Goal: Task Accomplishment & Management: Use online tool/utility

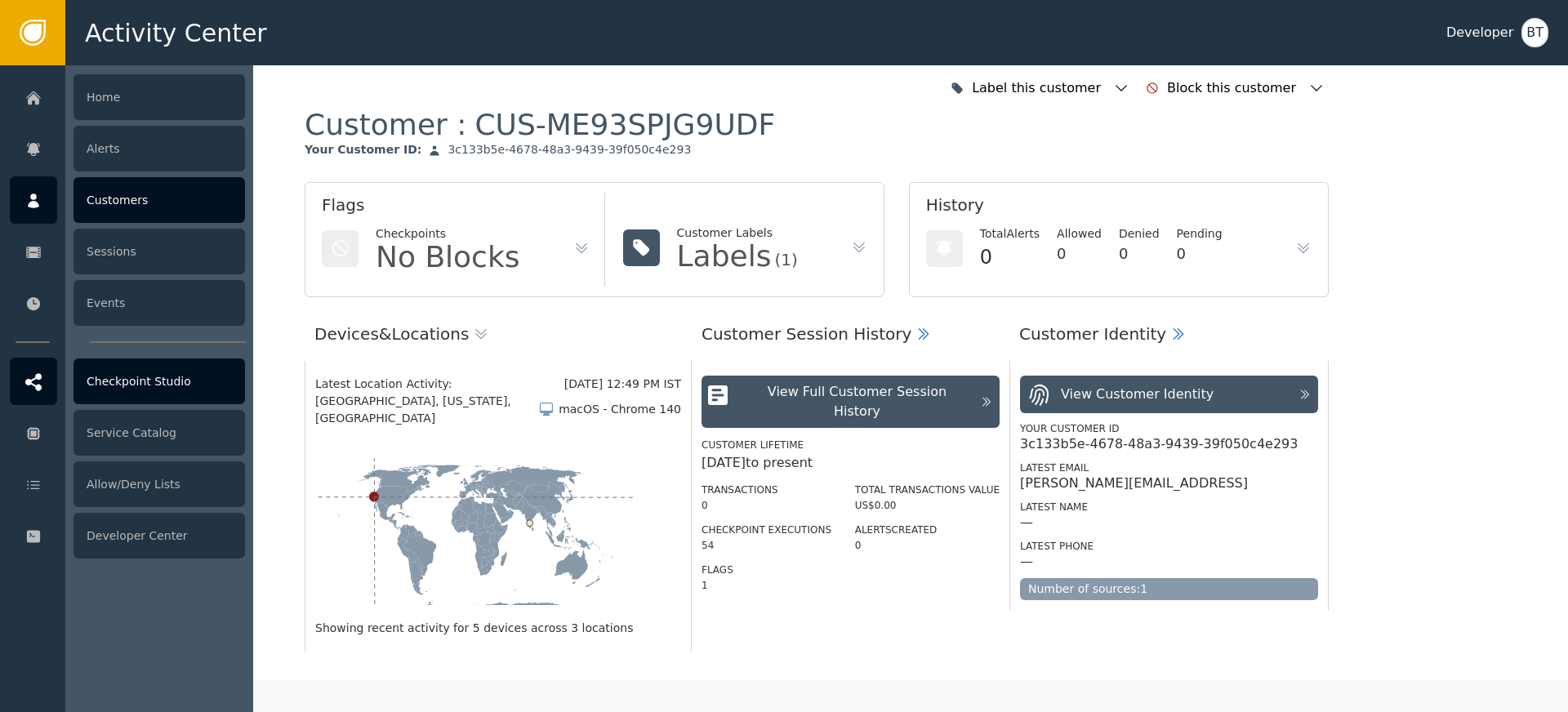
click at [171, 396] on div "Checkpoint Studio" at bounding box center [159, 381] width 171 height 46
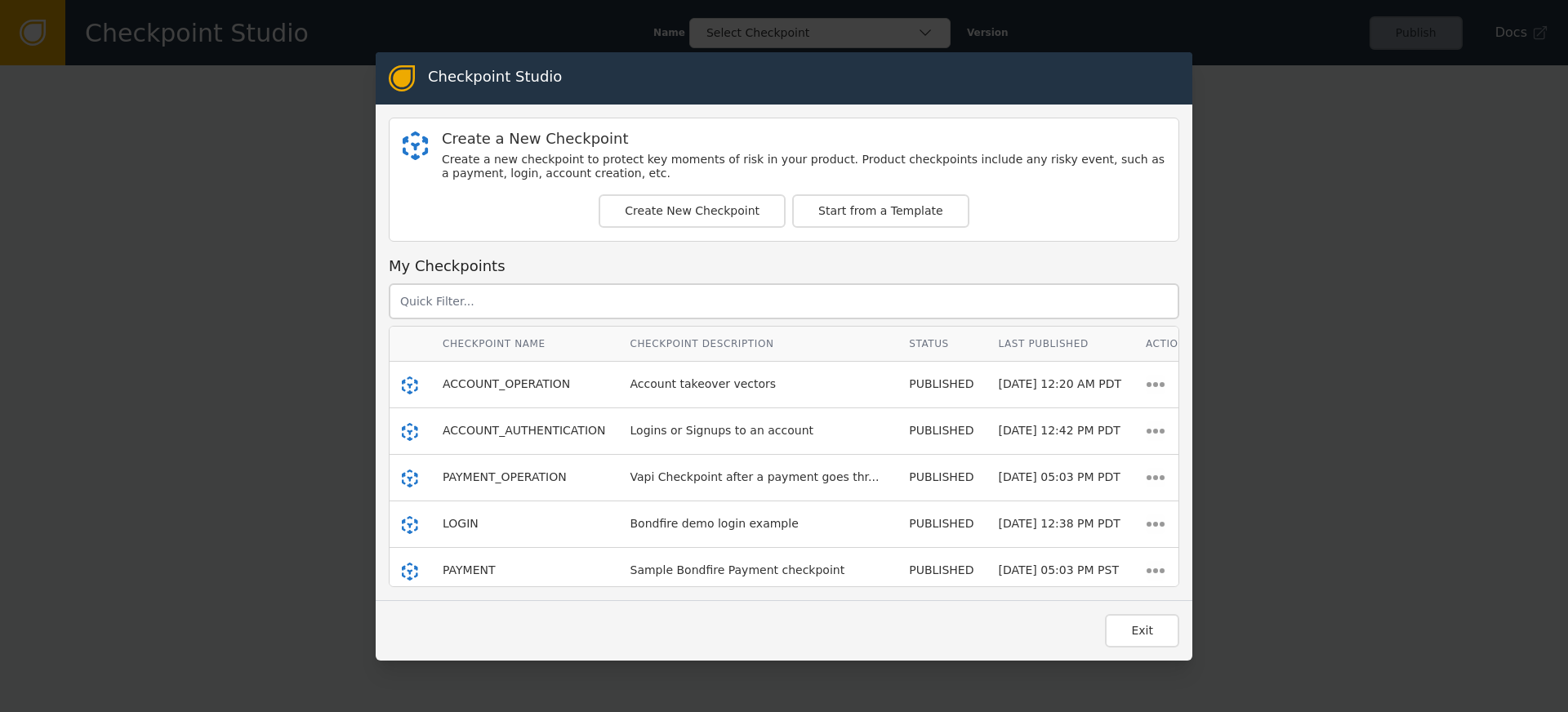
click at [493, 440] on td "ACCOUNT_AUTHENTICATION" at bounding box center [524, 432] width 188 height 47
click at [494, 433] on span "ACCOUNT_AUTHENTICATION" at bounding box center [524, 430] width 163 height 13
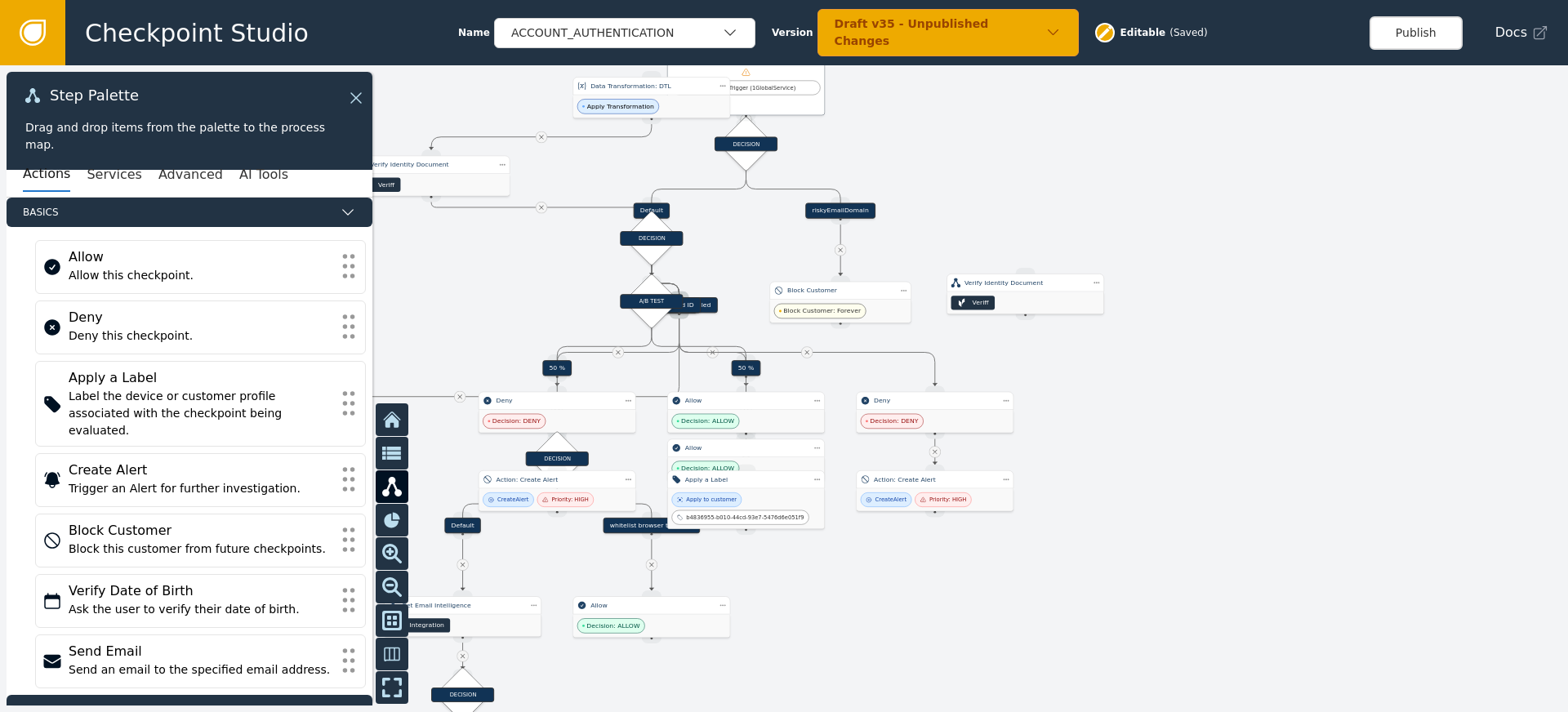
drag, startPoint x: 984, startPoint y: 331, endPoint x: 1019, endPoint y: 195, distance: 140.4
click at [1019, 195] on div at bounding box center [784, 388] width 1568 height 647
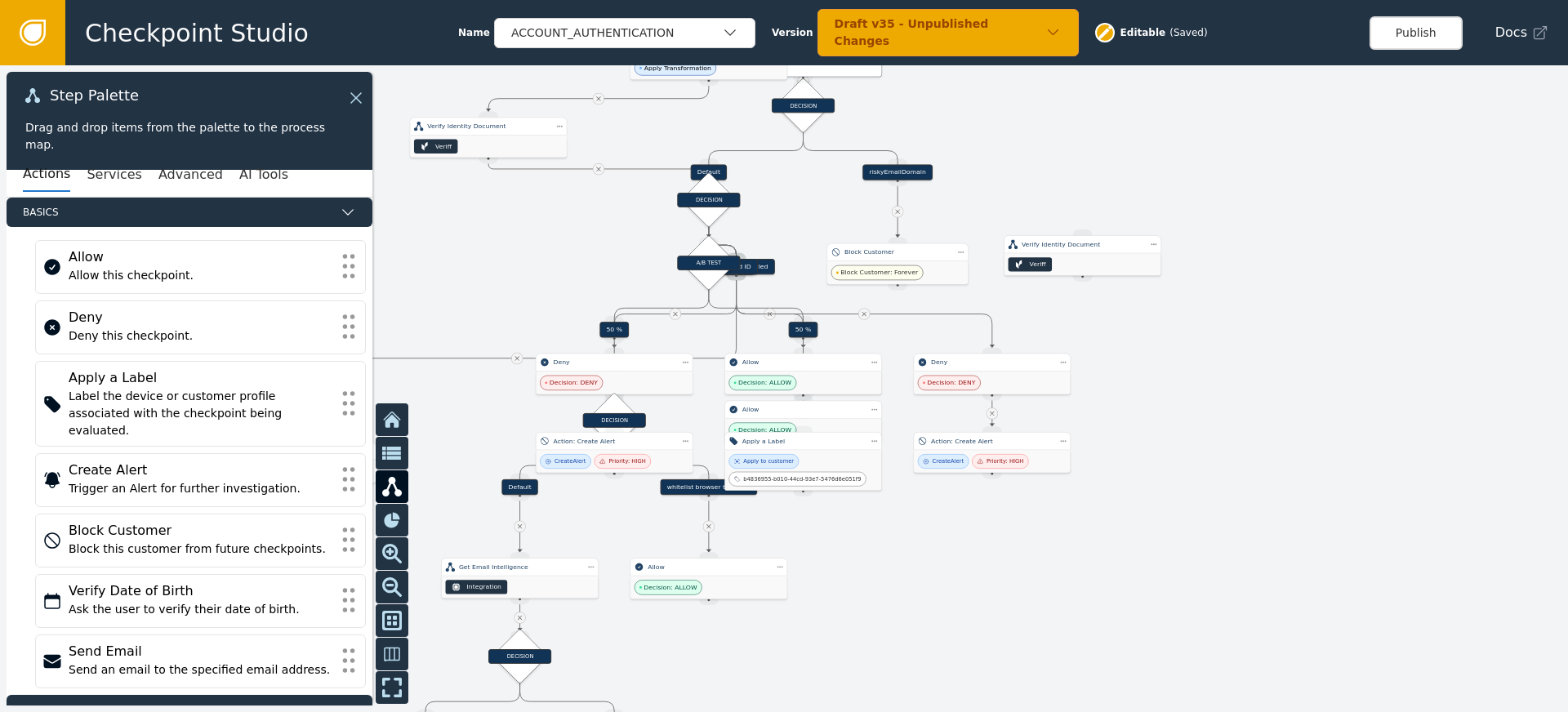
drag, startPoint x: 1131, startPoint y: 422, endPoint x: 1191, endPoint y: 383, distance: 71.6
click at [1191, 383] on div at bounding box center [784, 388] width 1568 height 647
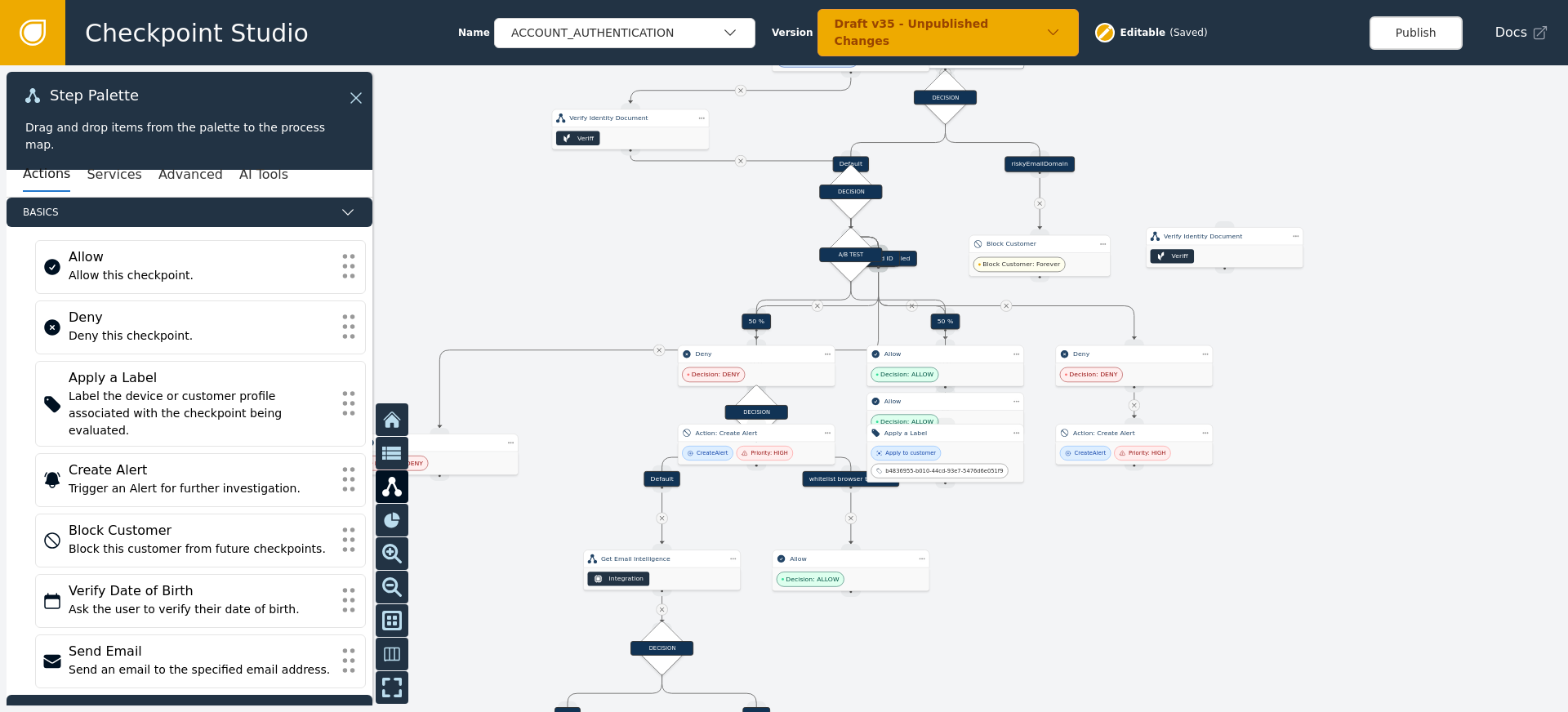
drag, startPoint x: 1194, startPoint y: 381, endPoint x: 1334, endPoint y: 374, distance: 140.2
click at [1334, 374] on div at bounding box center [784, 388] width 1568 height 647
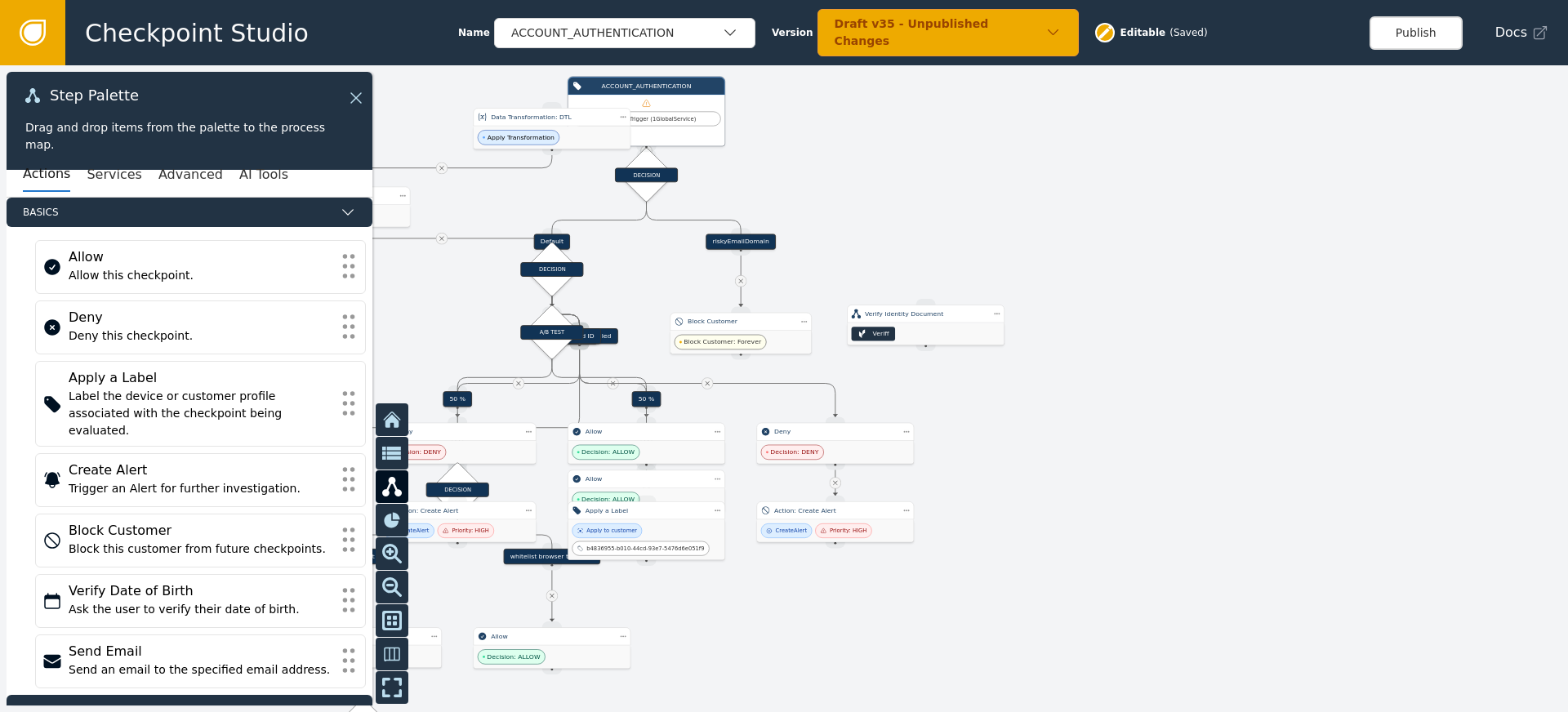
drag, startPoint x: 1328, startPoint y: 376, endPoint x: 1013, endPoint y: 441, distance: 321.6
click at [1020, 455] on div at bounding box center [784, 388] width 1568 height 647
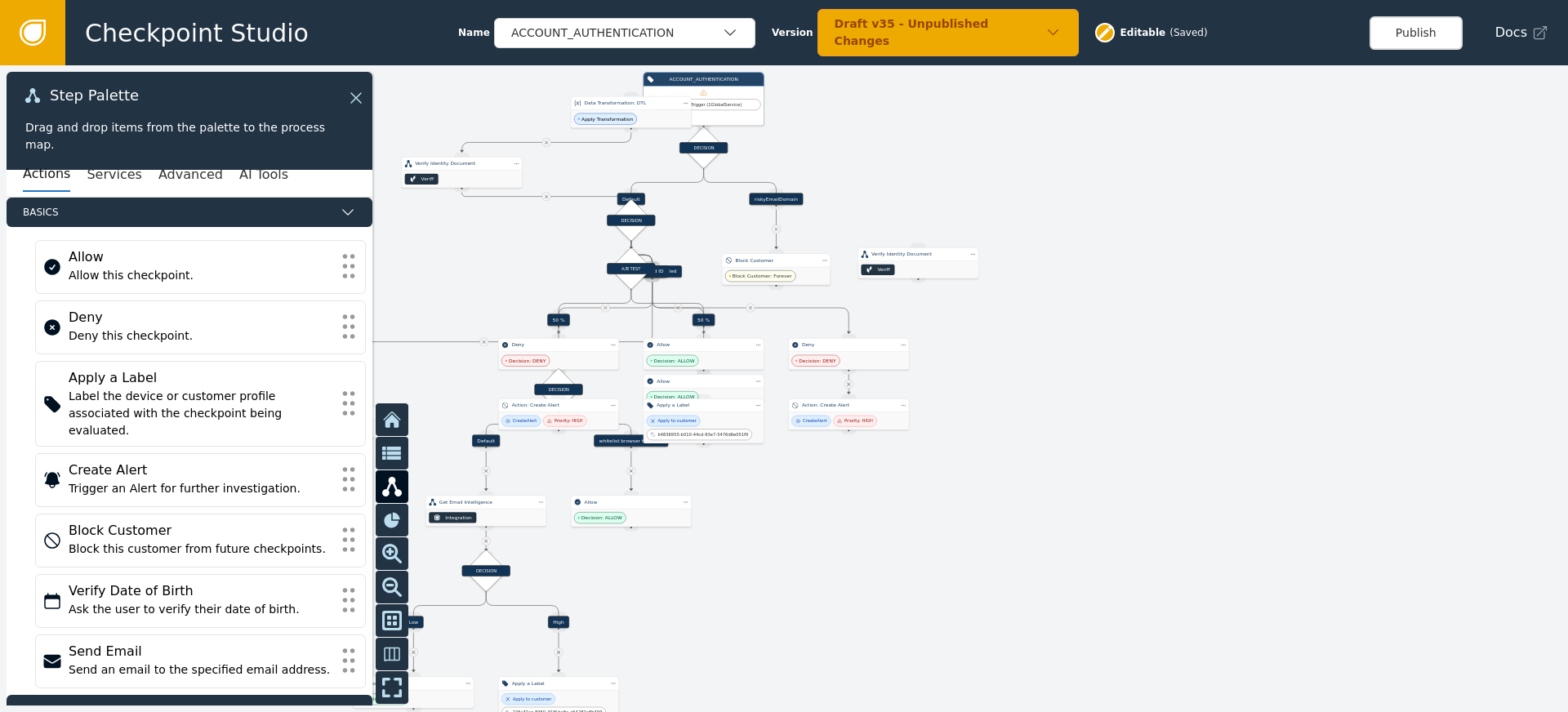
drag, startPoint x: 1051, startPoint y: 453, endPoint x: 1031, endPoint y: 364, distance: 91.2
click at [1031, 364] on div at bounding box center [784, 388] width 1568 height 647
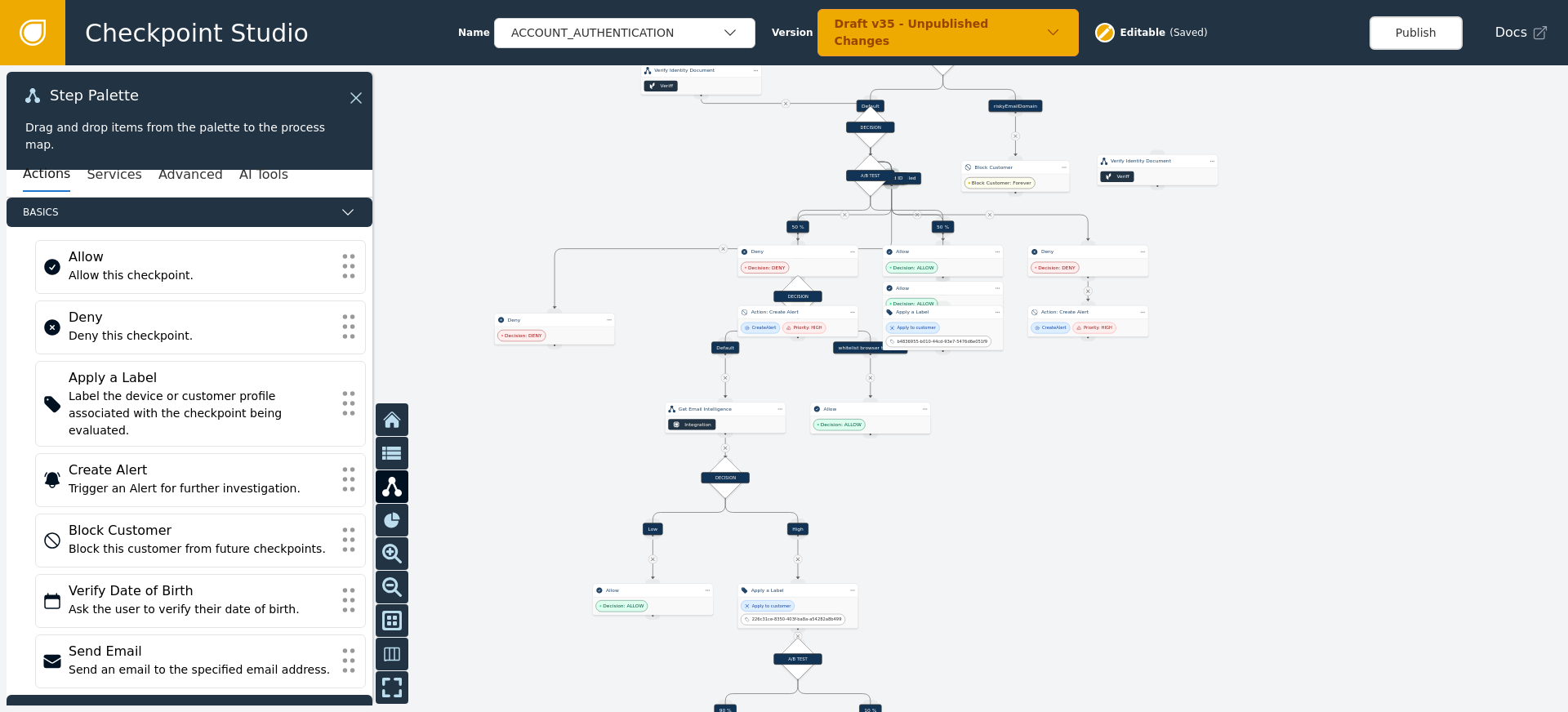
drag, startPoint x: 987, startPoint y: 384, endPoint x: 1215, endPoint y: 294, distance: 245.1
click at [1216, 294] on div at bounding box center [784, 388] width 1568 height 647
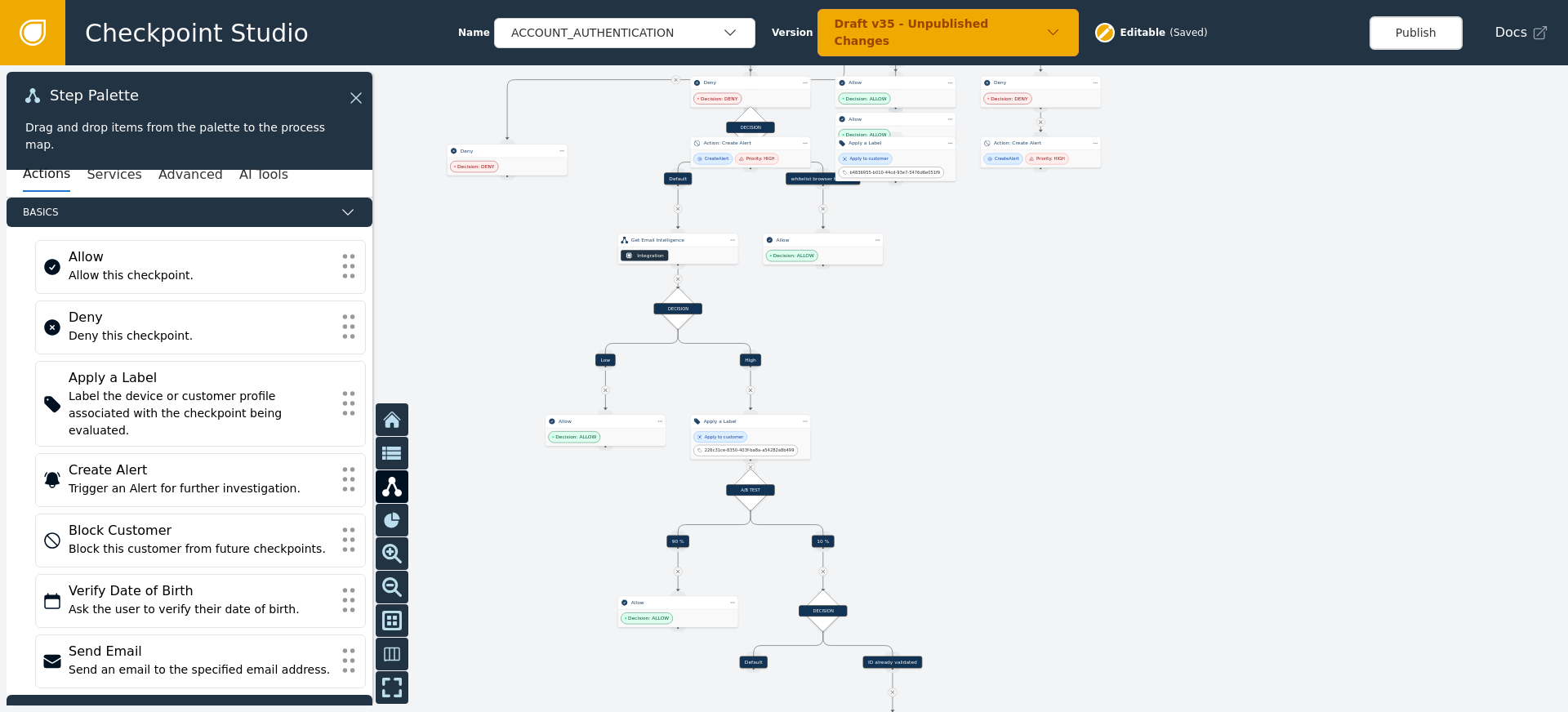
drag, startPoint x: 1123, startPoint y: 453, endPoint x: 1074, endPoint y: 288, distance: 172.1
click at [1074, 288] on div at bounding box center [784, 388] width 1568 height 647
drag, startPoint x: 1028, startPoint y: 428, endPoint x: 1029, endPoint y: 275, distance: 153.0
click at [1029, 275] on div at bounding box center [784, 388] width 1568 height 647
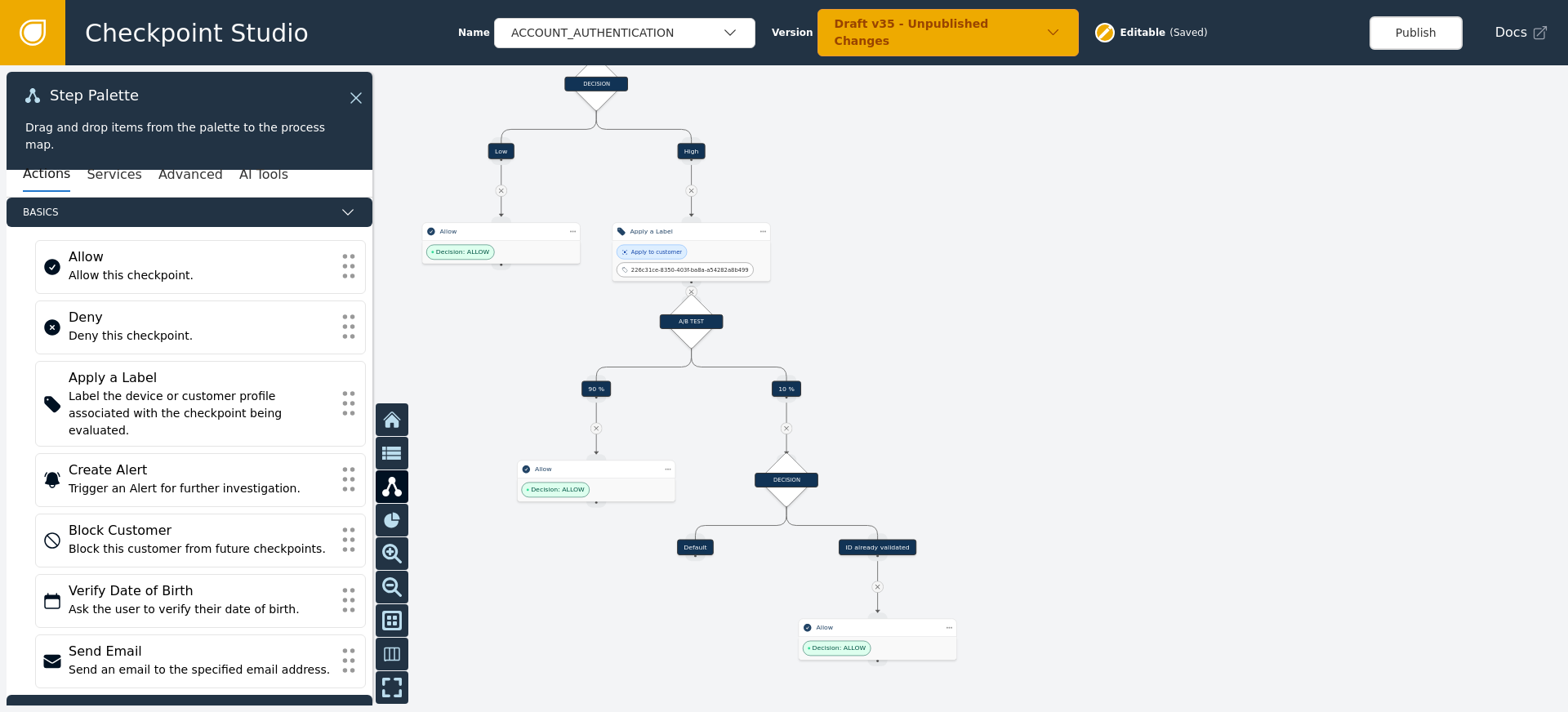
drag, startPoint x: 1013, startPoint y: 343, endPoint x: 998, endPoint y: 224, distance: 119.9
click at [998, 224] on div at bounding box center [784, 388] width 1568 height 647
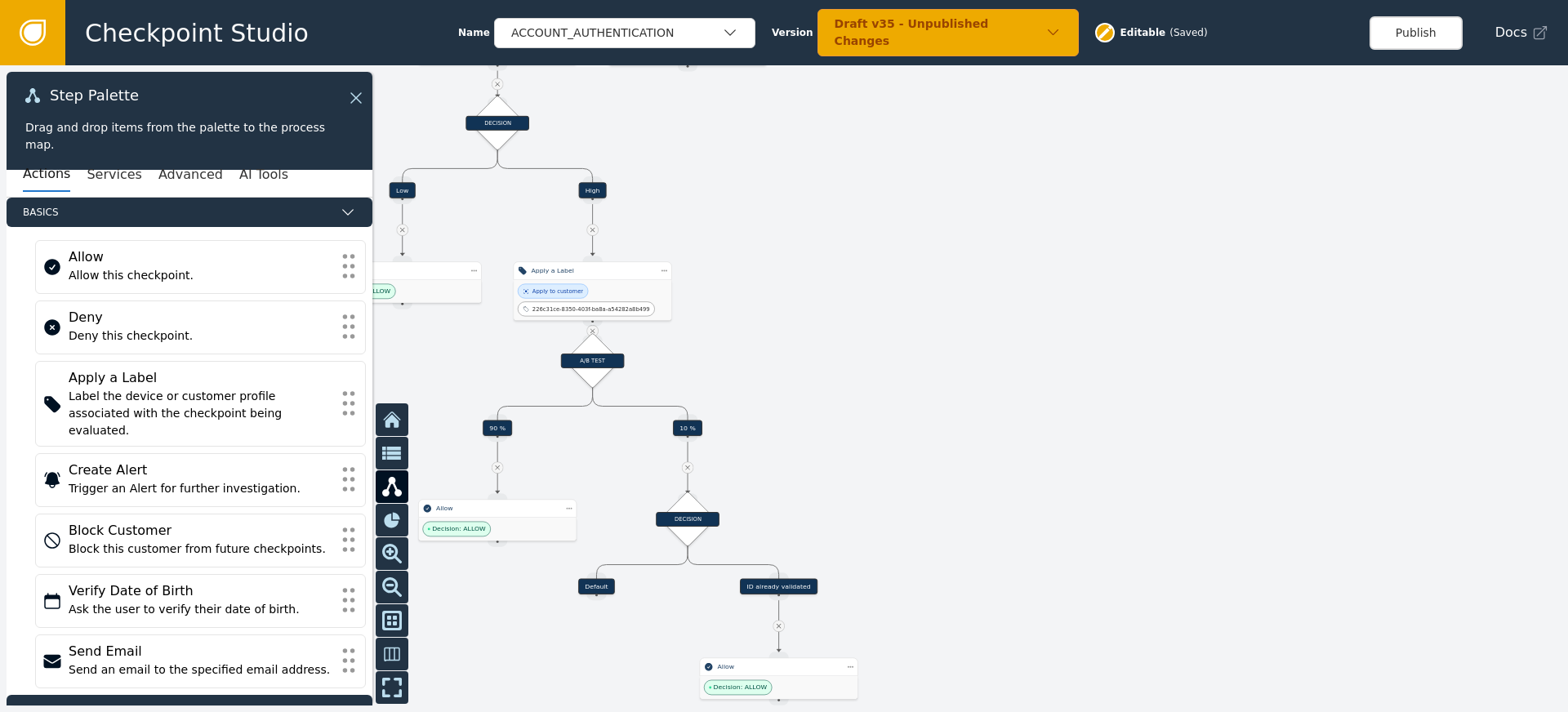
drag, startPoint x: 1128, startPoint y: 282, endPoint x: 1052, endPoint y: 330, distance: 89.9
click at [1021, 466] on div at bounding box center [784, 388] width 1568 height 647
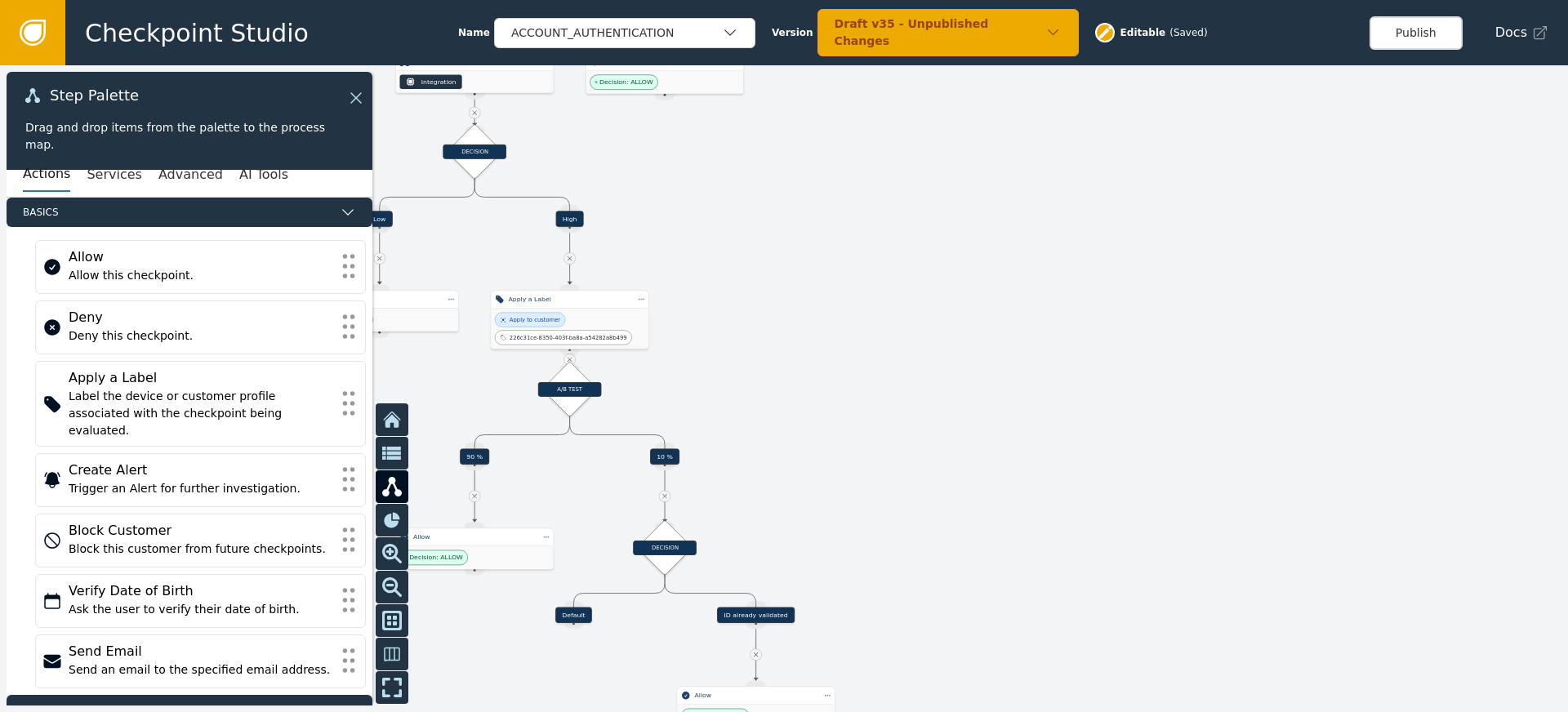
drag, startPoint x: 1039, startPoint y: 377, endPoint x: 995, endPoint y: 445, distance: 81.0
click at [1000, 470] on div at bounding box center [784, 388] width 1568 height 647
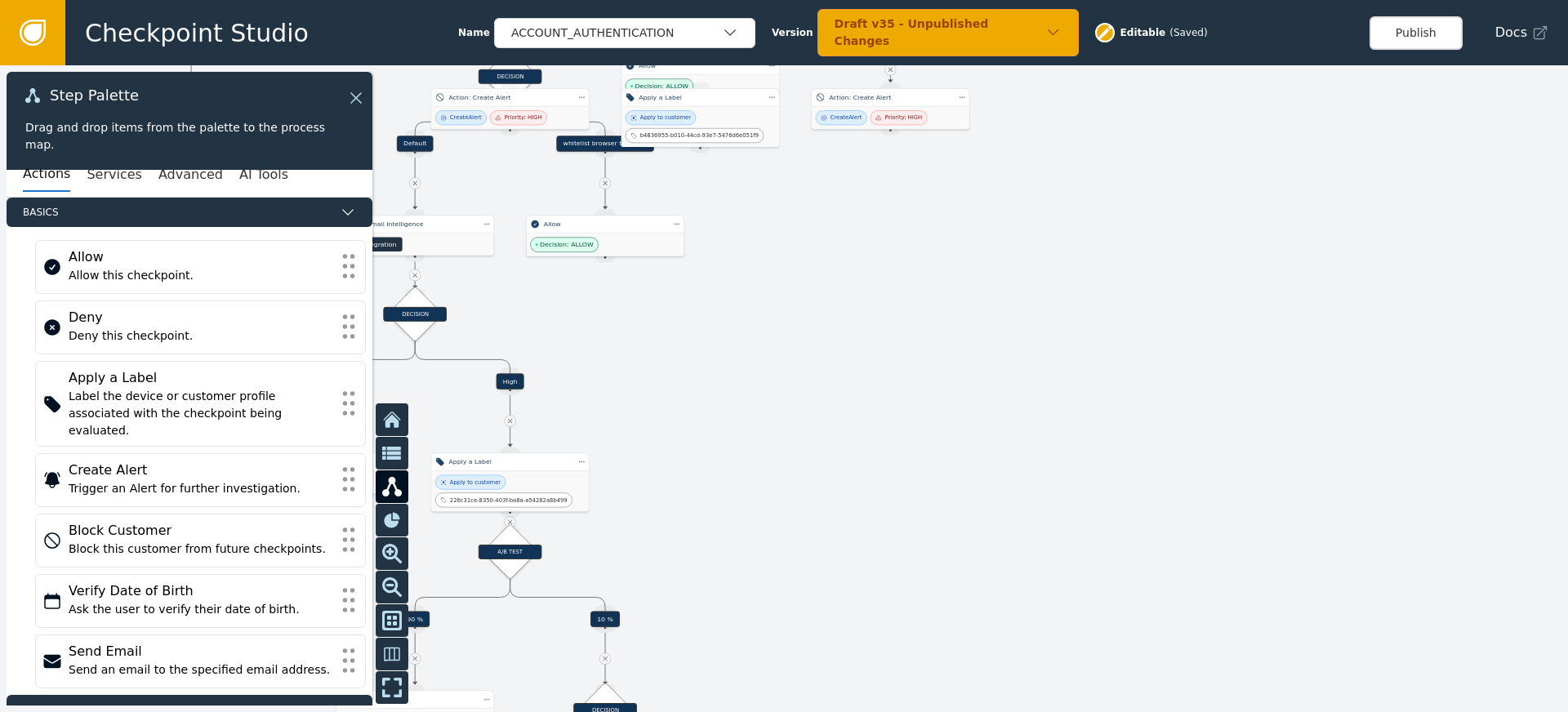
drag, startPoint x: 1009, startPoint y: 328, endPoint x: 965, endPoint y: 356, distance: 52.2
click at [973, 421] on div at bounding box center [784, 388] width 1568 height 647
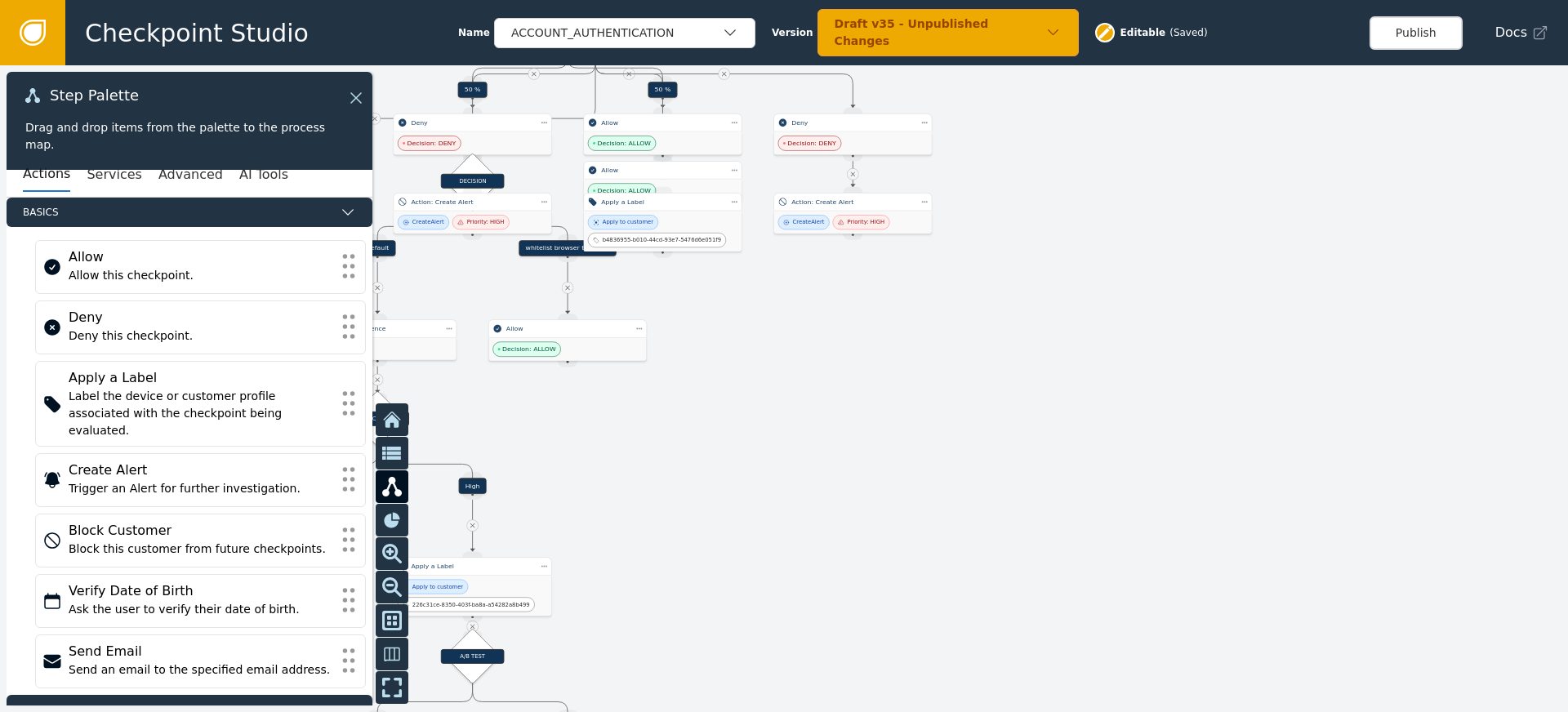
click at [1047, 31] on icon "button" at bounding box center [1053, 32] width 11 height 5
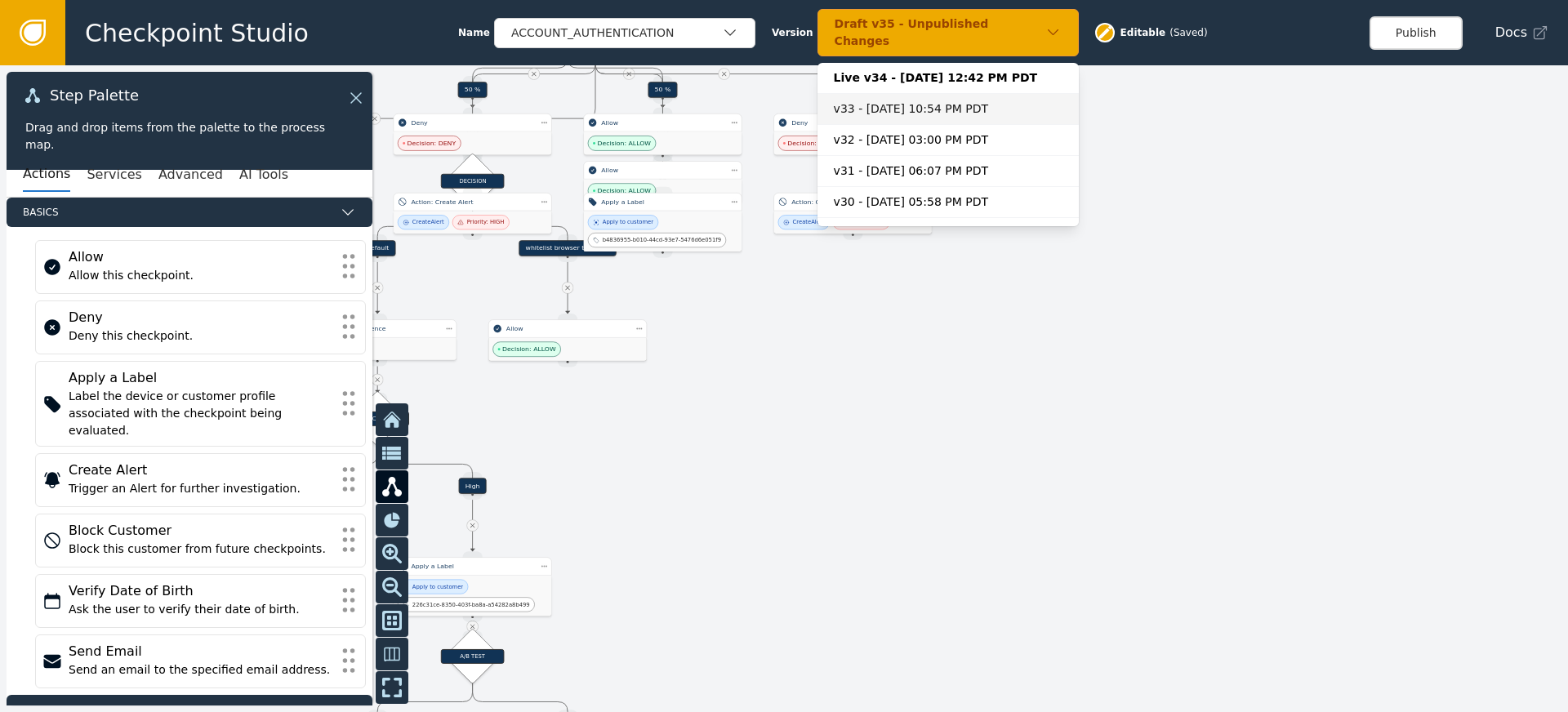
click at [921, 100] on div "v33 - Sep 11, 2025, 10:54 PM PDT" at bounding box center [947, 108] width 228 height 17
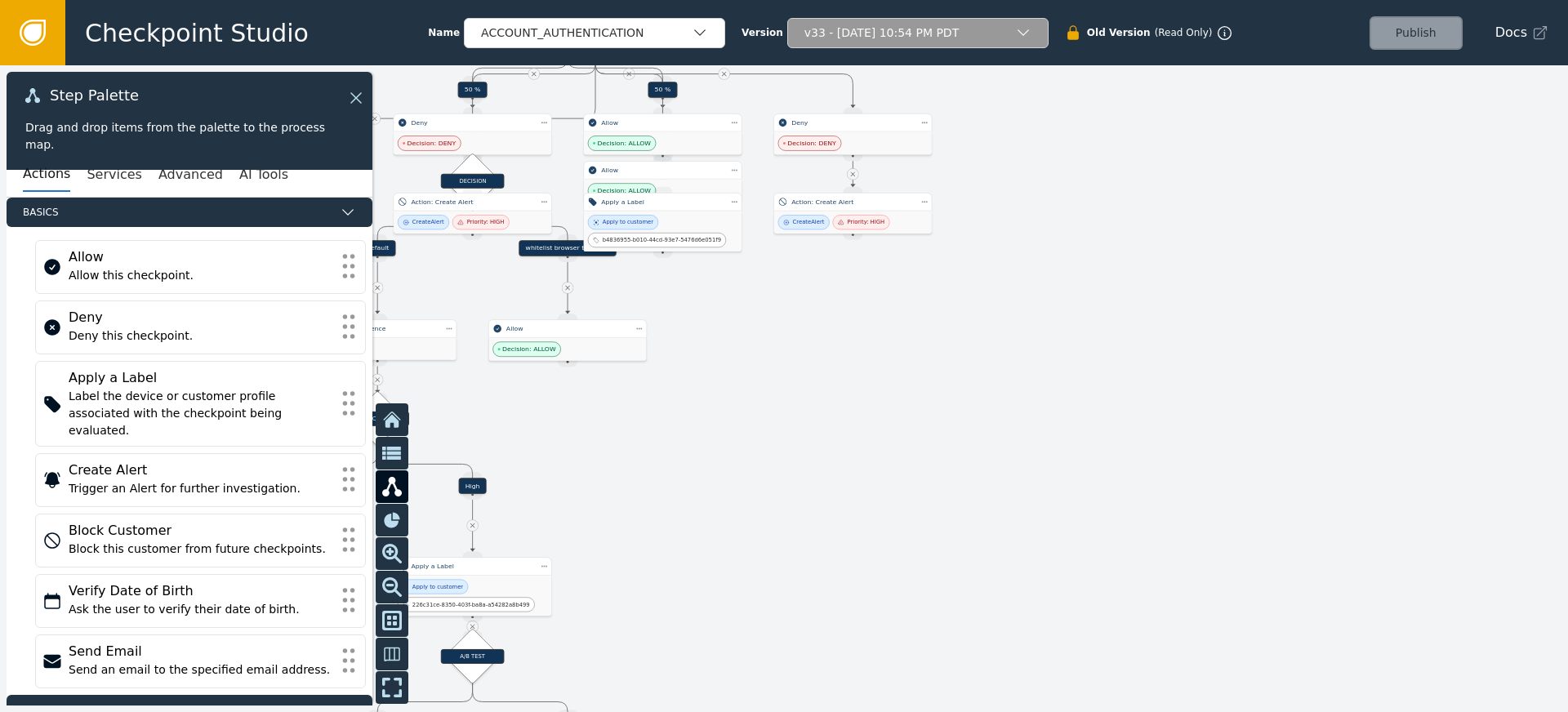
click at [988, 33] on div "v33 - Sep 11, 2025, 10:54 PM PDT" at bounding box center [910, 32] width 211 height 17
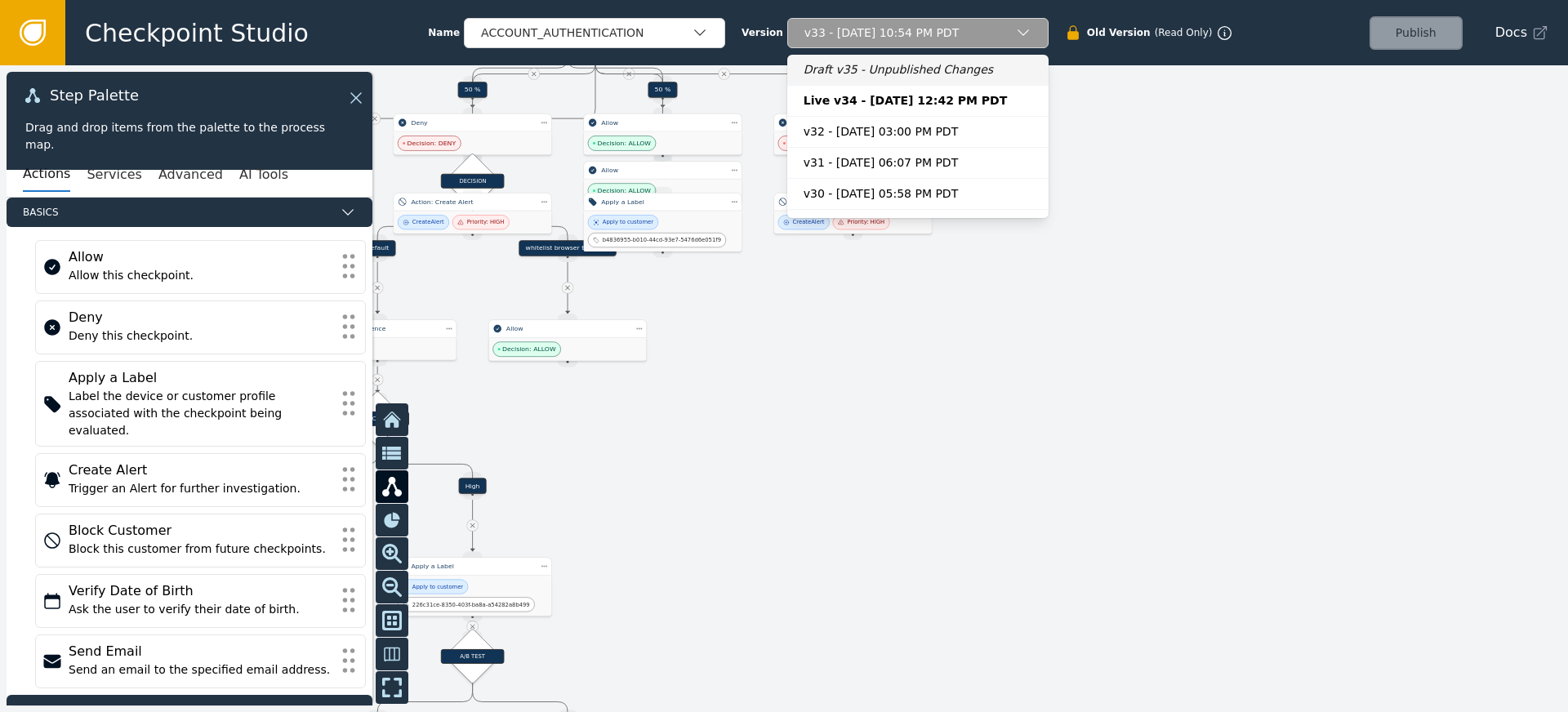
click at [842, 96] on div "Live v34 - Sep 12, 2025, 12:42 PM PDT" at bounding box center [918, 100] width 228 height 17
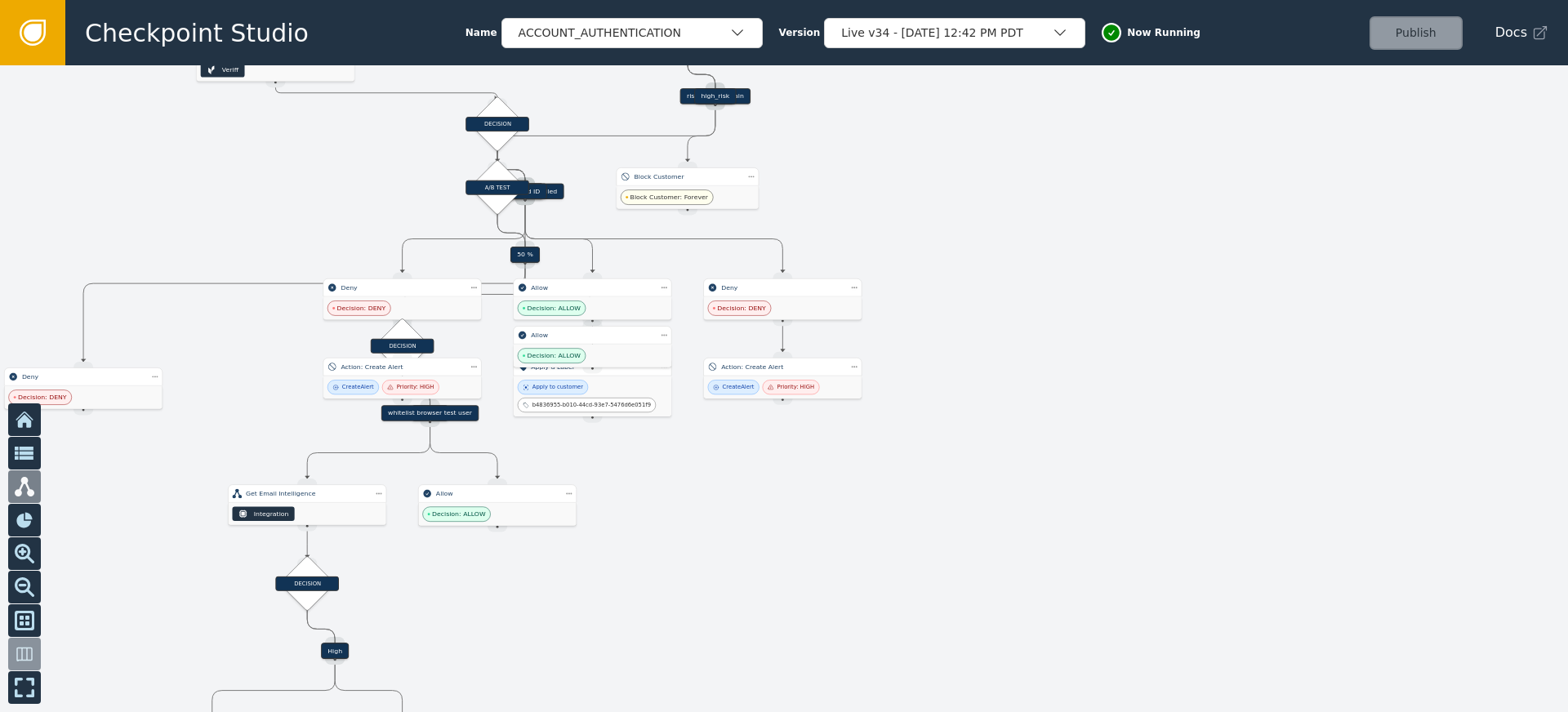
drag, startPoint x: 936, startPoint y: 341, endPoint x: 865, endPoint y: 505, distance: 178.7
click at [865, 505] on div at bounding box center [784, 388] width 1568 height 647
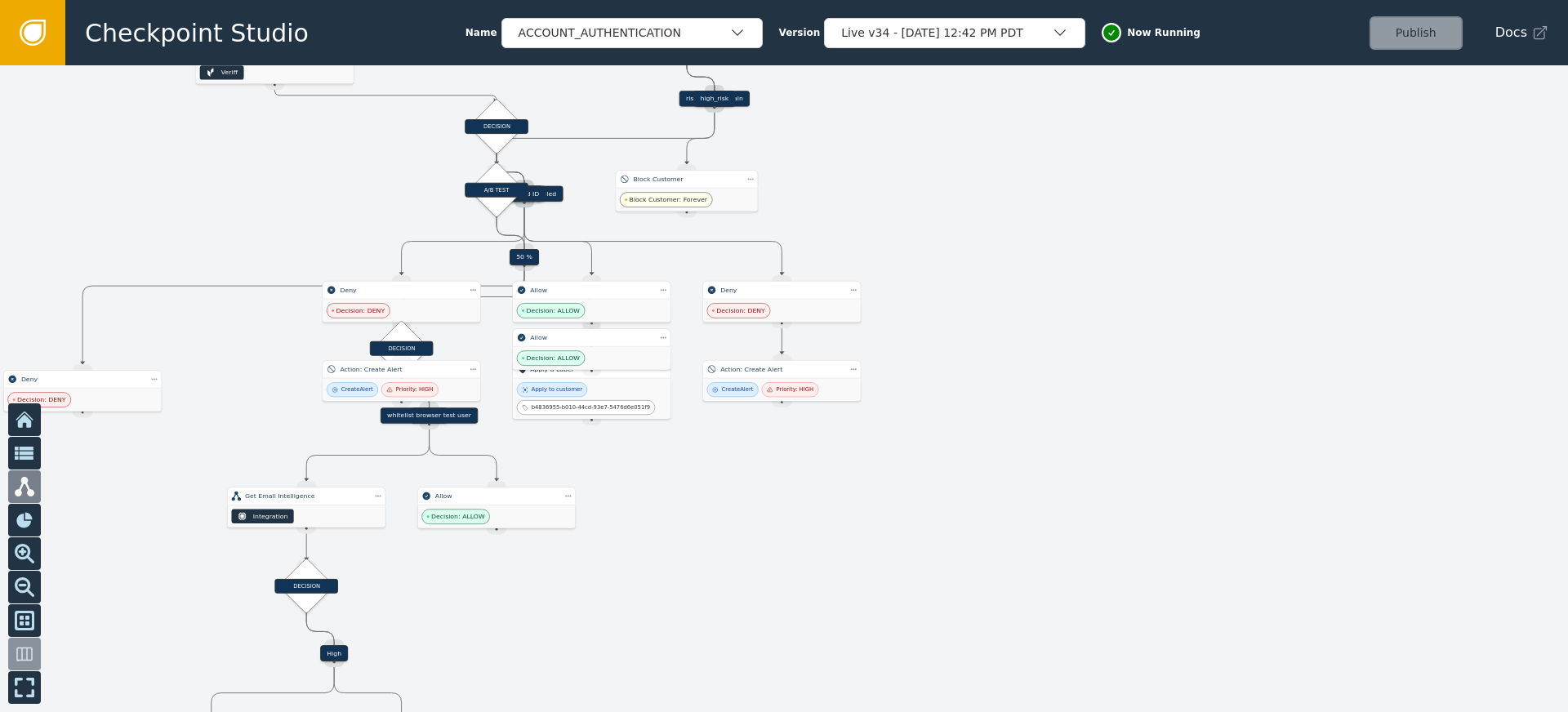
drag, startPoint x: 1066, startPoint y: 291, endPoint x: 970, endPoint y: 410, distance: 152.9
click at [971, 410] on div at bounding box center [784, 388] width 1568 height 647
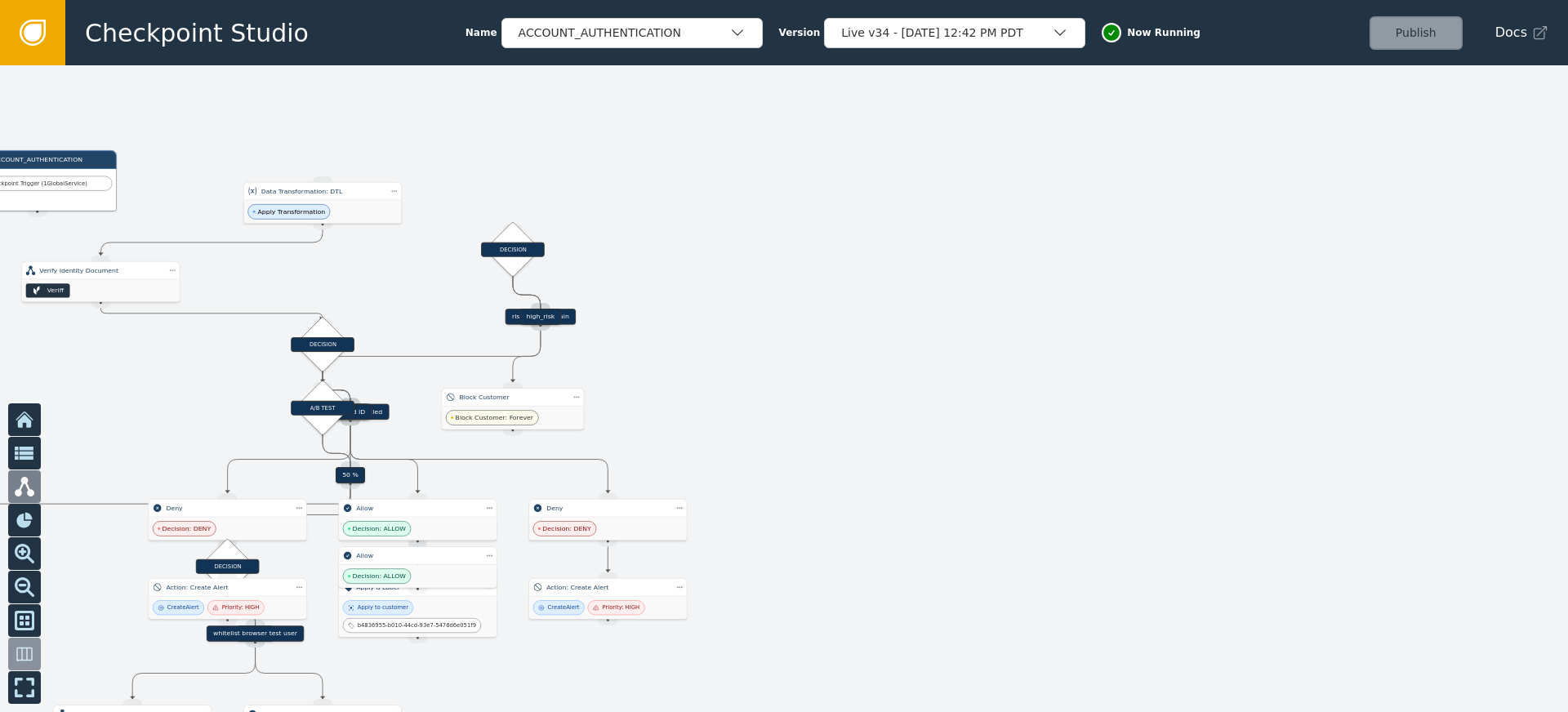
drag, startPoint x: 870, startPoint y: 384, endPoint x: 862, endPoint y: 390, distance: 10.0
click at [862, 390] on div at bounding box center [784, 388] width 1568 height 647
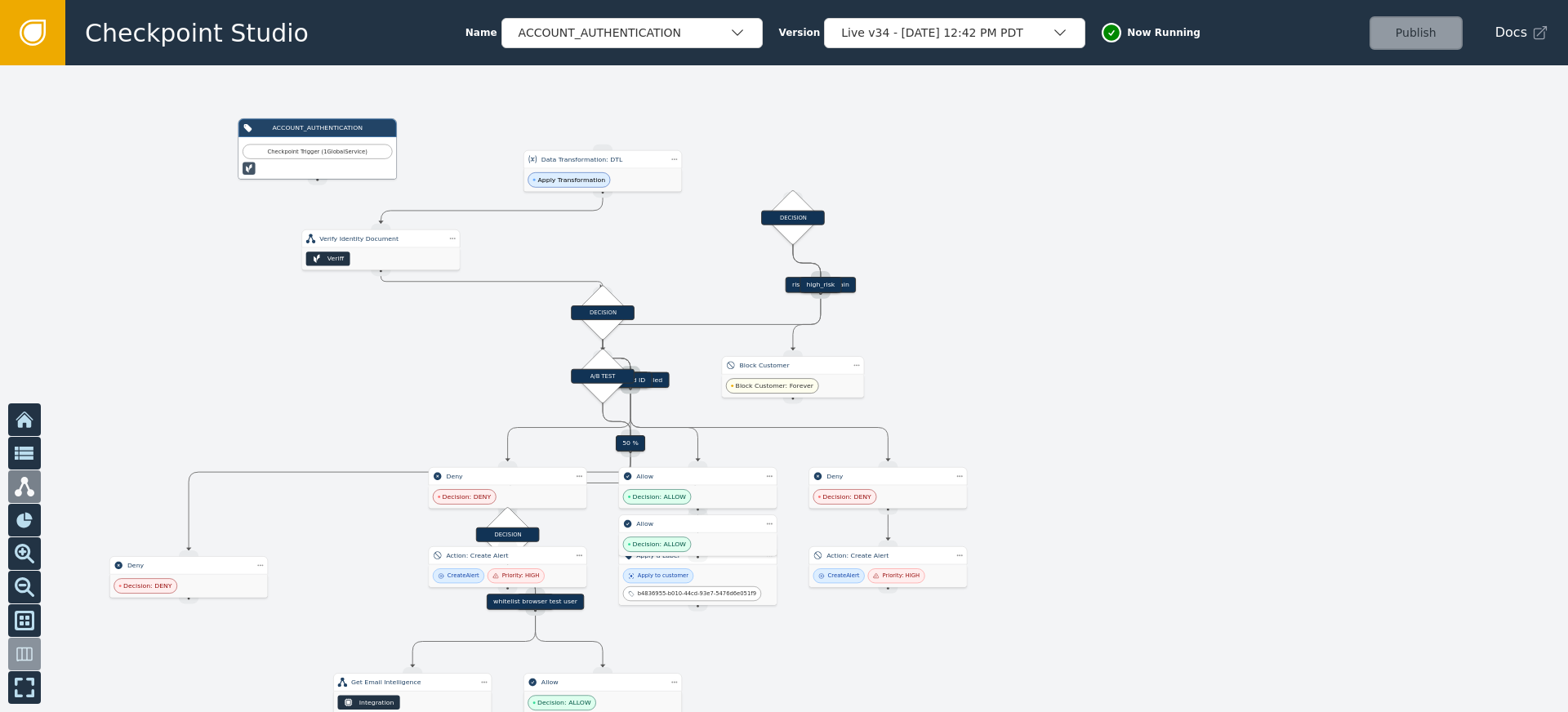
drag, startPoint x: 807, startPoint y: 384, endPoint x: 1093, endPoint y: 349, distance: 288.1
click at [1093, 349] on div at bounding box center [784, 388] width 1568 height 647
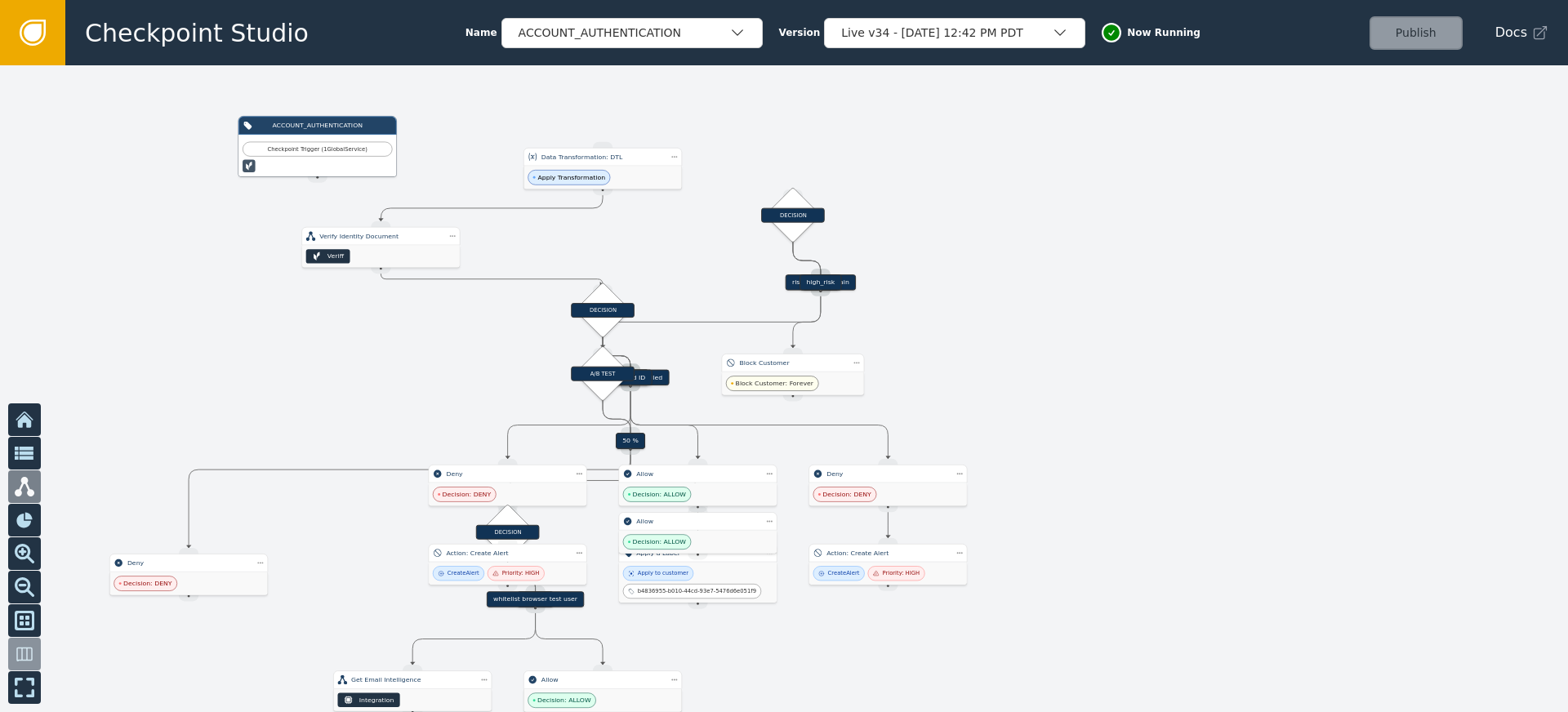
drag, startPoint x: 1013, startPoint y: 377, endPoint x: 995, endPoint y: 368, distance: 20.1
click at [995, 368] on div at bounding box center [784, 388] width 1568 height 647
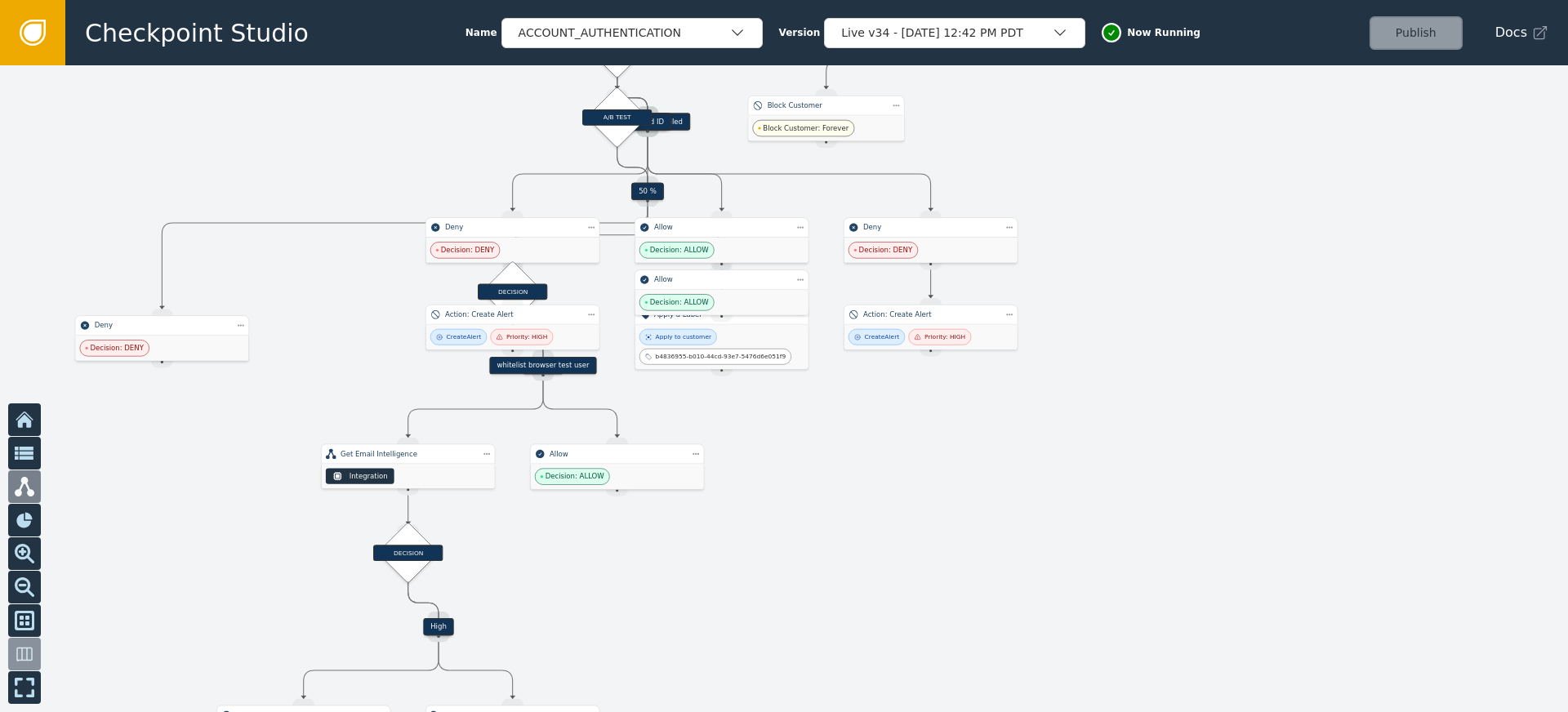
drag, startPoint x: 1056, startPoint y: 447, endPoint x: 1132, endPoint y: 196, distance: 262.3
click at [1132, 196] on div at bounding box center [784, 388] width 1568 height 647
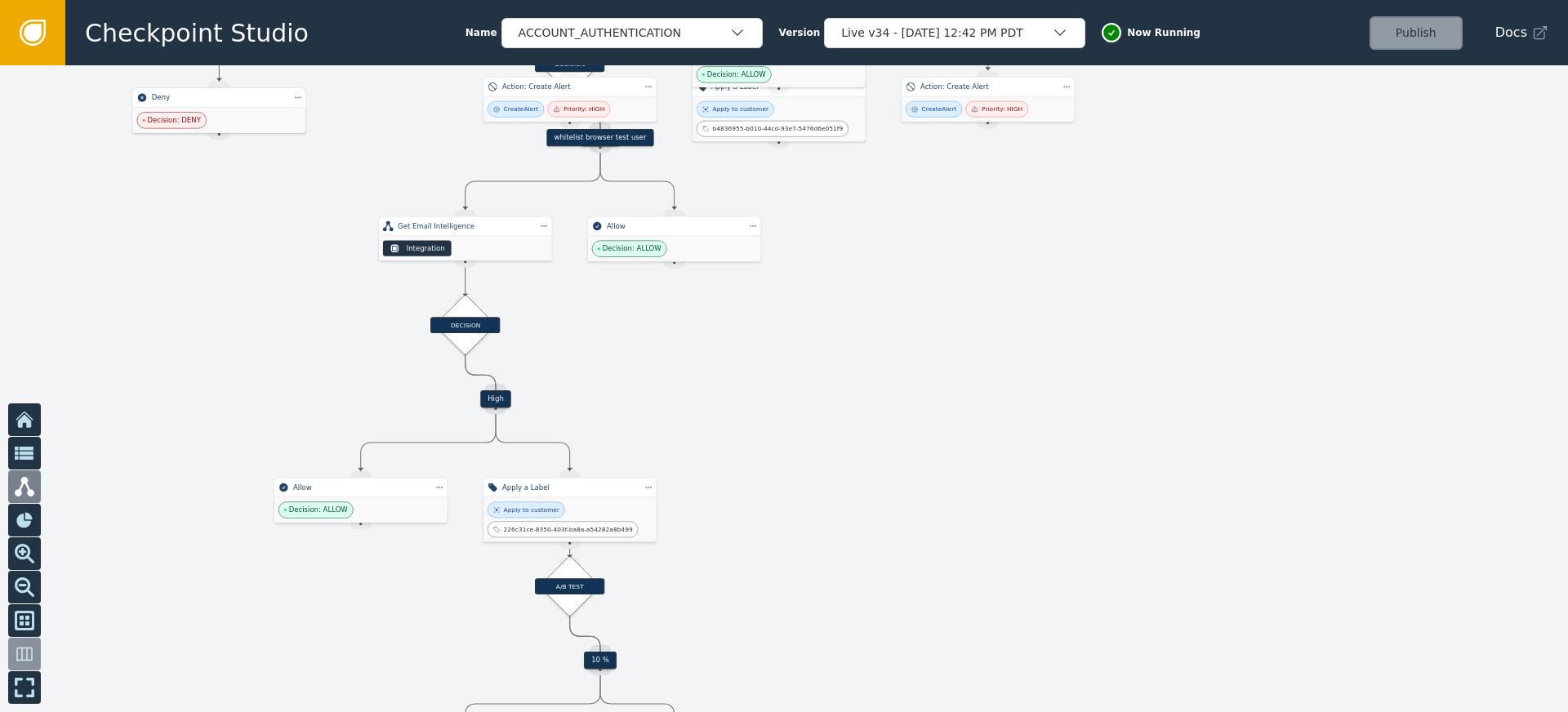
drag, startPoint x: 1077, startPoint y: 432, endPoint x: 1134, endPoint y: 204, distance: 235.0
click at [1134, 204] on div at bounding box center [784, 388] width 1568 height 647
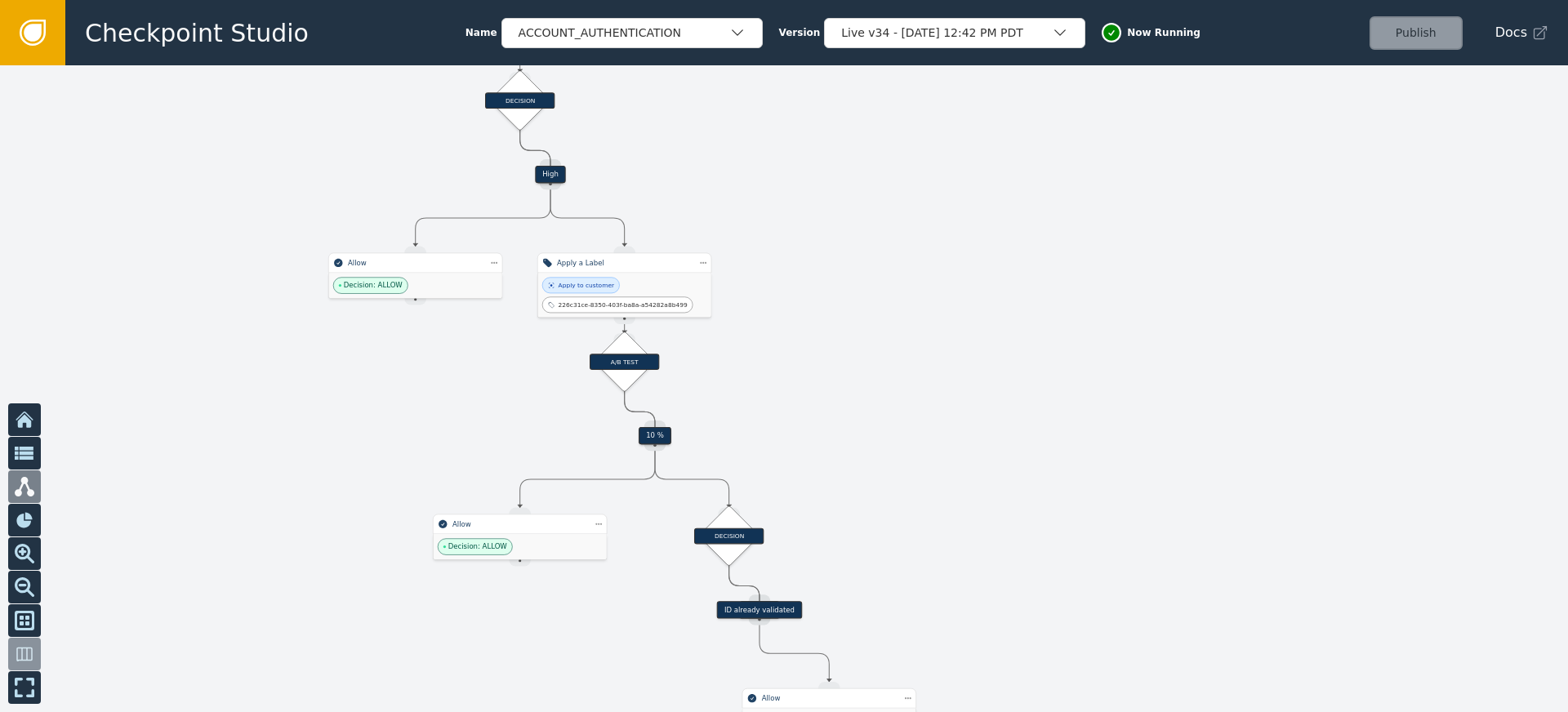
drag, startPoint x: 1030, startPoint y: 407, endPoint x: 1085, endPoint y: 183, distance: 230.7
click at [1085, 183] on div at bounding box center [784, 388] width 1568 height 647
drag, startPoint x: 1054, startPoint y: 376, endPoint x: 1000, endPoint y: 215, distance: 169.8
click at [1009, 232] on div at bounding box center [784, 388] width 1568 height 647
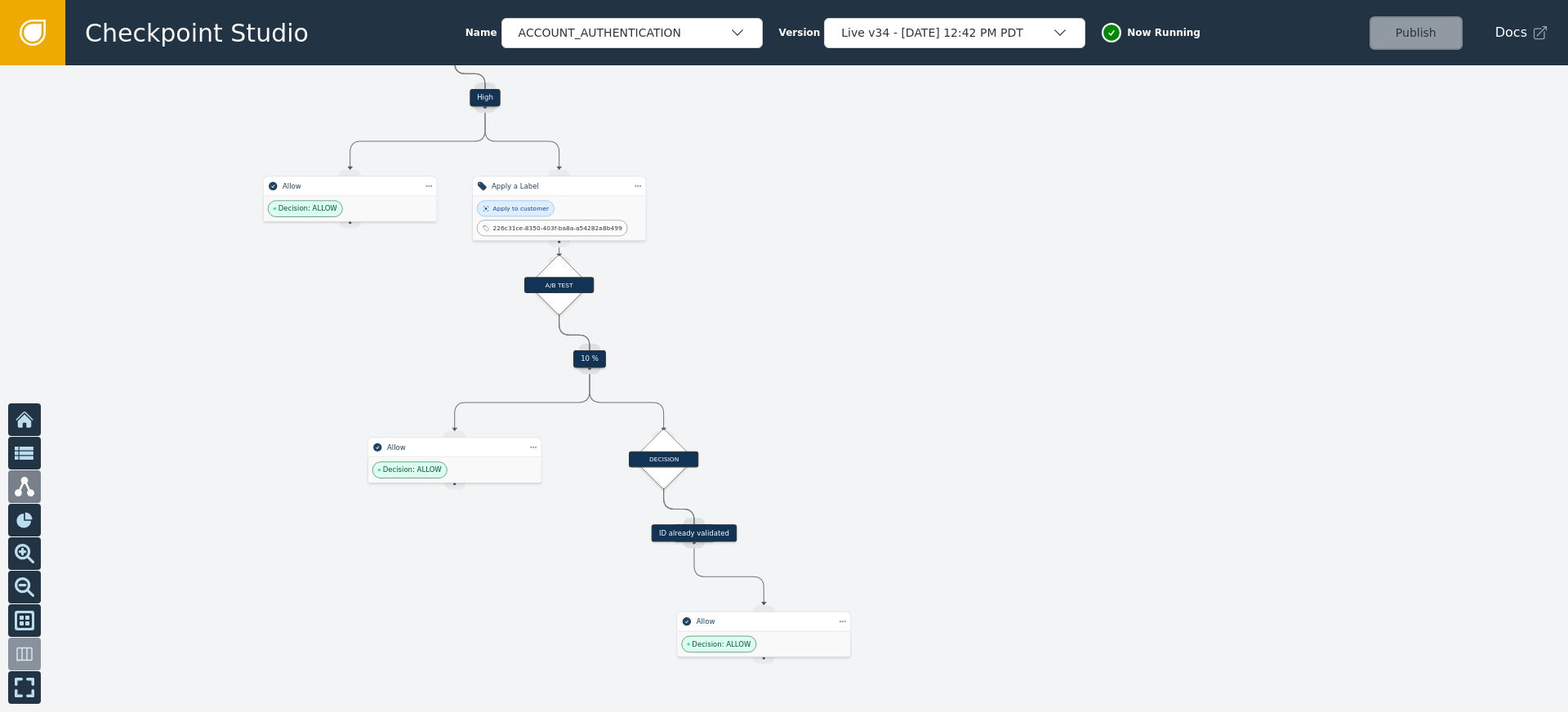
drag, startPoint x: 1031, startPoint y: 363, endPoint x: 996, endPoint y: 510, distance: 151.1
click at [996, 506] on div at bounding box center [784, 388] width 1568 height 647
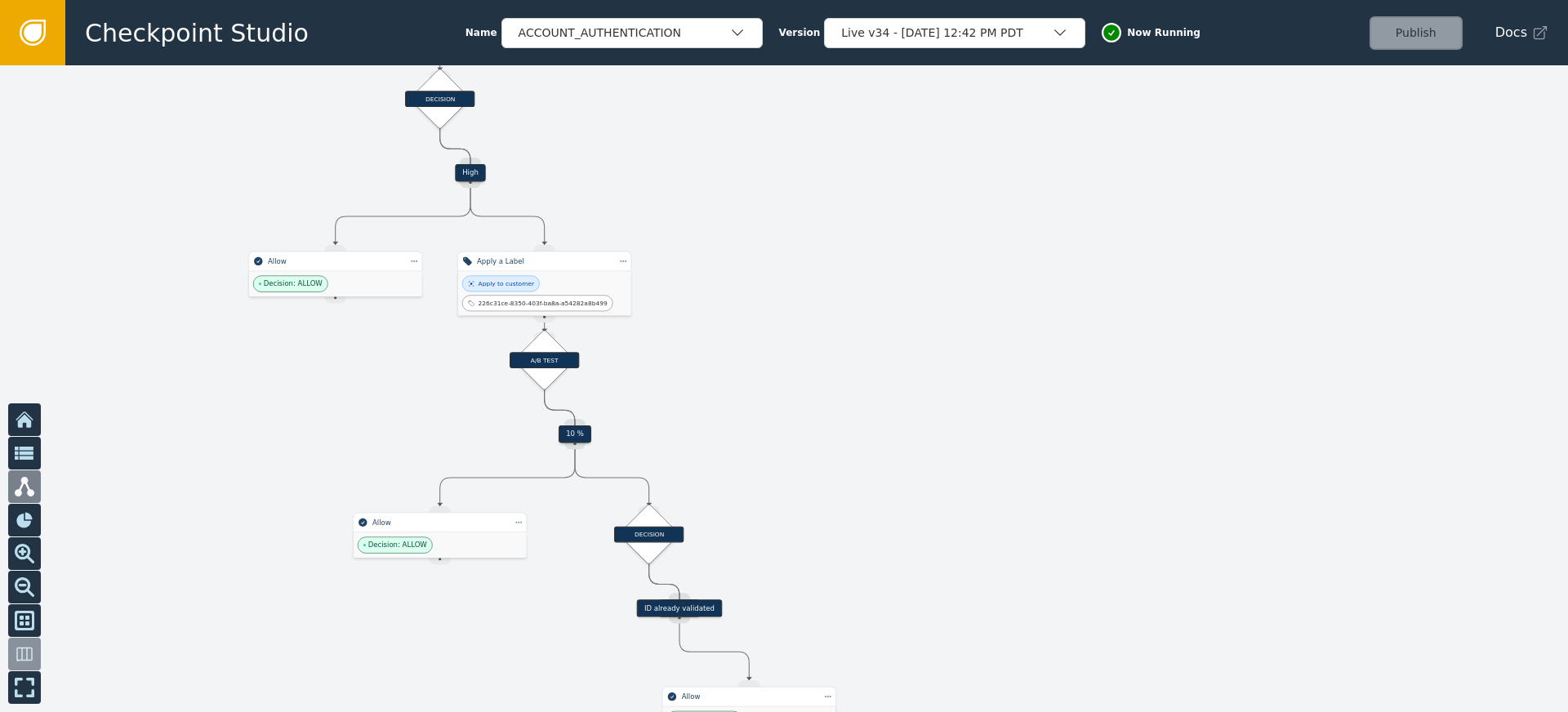
drag, startPoint x: 1028, startPoint y: 296, endPoint x: 988, endPoint y: 345, distance: 63.3
click at [993, 499] on div at bounding box center [784, 388] width 1568 height 647
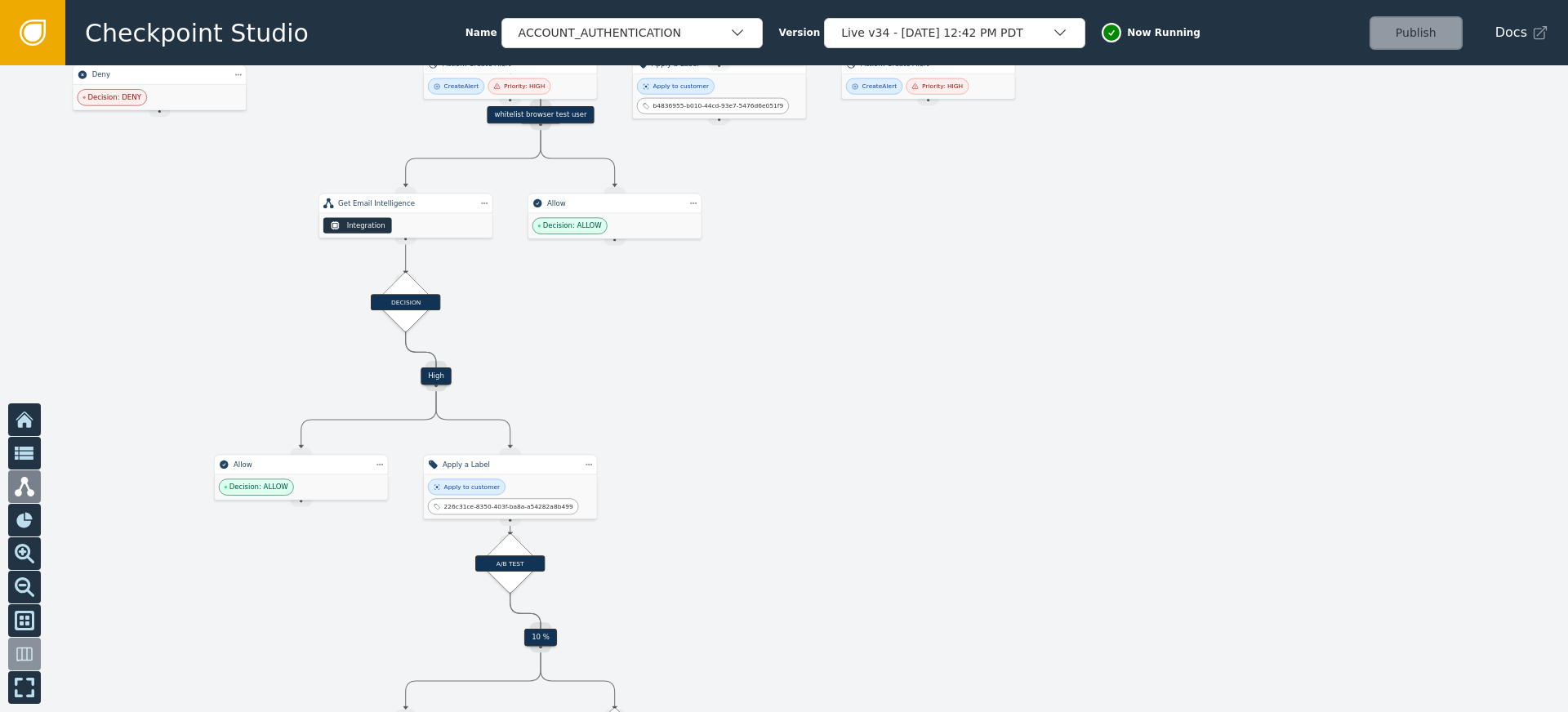
click at [967, 493] on div at bounding box center [784, 388] width 1568 height 647
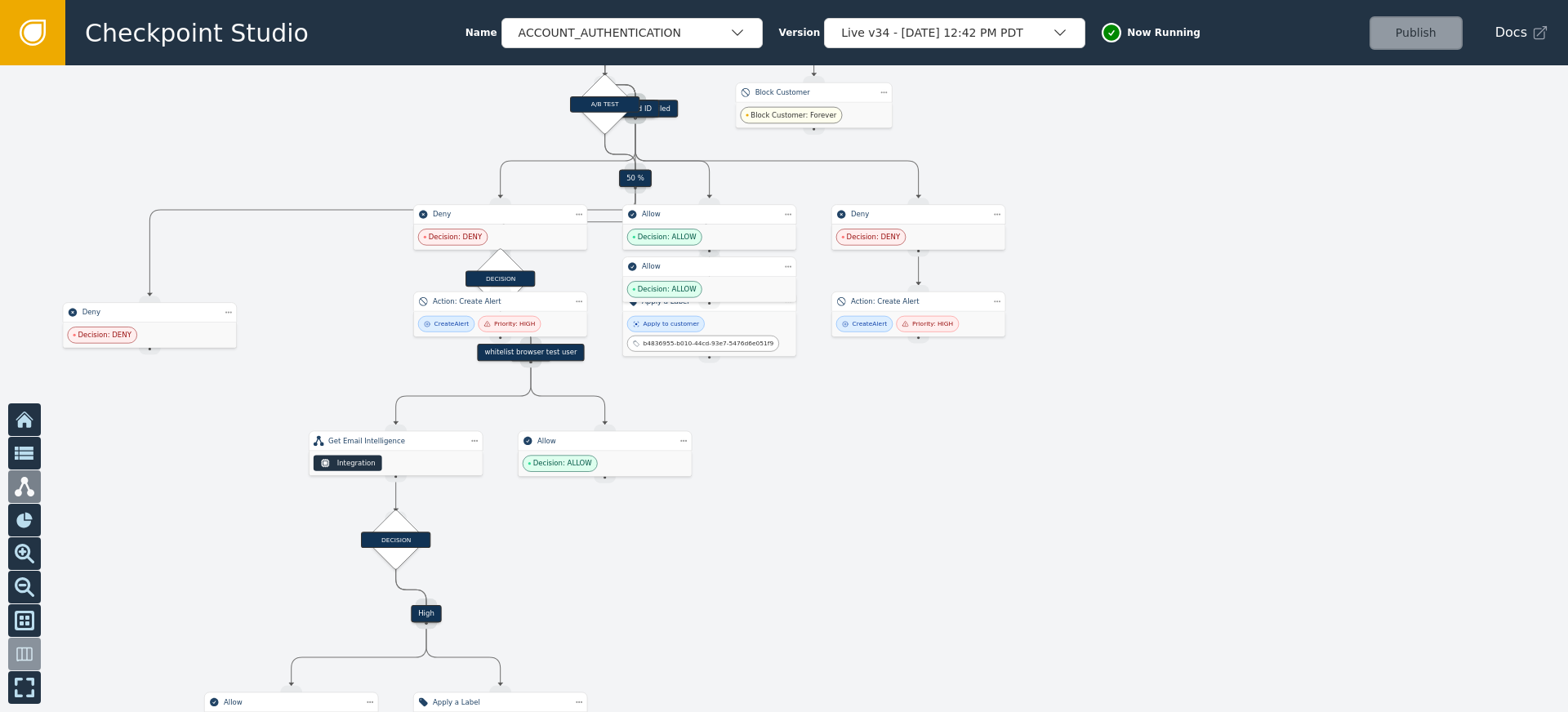
click at [954, 456] on div at bounding box center [784, 388] width 1568 height 647
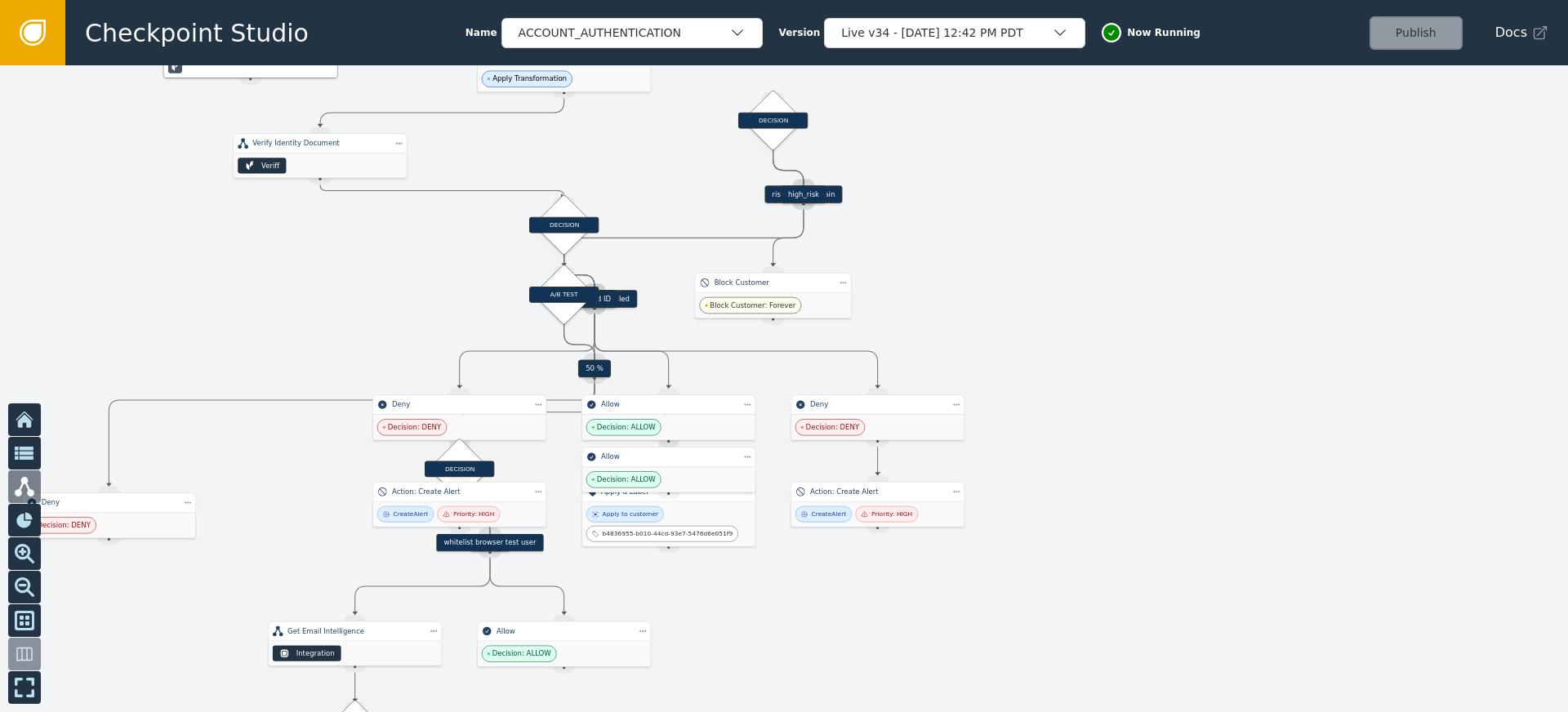
drag, startPoint x: 1123, startPoint y: 248, endPoint x: 1083, endPoint y: 381, distance: 138.9
click at [1083, 381] on div at bounding box center [784, 388] width 1568 height 647
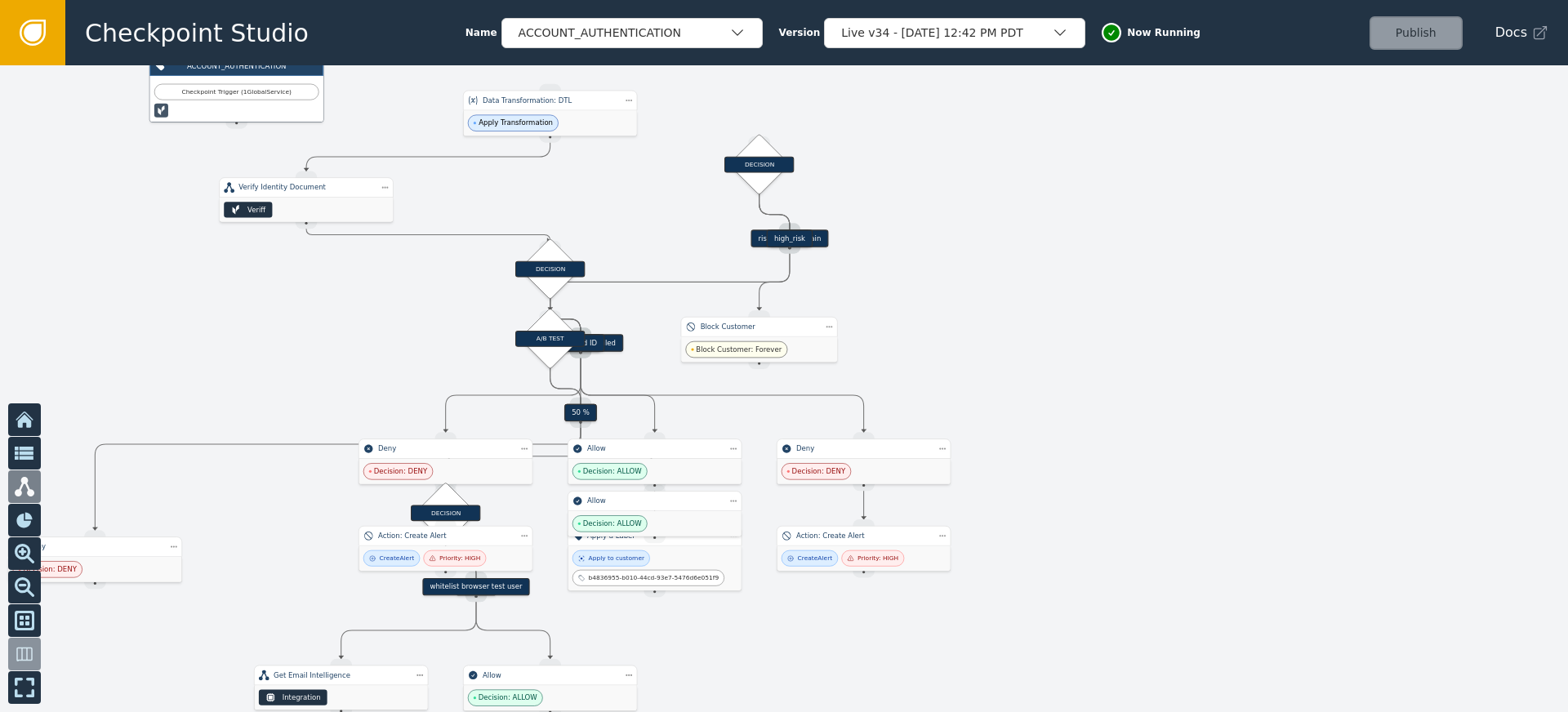
drag, startPoint x: 1071, startPoint y: 333, endPoint x: 1026, endPoint y: 442, distance: 117.9
click at [1026, 442] on div at bounding box center [784, 388] width 1568 height 647
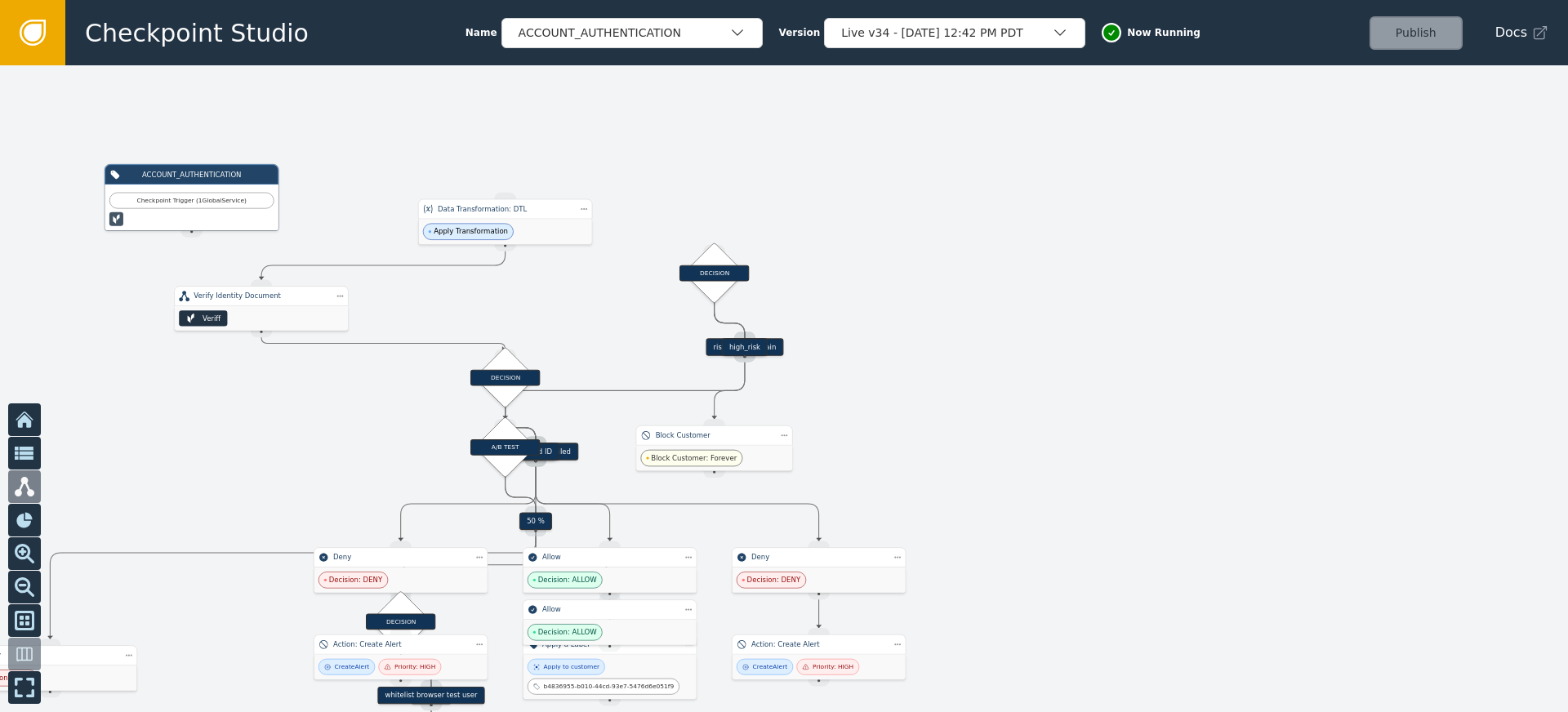
drag, startPoint x: 1069, startPoint y: 356, endPoint x: 1053, endPoint y: 345, distance: 19.4
click at [1071, 356] on div at bounding box center [784, 388] width 1568 height 647
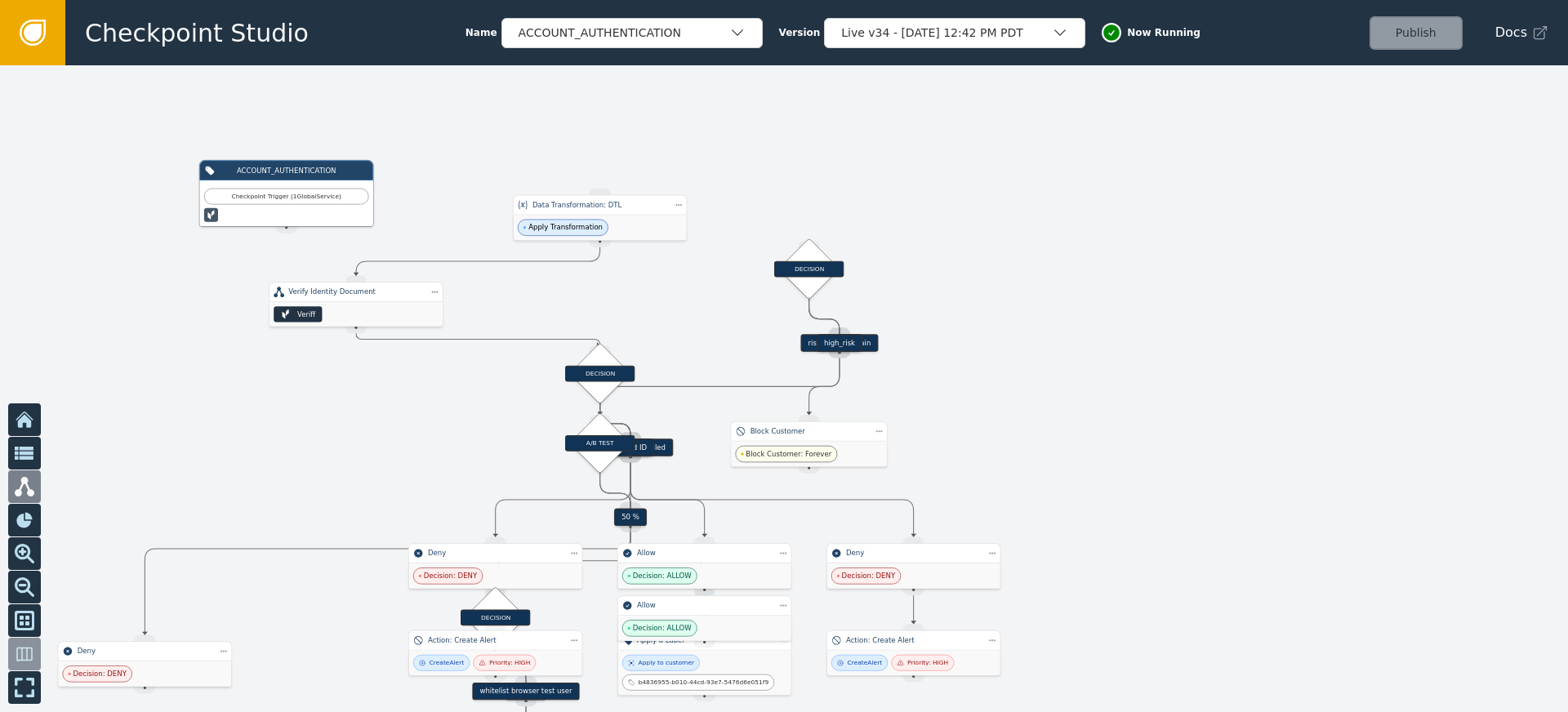
drag, startPoint x: 290, startPoint y: 200, endPoint x: 890, endPoint y: 173, distance: 600.6
click at [890, 173] on div "Target Handle for step 90 % Source Handle for step Target Handle for step 10 % …" at bounding box center [784, 388] width 1568 height 647
drag, startPoint x: 297, startPoint y: 181, endPoint x: 342, endPoint y: 183, distance: 45.0
click at [789, 143] on div "Target Handle for step 90 % Source Handle for step Target Handle for step 10 % …" at bounding box center [784, 388] width 1568 height 647
drag, startPoint x: 237, startPoint y: 194, endPoint x: 413, endPoint y: 197, distance: 176.0
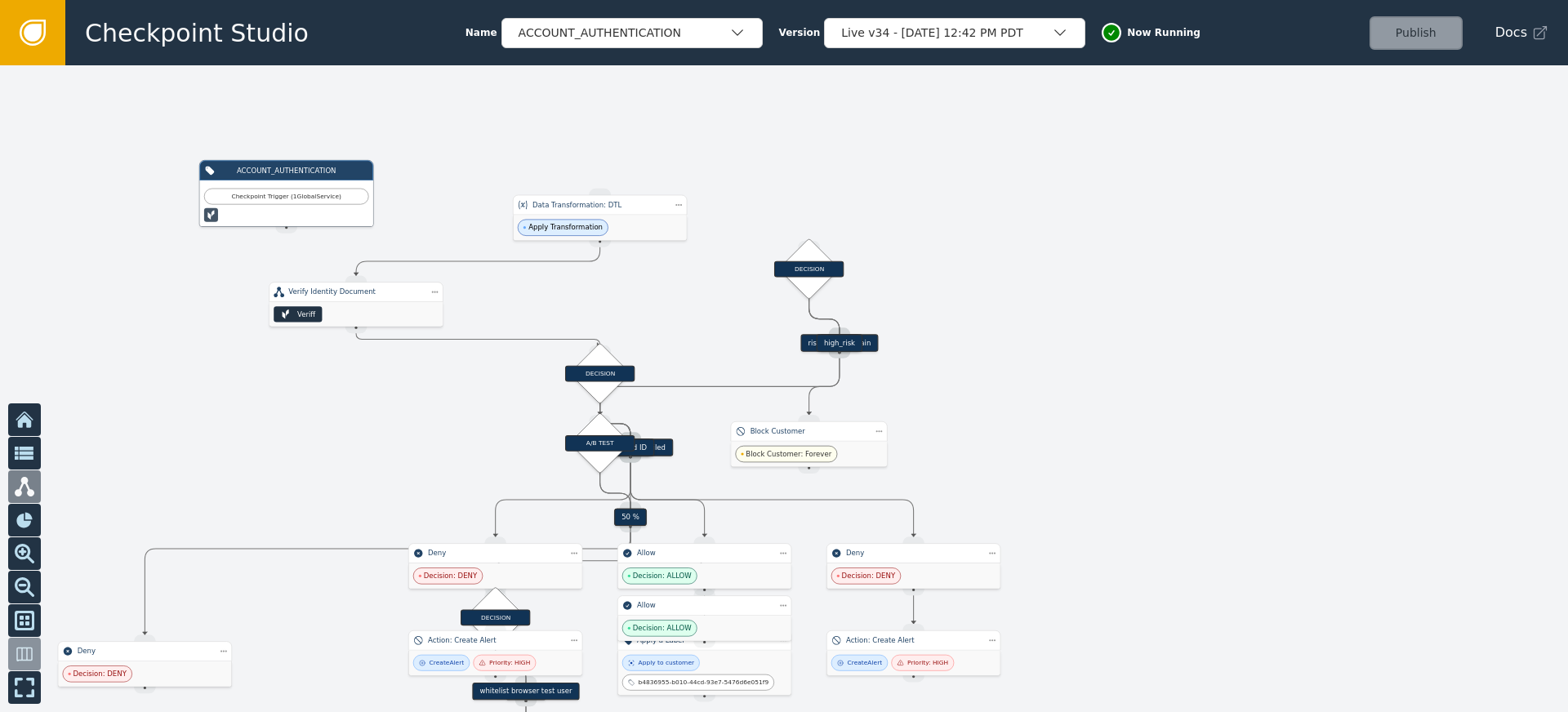
click at [413, 197] on div "Target Handle for step 90 % Source Handle for step Target Handle for step 10 % …" at bounding box center [784, 388] width 1568 height 647
drag, startPoint x: 274, startPoint y: 172, endPoint x: 615, endPoint y: 160, distance: 341.2
click at [600, 162] on div "Target Handle for step 90 % Source Handle for step Target Handle for step 10 % …" at bounding box center [784, 388] width 1568 height 647
click at [937, 32] on div "Live v34 - Sep 12, 2025, 12:42 PM PDT" at bounding box center [946, 32] width 211 height 17
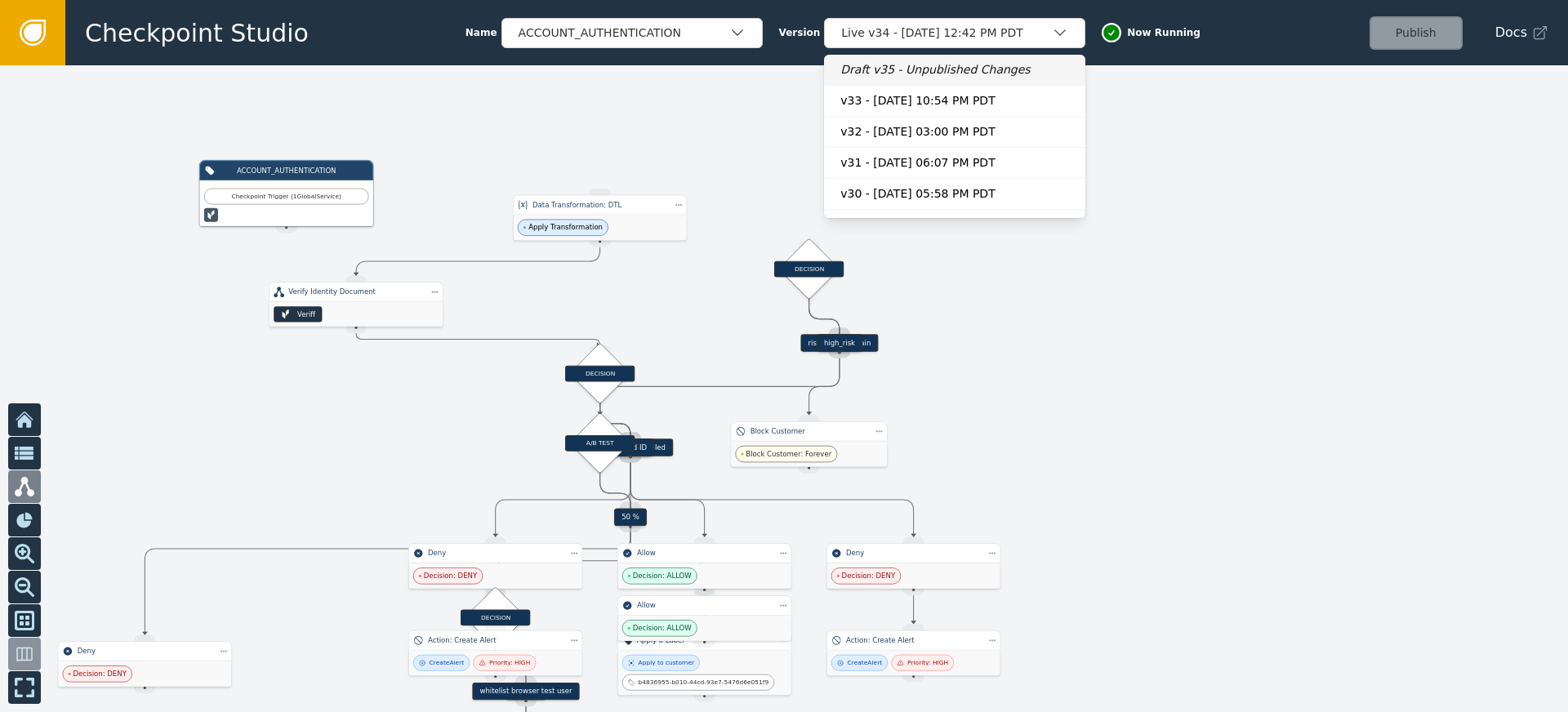
click at [900, 69] on div "Draft v35 - Unpublished Changes" at bounding box center [955, 69] width 228 height 17
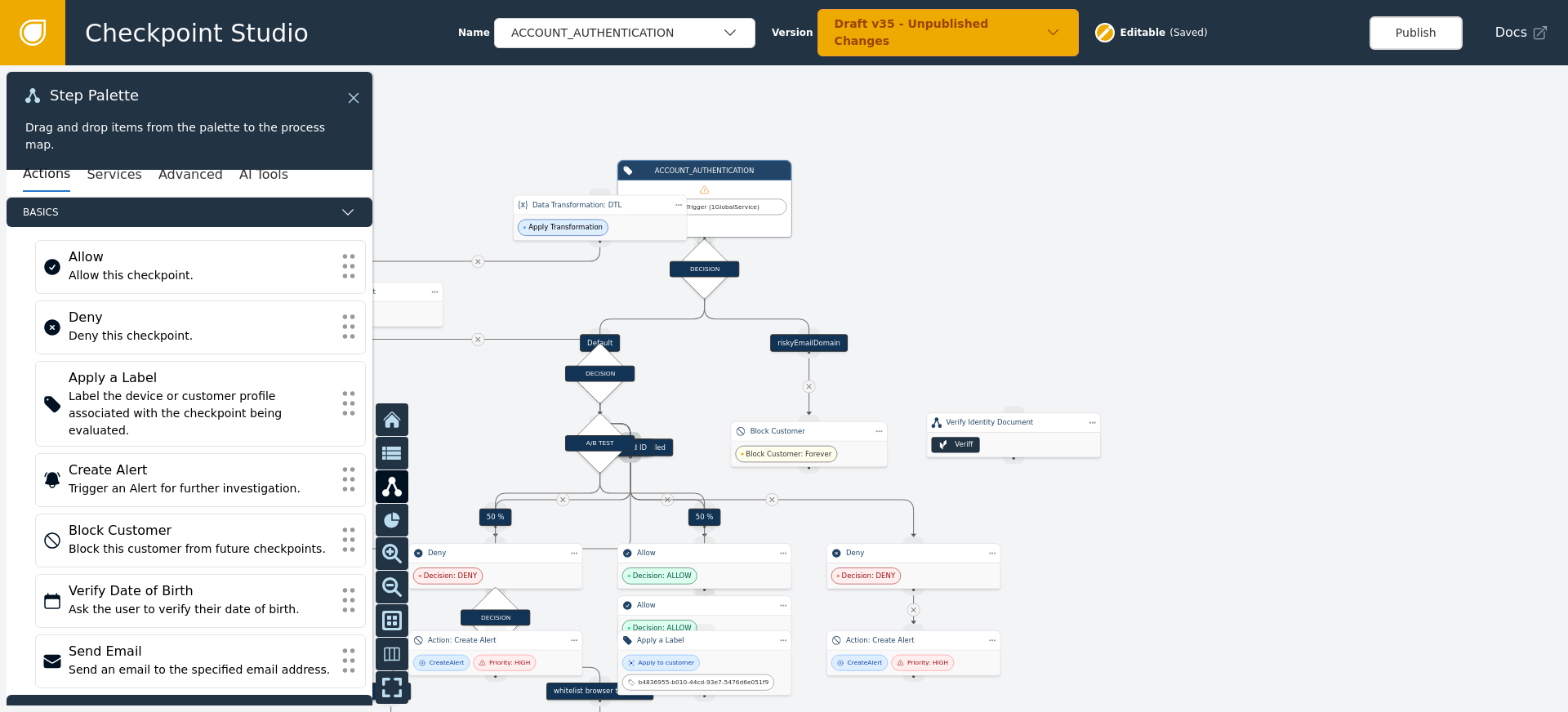
click at [356, 98] on icon at bounding box center [354, 98] width 18 height 18
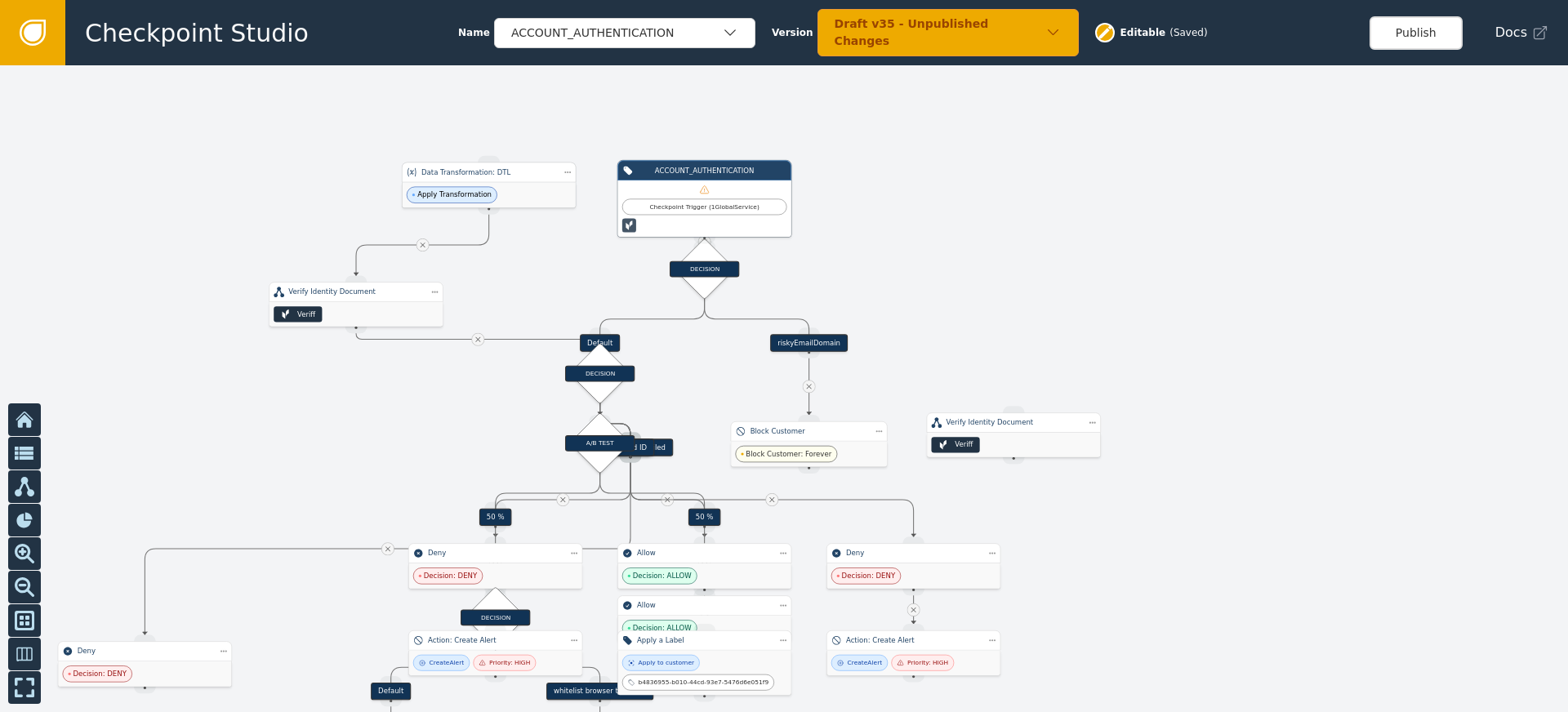
drag
click at [427, 190] on span "Apply Transformation" at bounding box center [455, 195] width 74 height 11
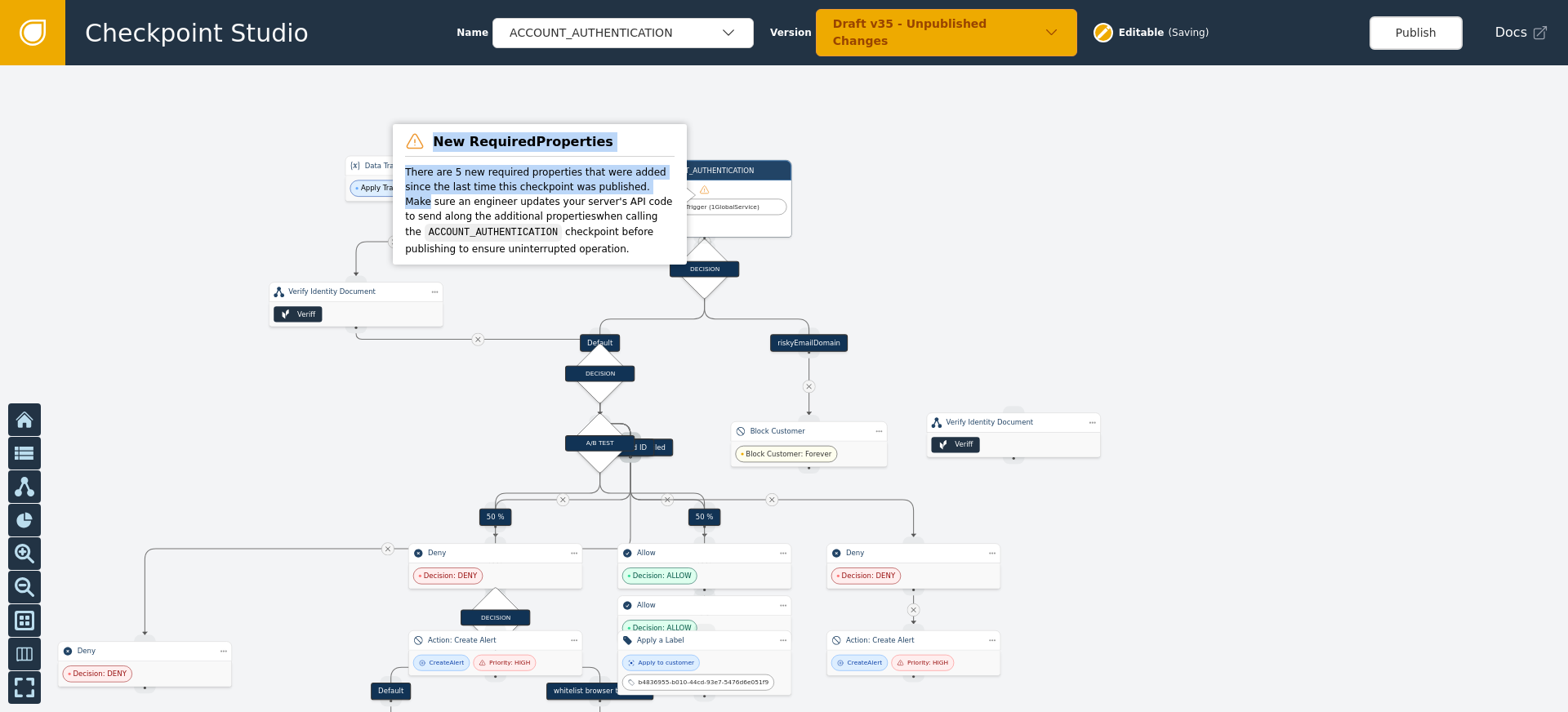
click at [705, 1] on body "Checkpoint Studio Name ACCOUNT_AUTHENTICATION Version Draft v35 - Unpublished C…" at bounding box center [784, 0] width 1568 height 1
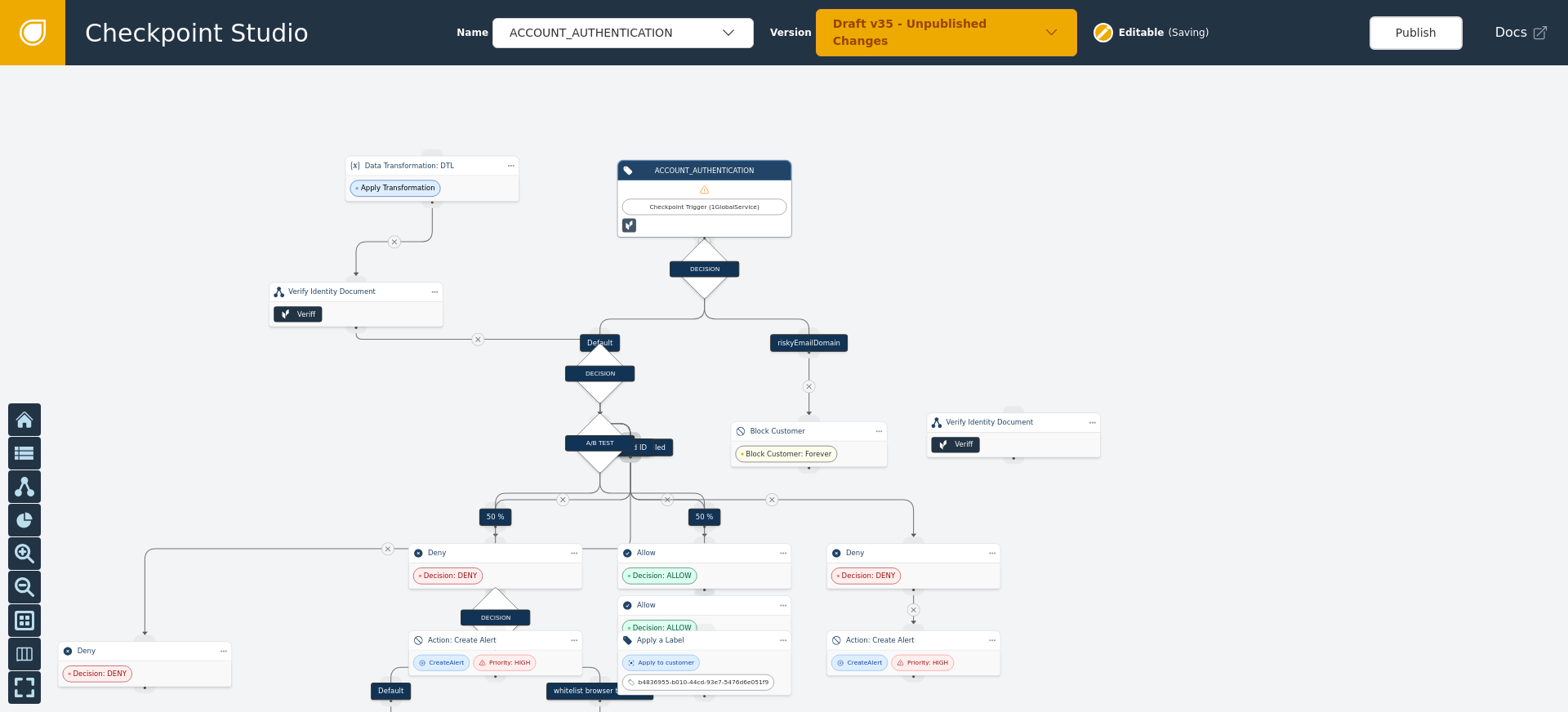
click at [827, 116] on div at bounding box center [784, 388] width 1568 height 647
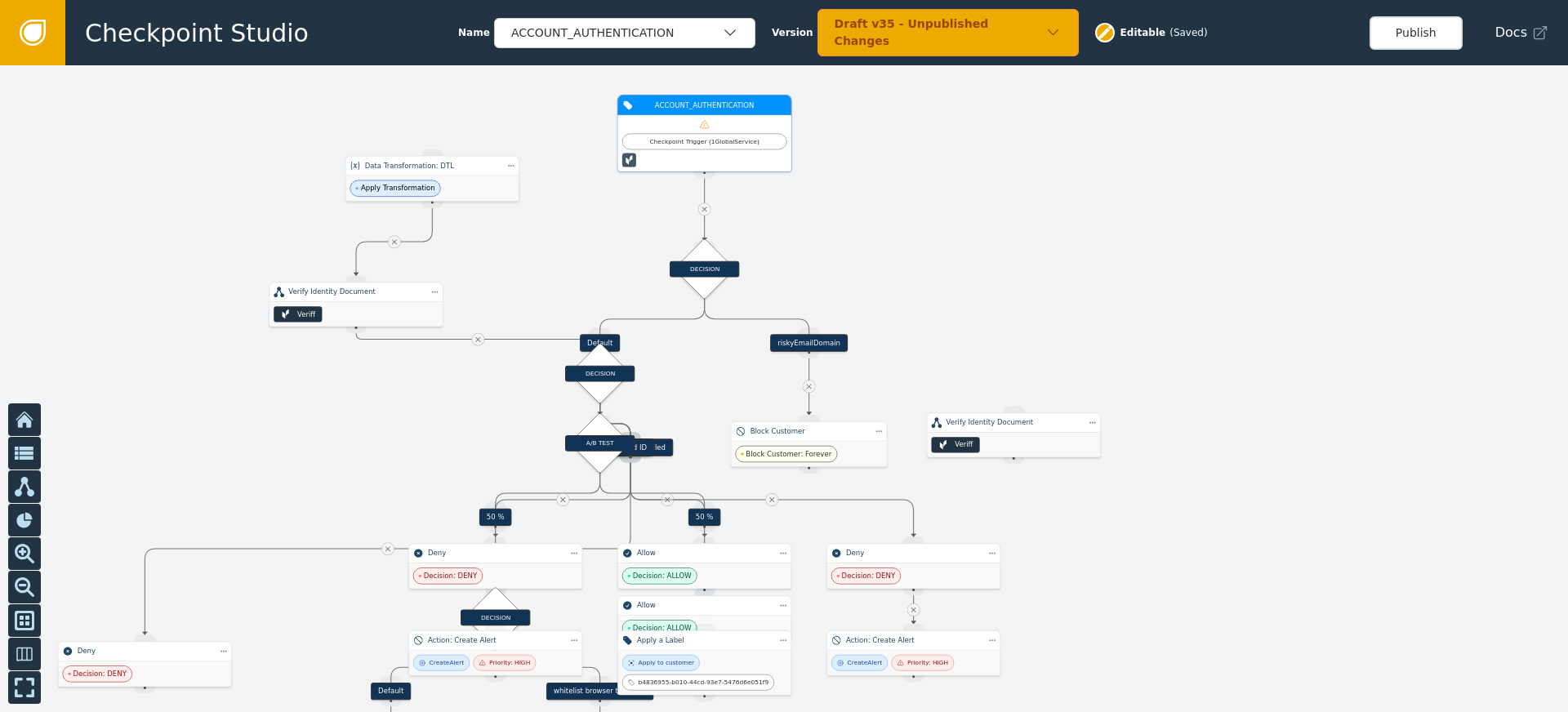
click at [709, 105] on div "ACCOUNT_AUTHENTICATION" at bounding box center [705, 105] width 134 height 11
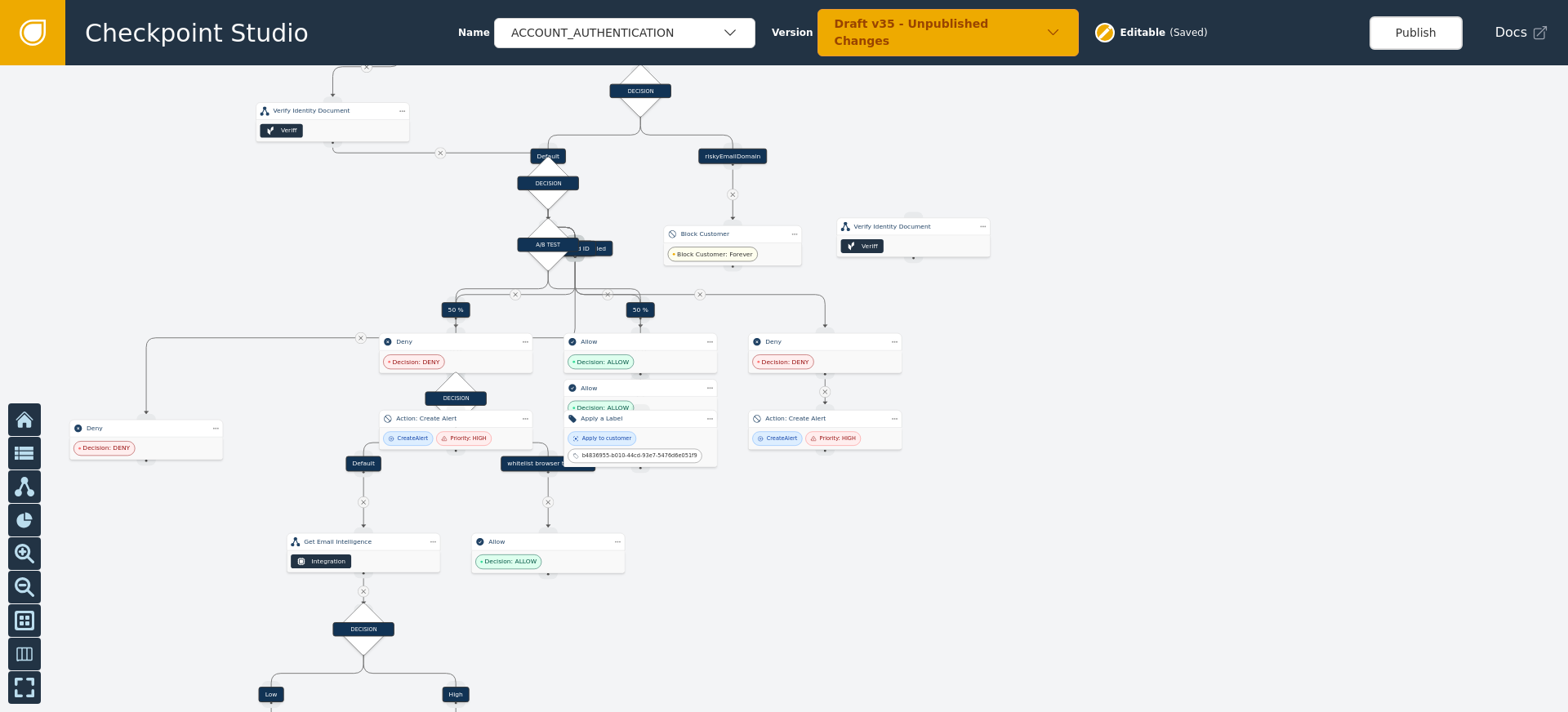
click at [1066, 283] on div at bounding box center [784, 388] width 1568 height 647
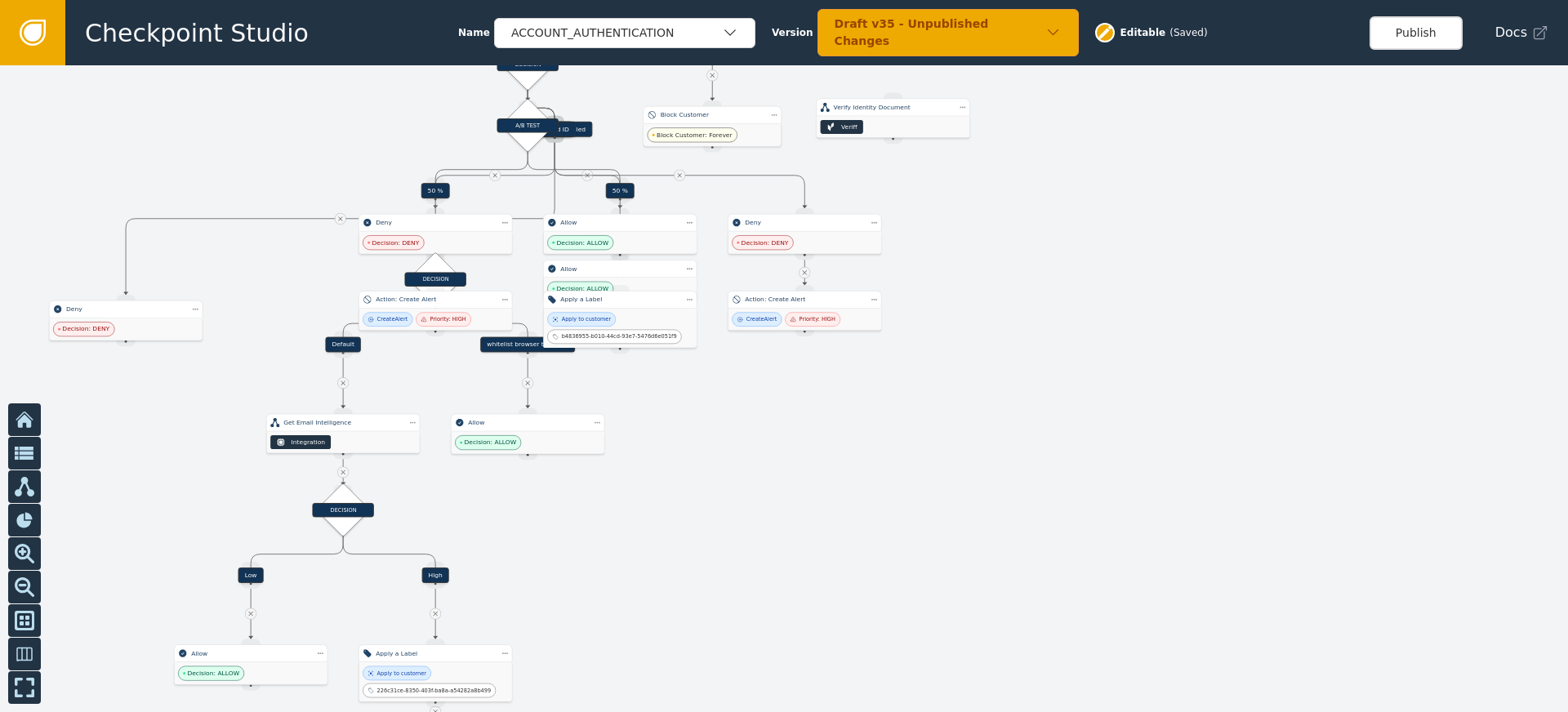
click at [1018, 249] on div at bounding box center [784, 388] width 1568 height 647
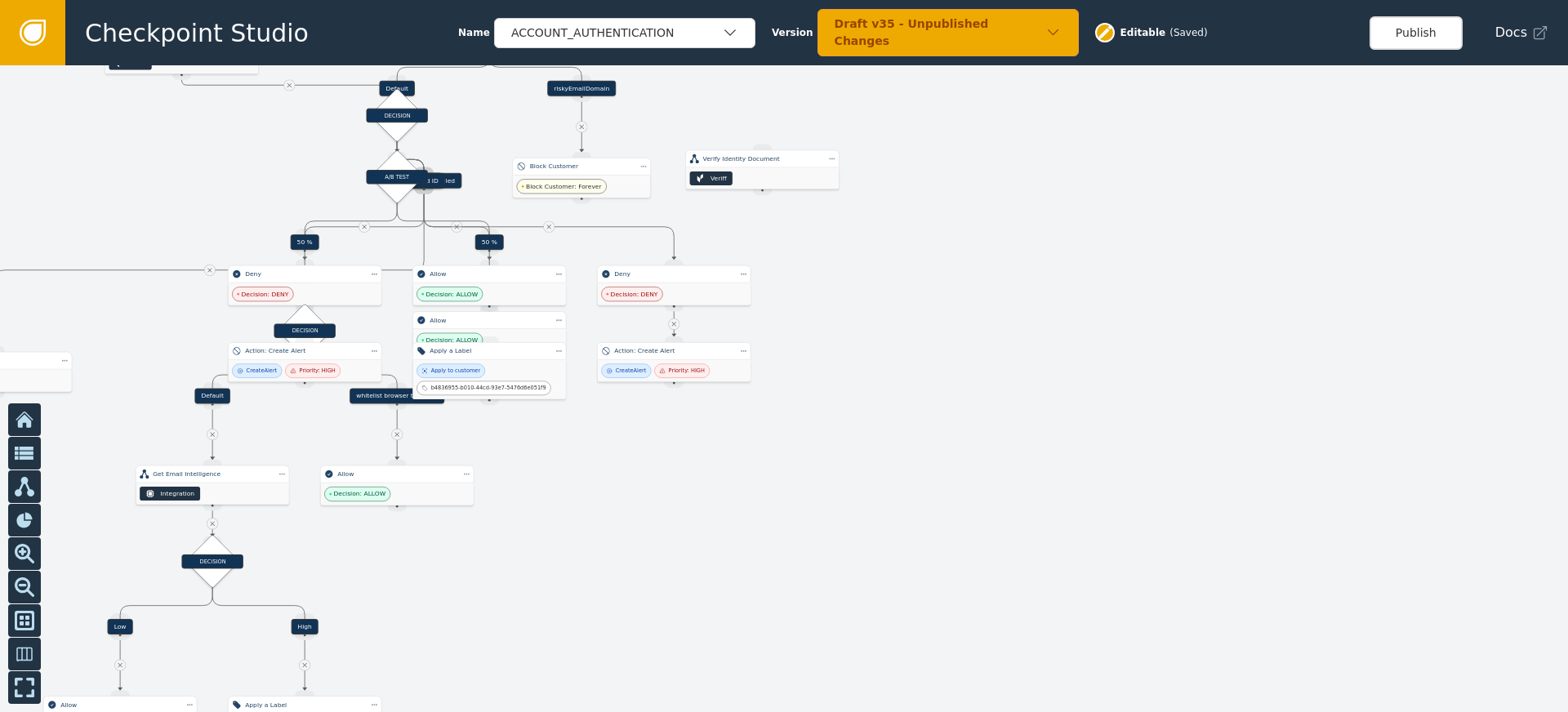
click at [883, 413] on div at bounding box center [784, 388] width 1568 height 647
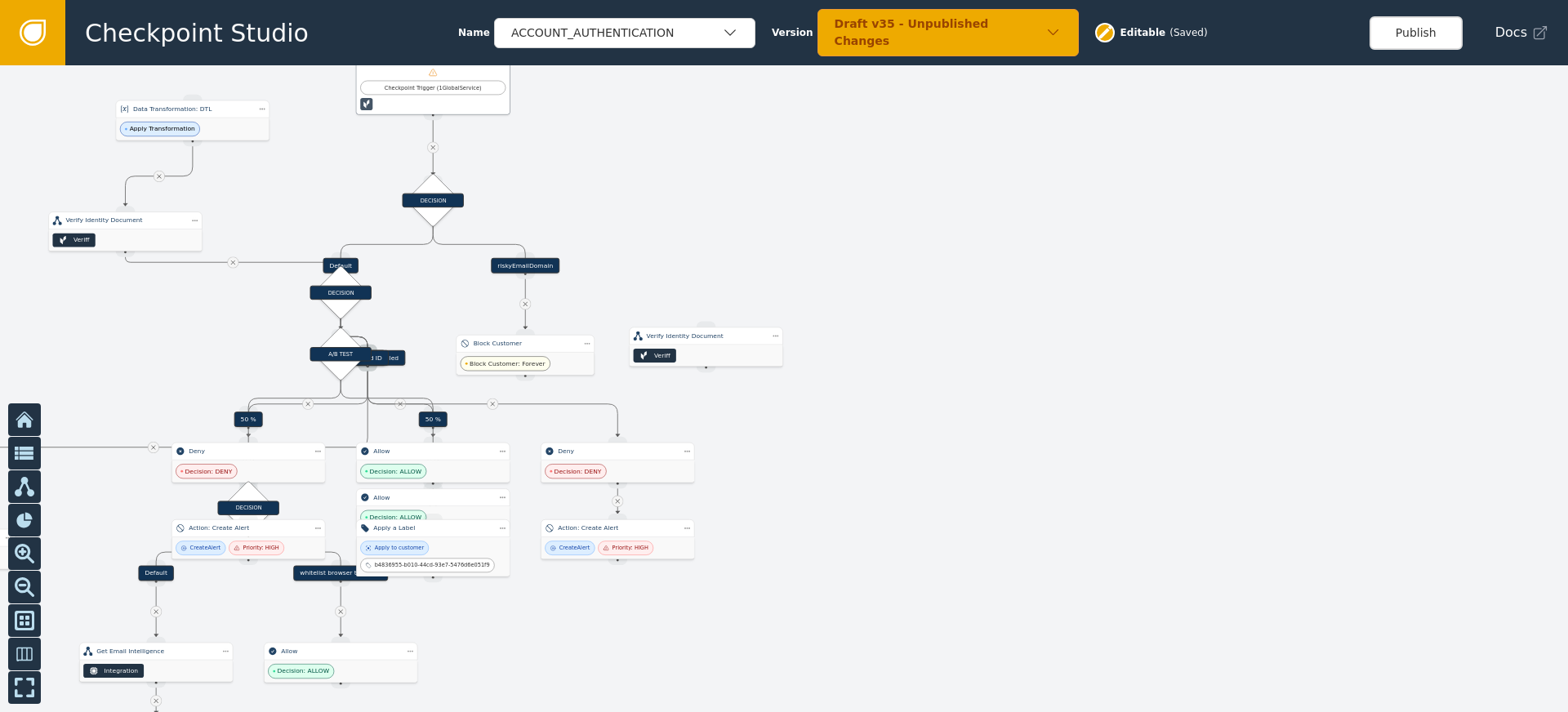
click at [907, 407] on div at bounding box center [784, 388] width 1568 height 647
click at [699, 352] on div "Veriff" at bounding box center [711, 361] width 152 height 22
click at [730, 365] on div "Veriff" at bounding box center [713, 373] width 152 height 22
click at [912, 41] on div "Draft v35 - Unpublished Changes" at bounding box center [938, 32] width 211 height 34
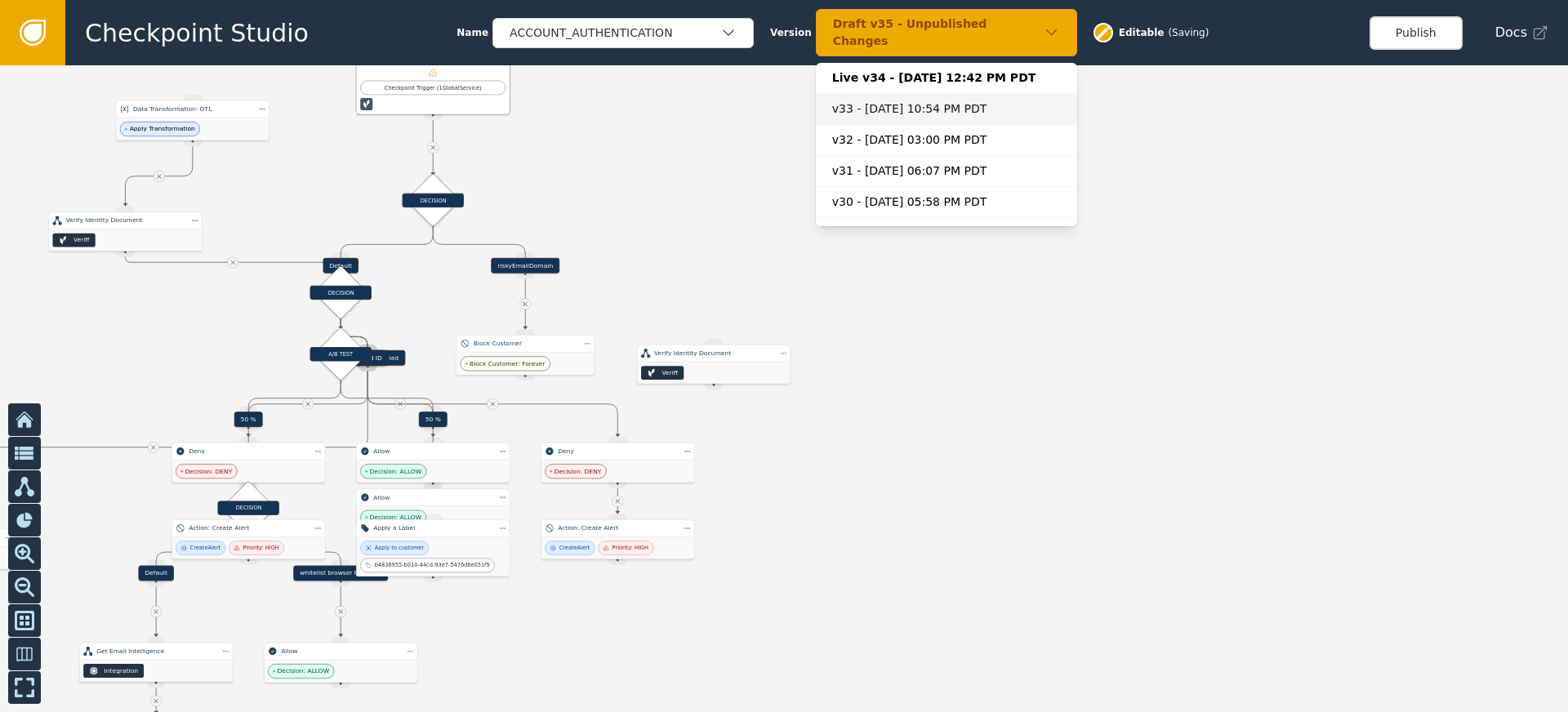
click at [869, 100] on div "v33 - Sep 11, 2025, 10:54 PM PDT" at bounding box center [945, 108] width 228 height 17
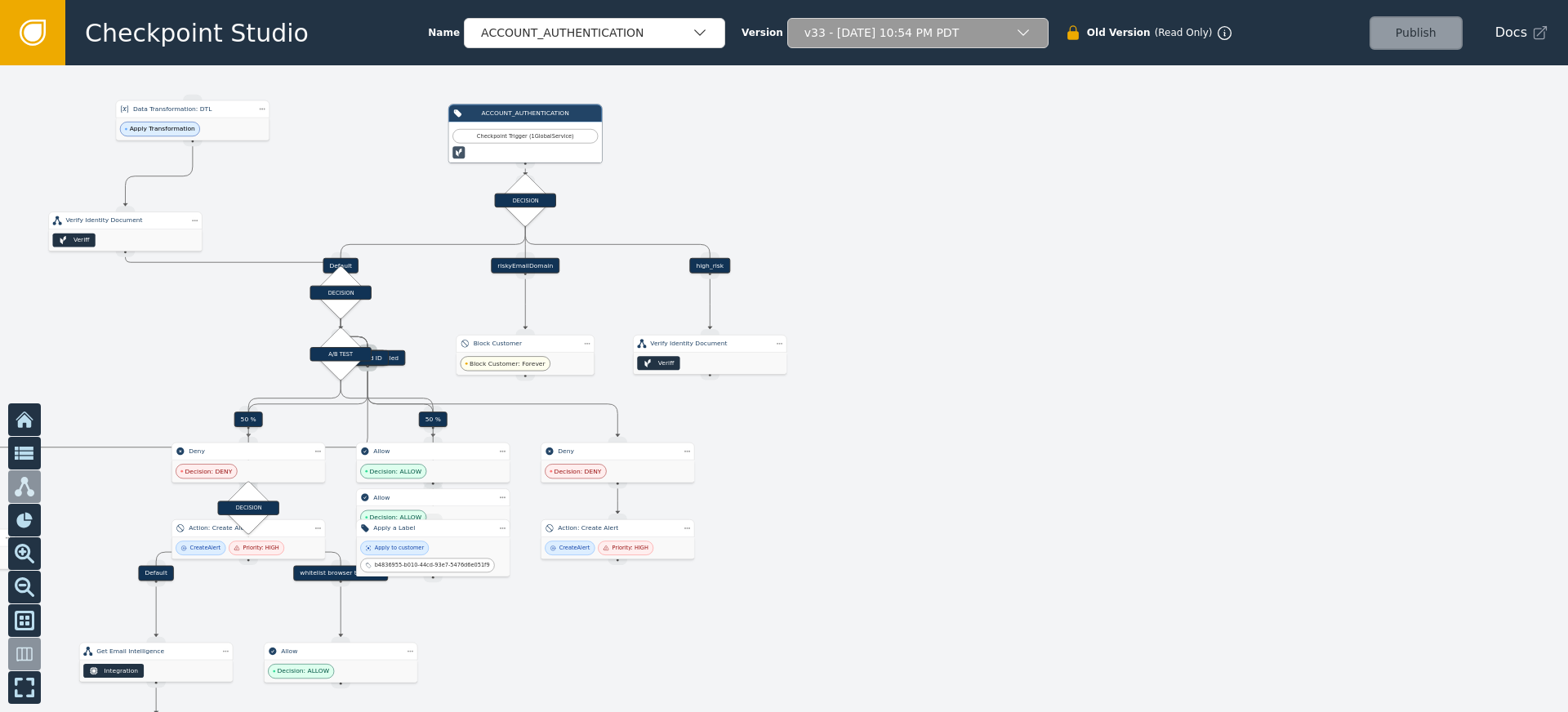
click at [876, 29] on div "v33 - Sep 11, 2025, 10:54 PM PDT" at bounding box center [910, 32] width 211 height 17
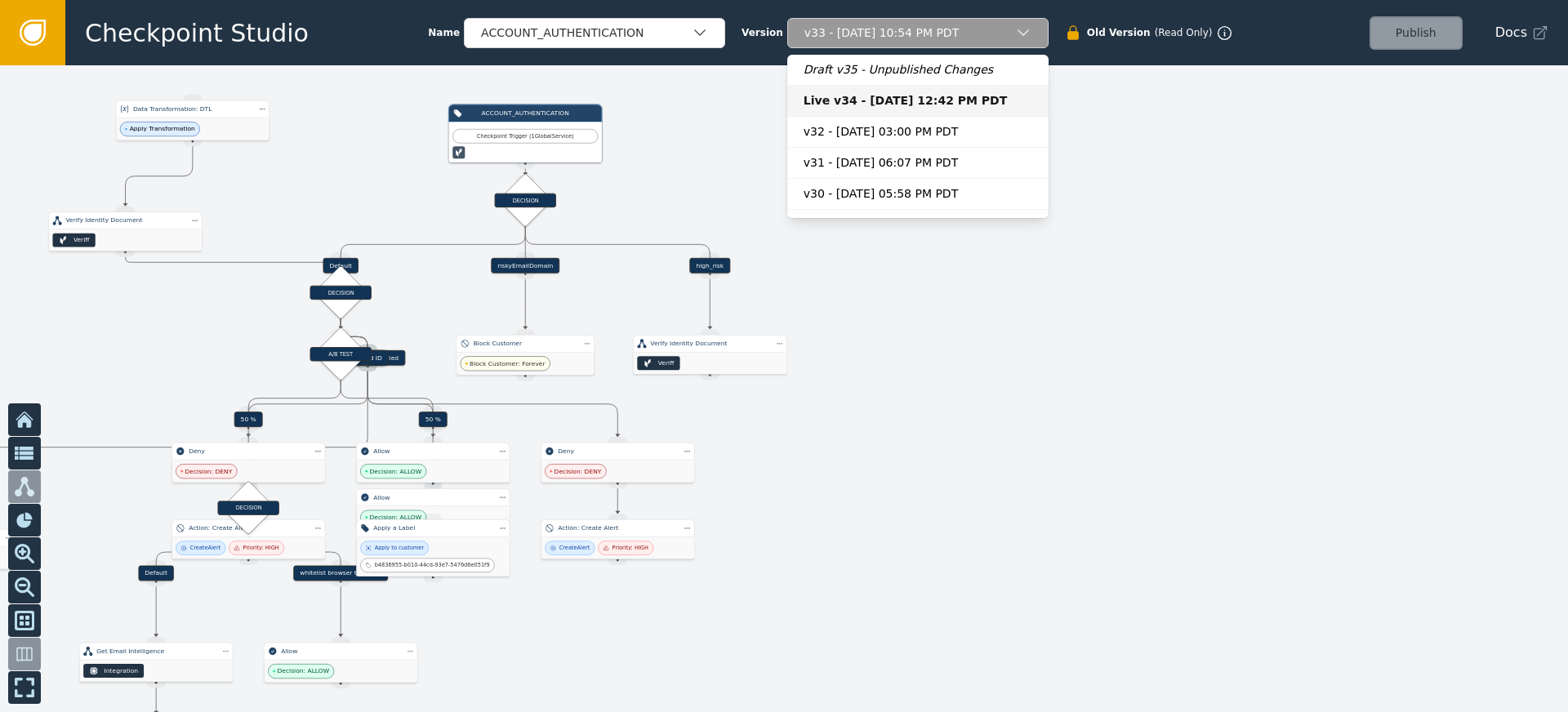
click at [832, 105] on div "Live v34 - Sep 12, 2025, 12:42 PM PDT" at bounding box center [918, 100] width 228 height 17
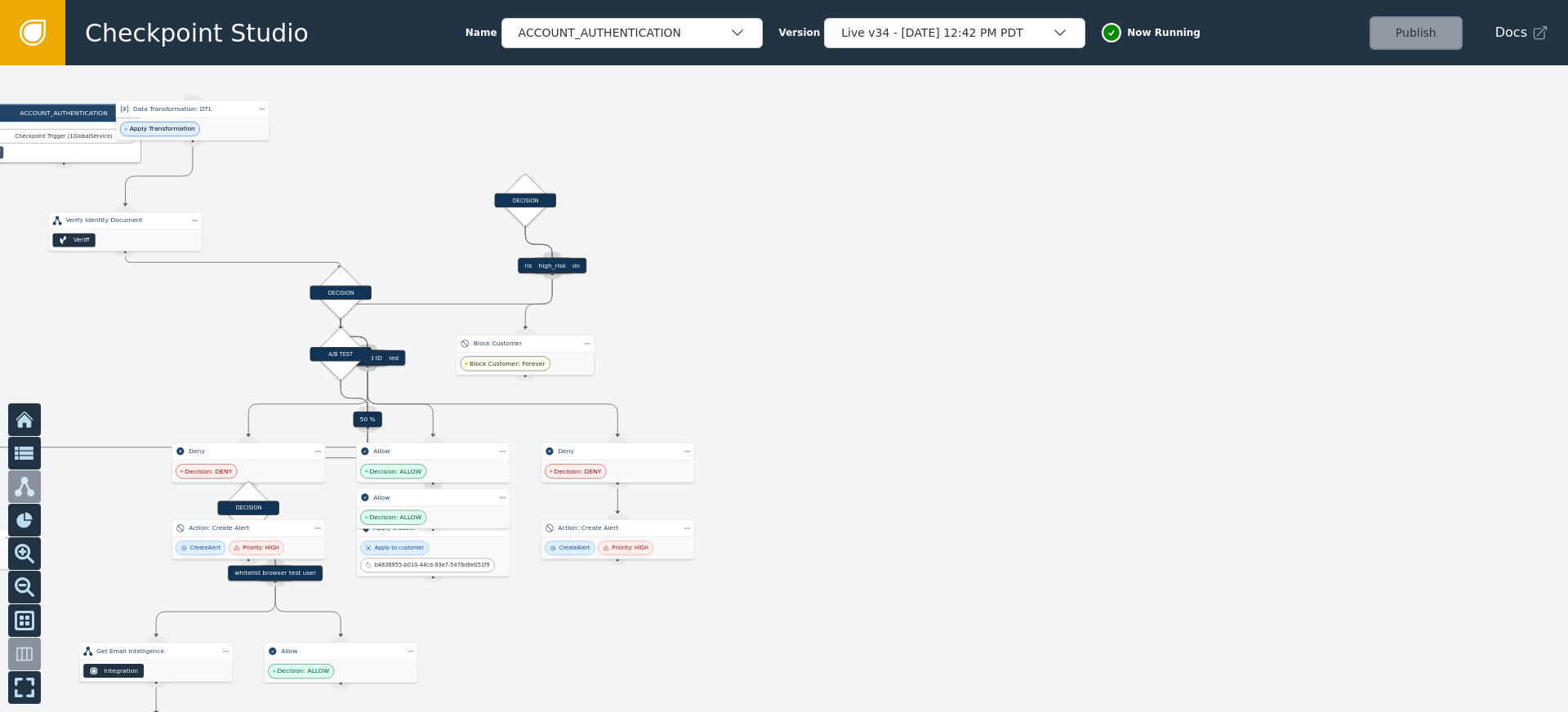
drag, startPoint x: 539, startPoint y: 267, endPoint x: 669, endPoint y: 272, distance: 130.1
click at [669, 272] on div "Target Handle for step 90 % Source Handle for step Target Handle for step 10 % …" at bounding box center [784, 388] width 1568 height 647
drag, startPoint x: 556, startPoint y: 266, endPoint x: 778, endPoint y: 275, distance: 222.2
click at [778, 275] on div "Target Handle for step 90 % Source Handle for step Target Handle for step 10 % …" at bounding box center [784, 388] width 1568 height 647
drag, startPoint x: 707, startPoint y: 333, endPoint x: 854, endPoint y: 236, distance: 176.1
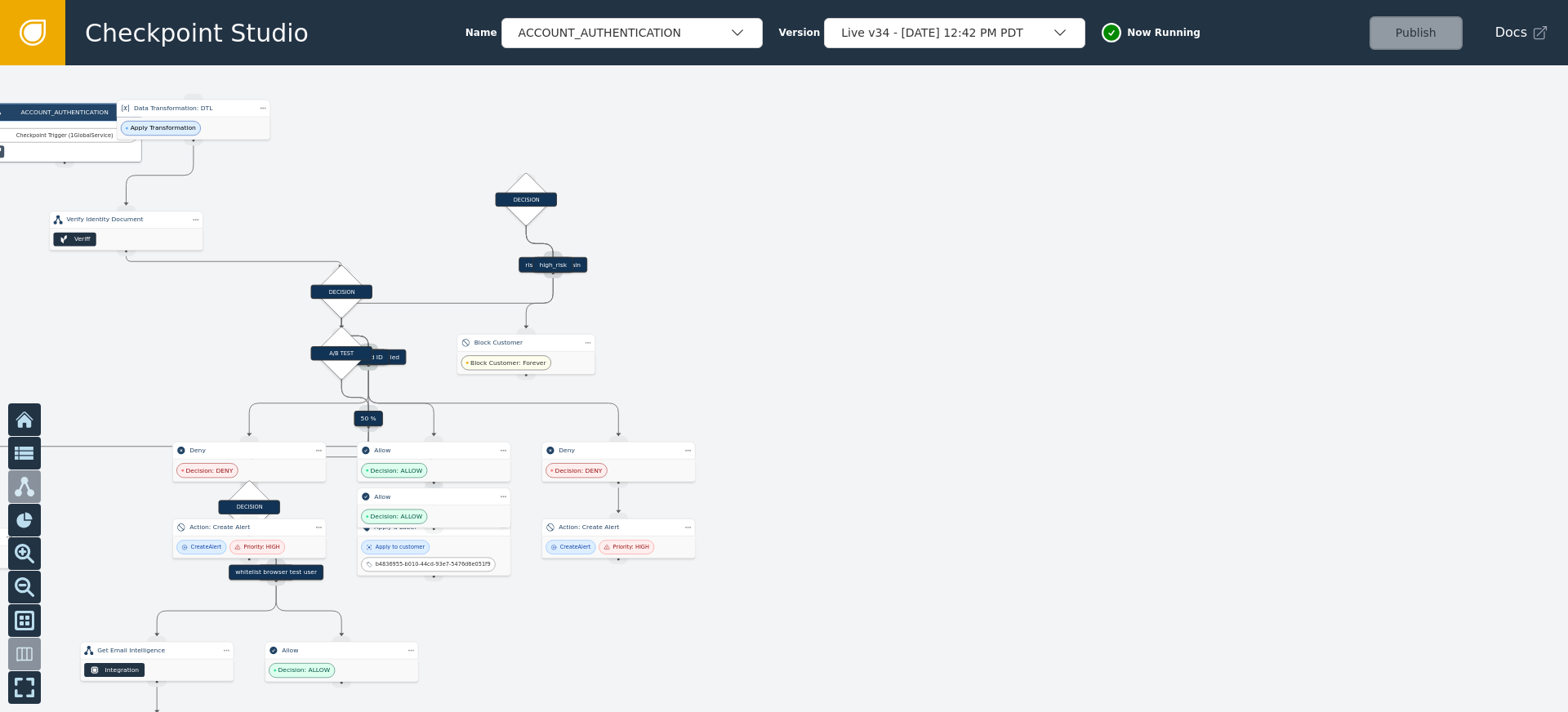
click at [854, 236] on div at bounding box center [784, 388] width 1568 height 647
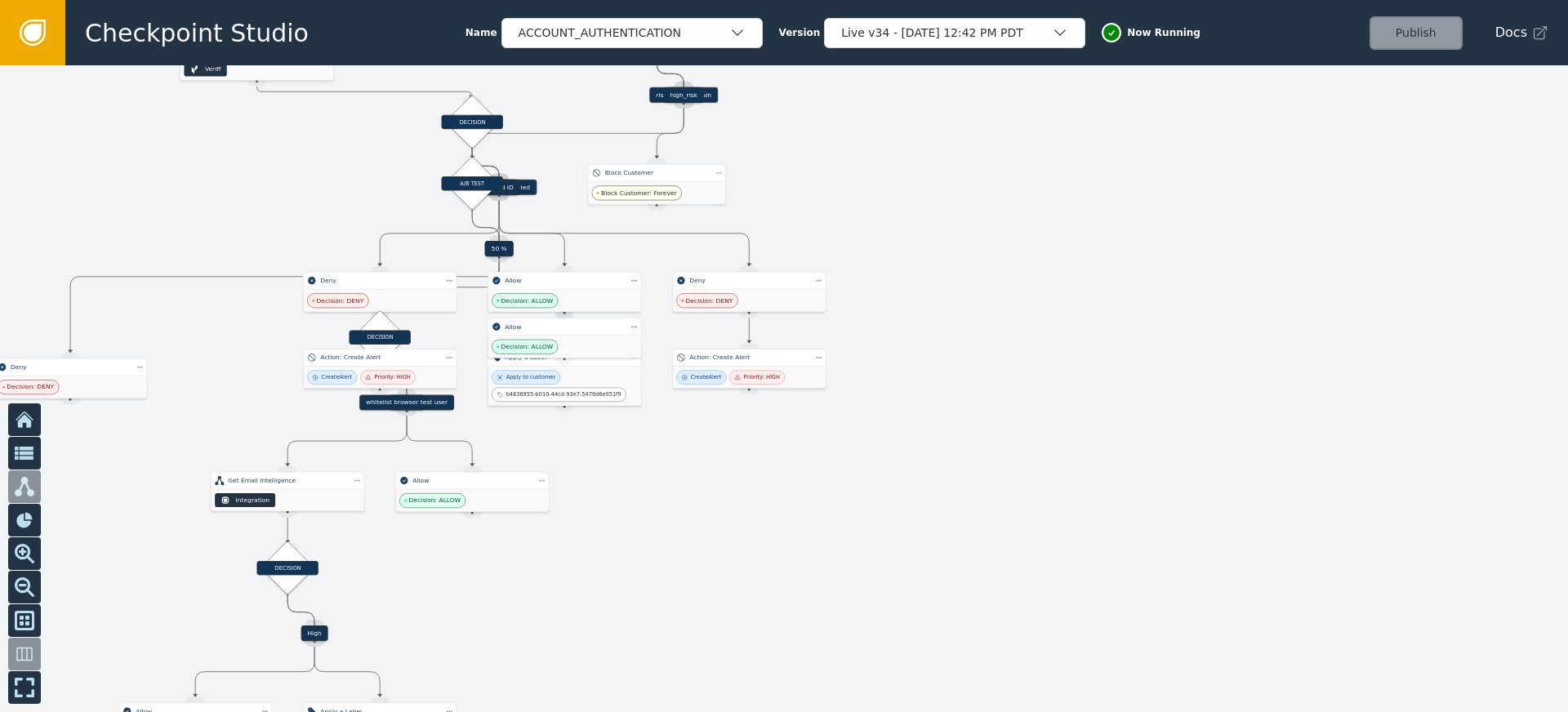
drag, startPoint x: 935, startPoint y: 271, endPoint x: 887, endPoint y: 287, distance: 50.6
click at [918, 197] on div at bounding box center [784, 388] width 1568 height 647
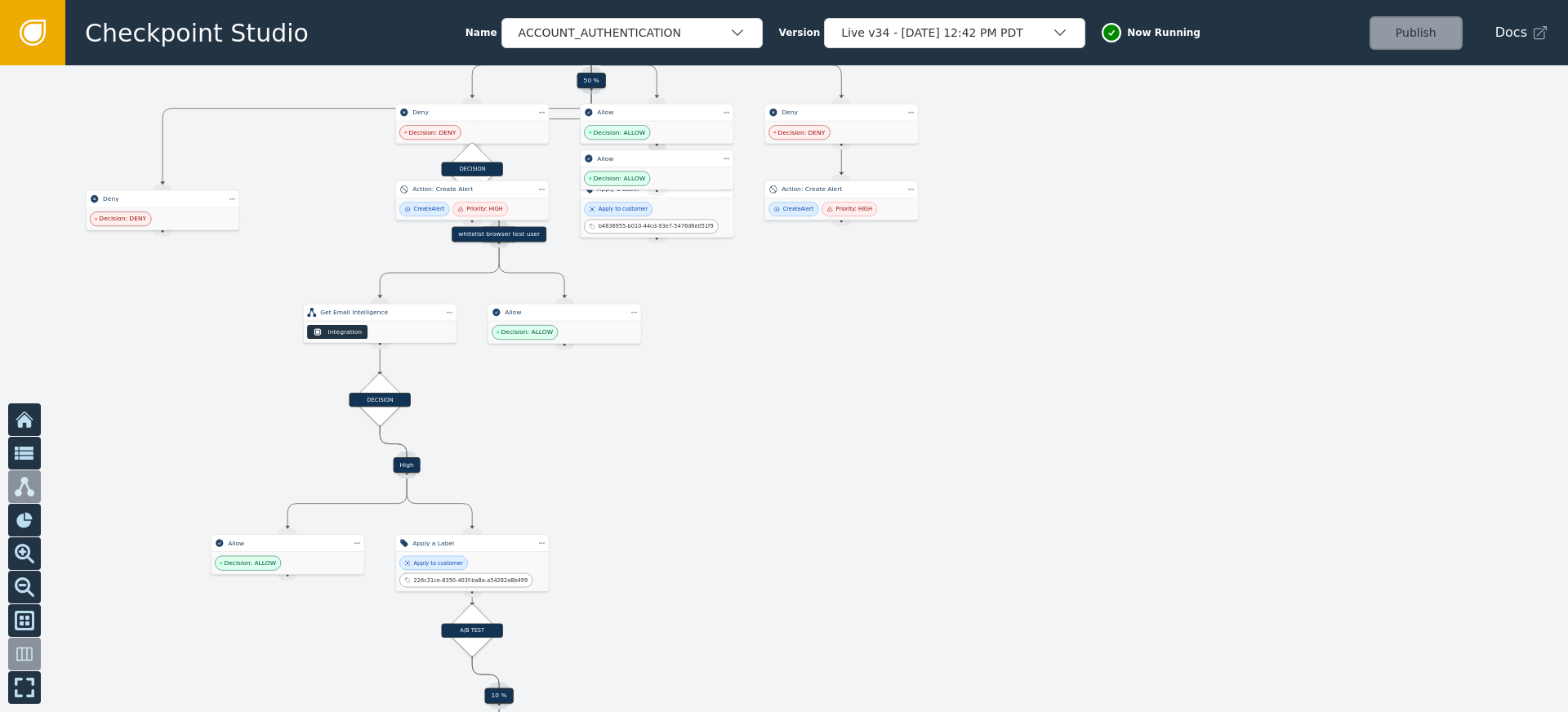
drag, startPoint x: 880, startPoint y: 347, endPoint x: 972, endPoint y: 179, distance: 191.5
click at [972, 179] on div at bounding box center [784, 388] width 1568 height 647
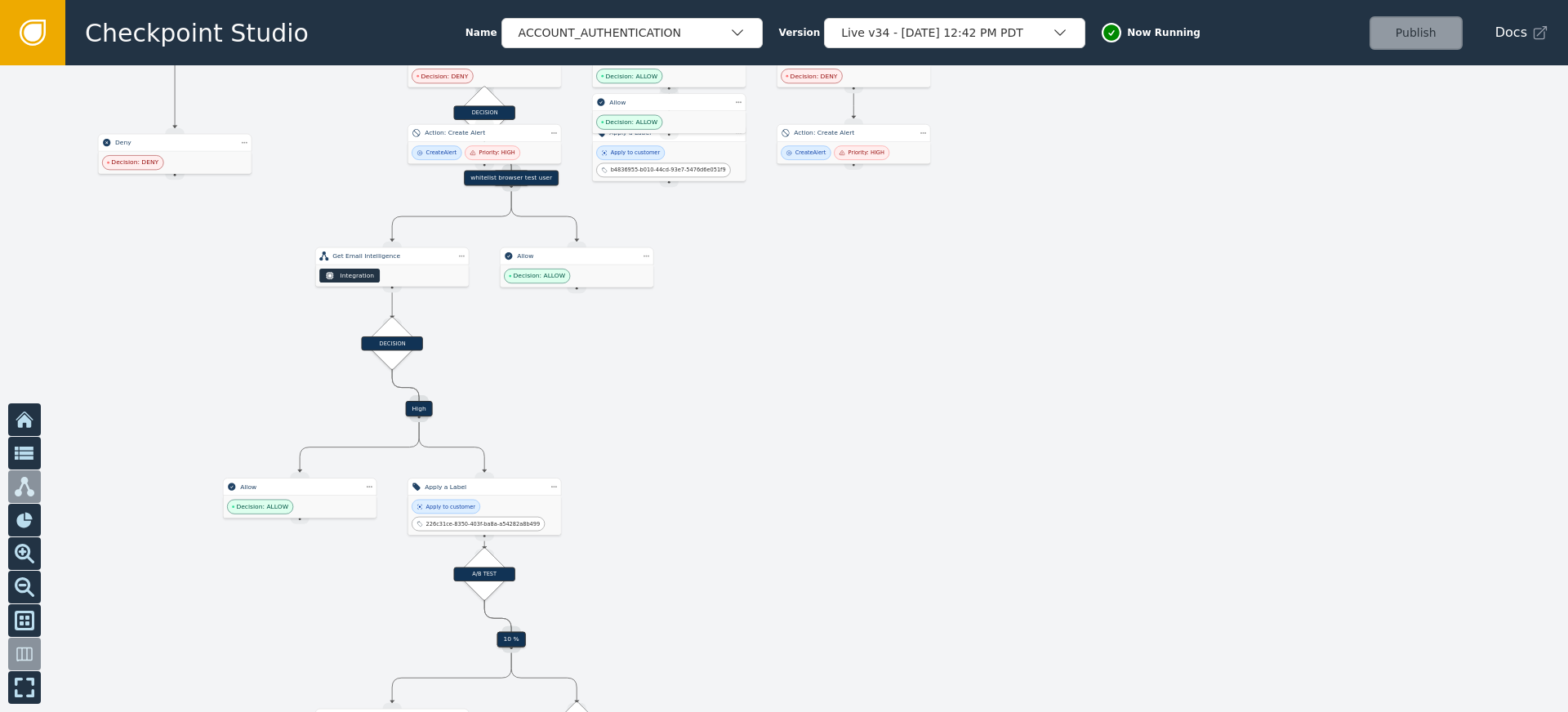
click at [929, 178] on div at bounding box center [784, 388] width 1568 height 647
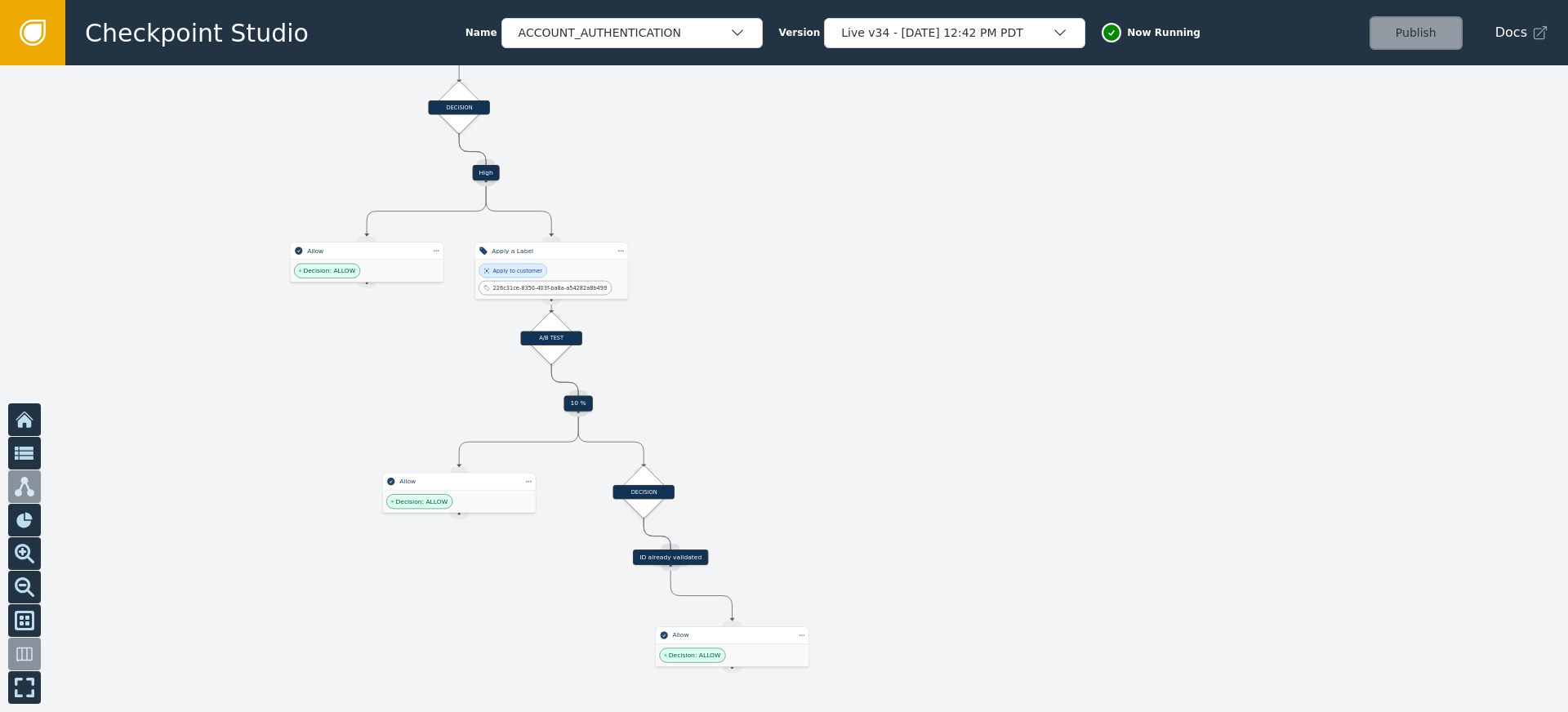
click at [798, 444] on div at bounding box center [784, 388] width 1568 height 647
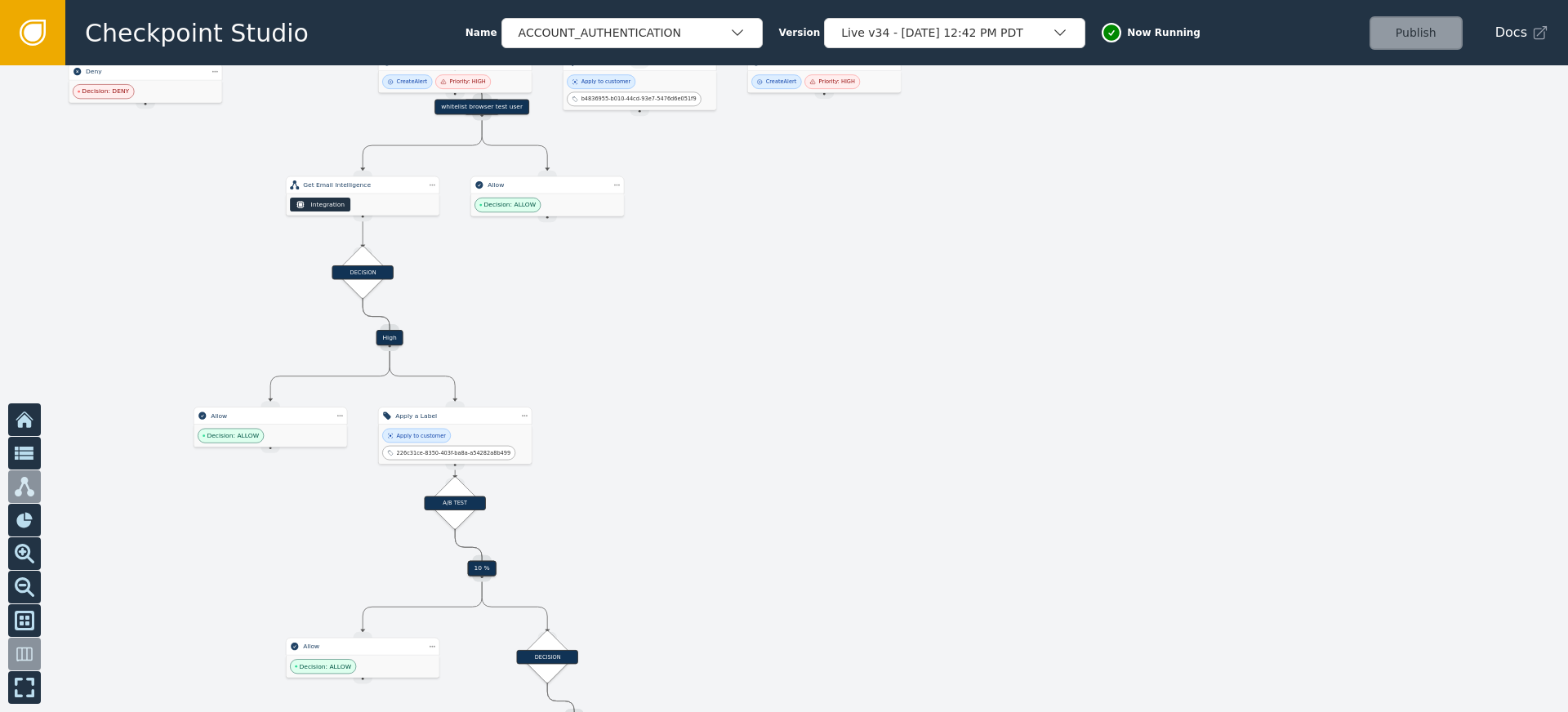
click at [780, 432] on div at bounding box center [784, 388] width 1568 height 647
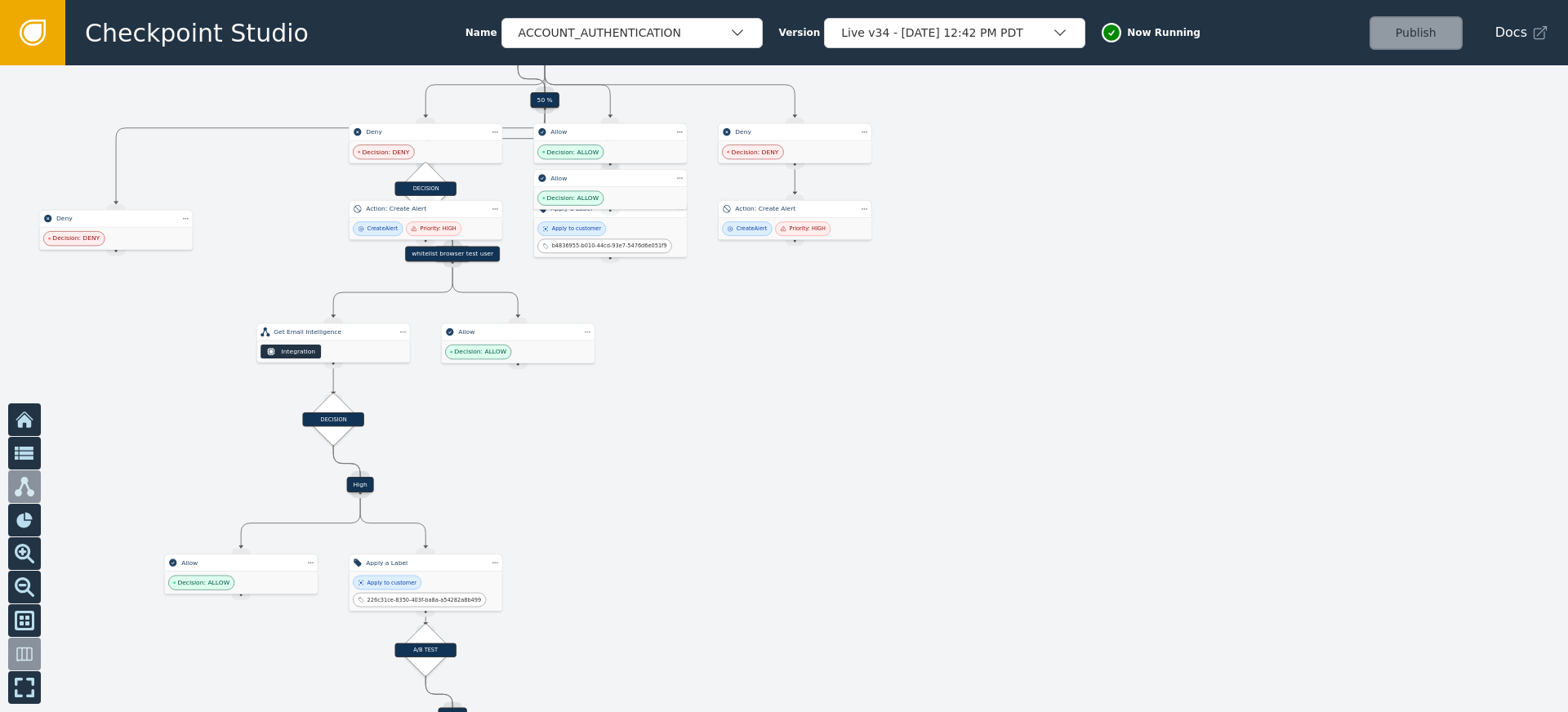
click at [765, 482] on div at bounding box center [784, 388] width 1568 height 647
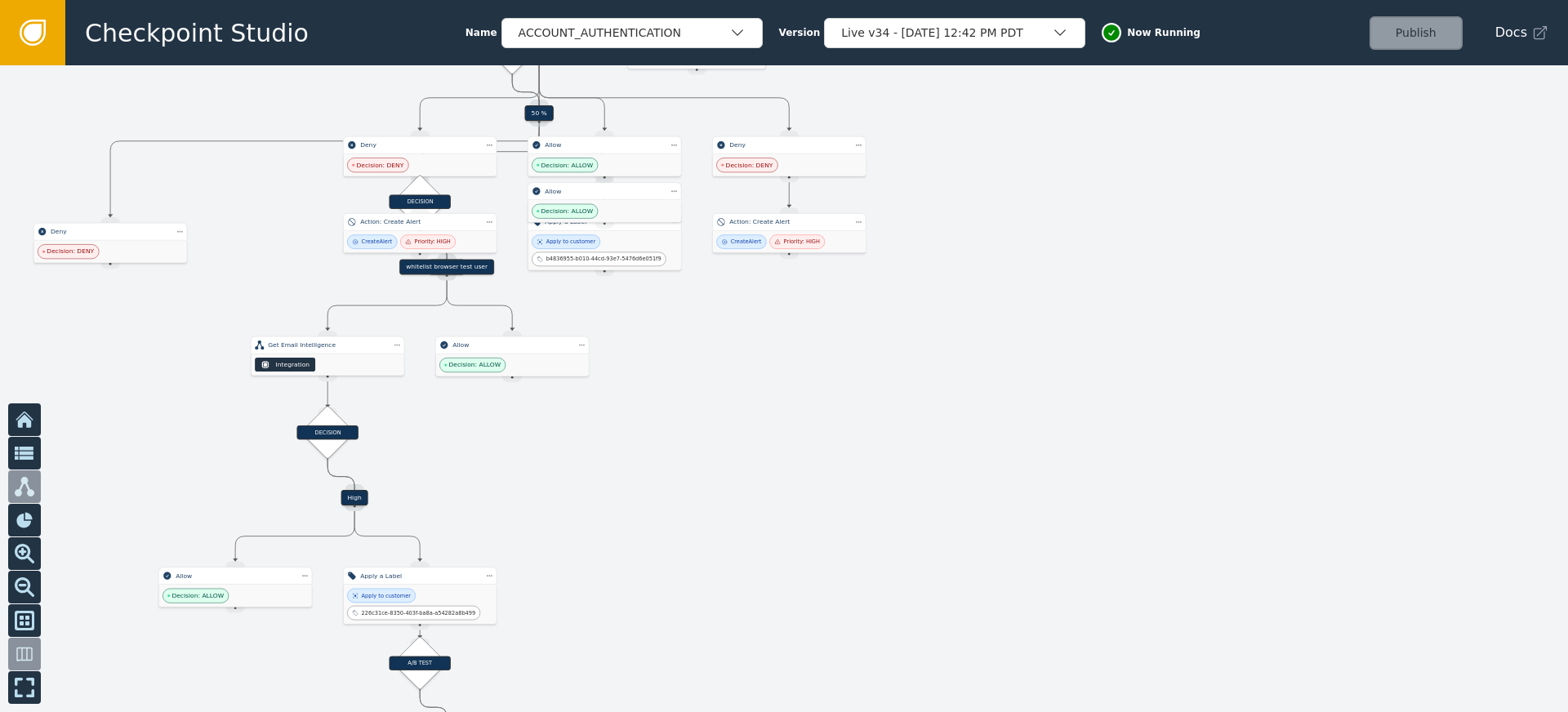
click at [845, 458] on div at bounding box center [784, 388] width 1568 height 647
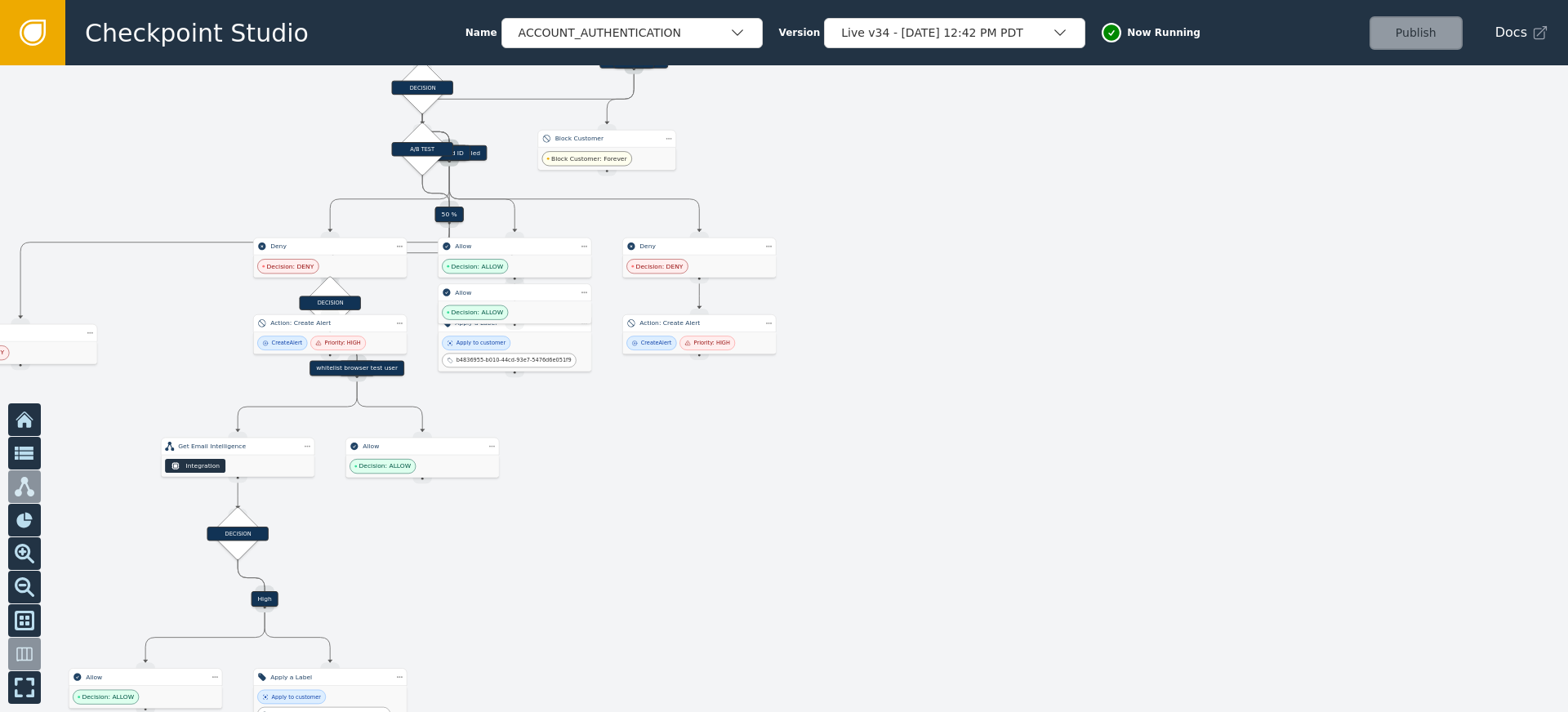
click at [841, 476] on div at bounding box center [784, 388] width 1568 height 647
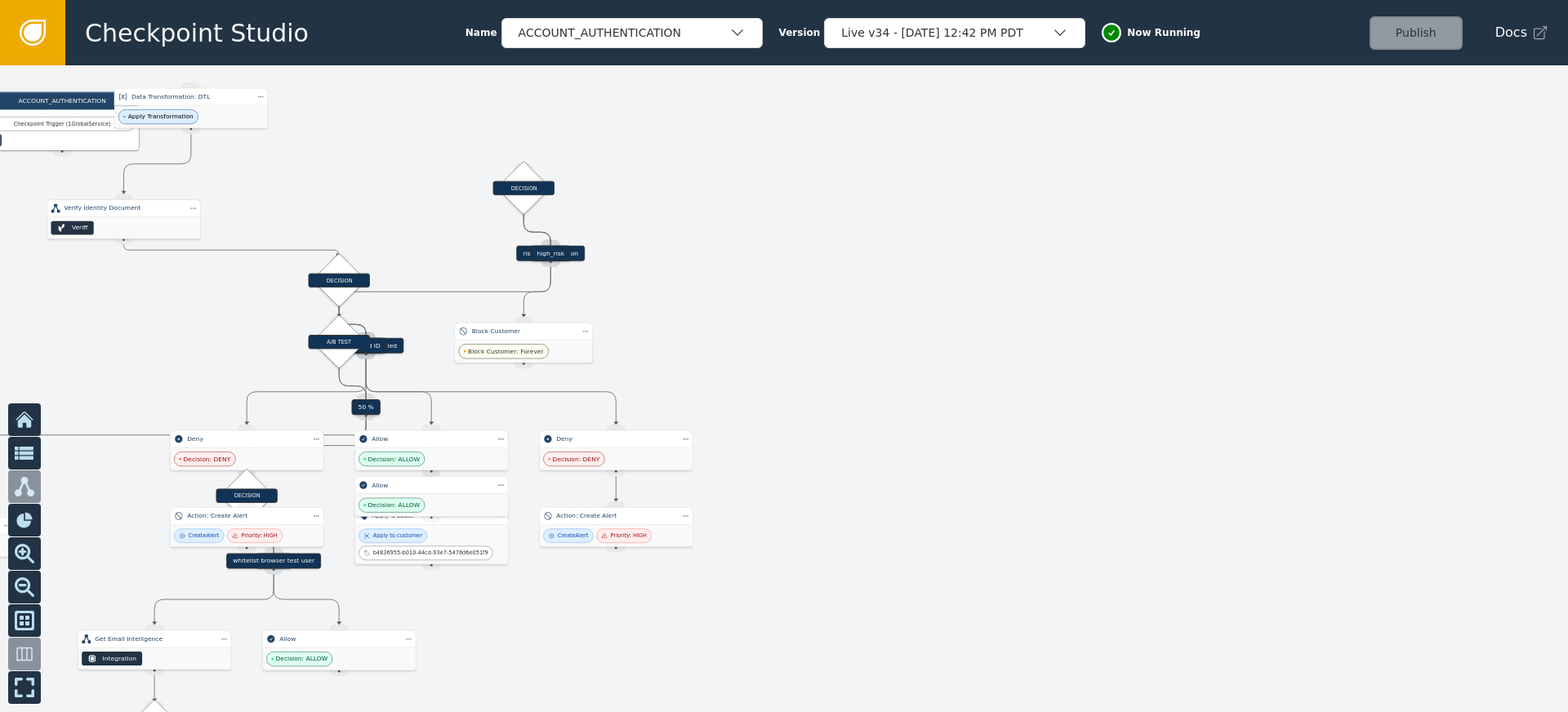
click at [882, 377] on div at bounding box center [784, 388] width 1568 height 647
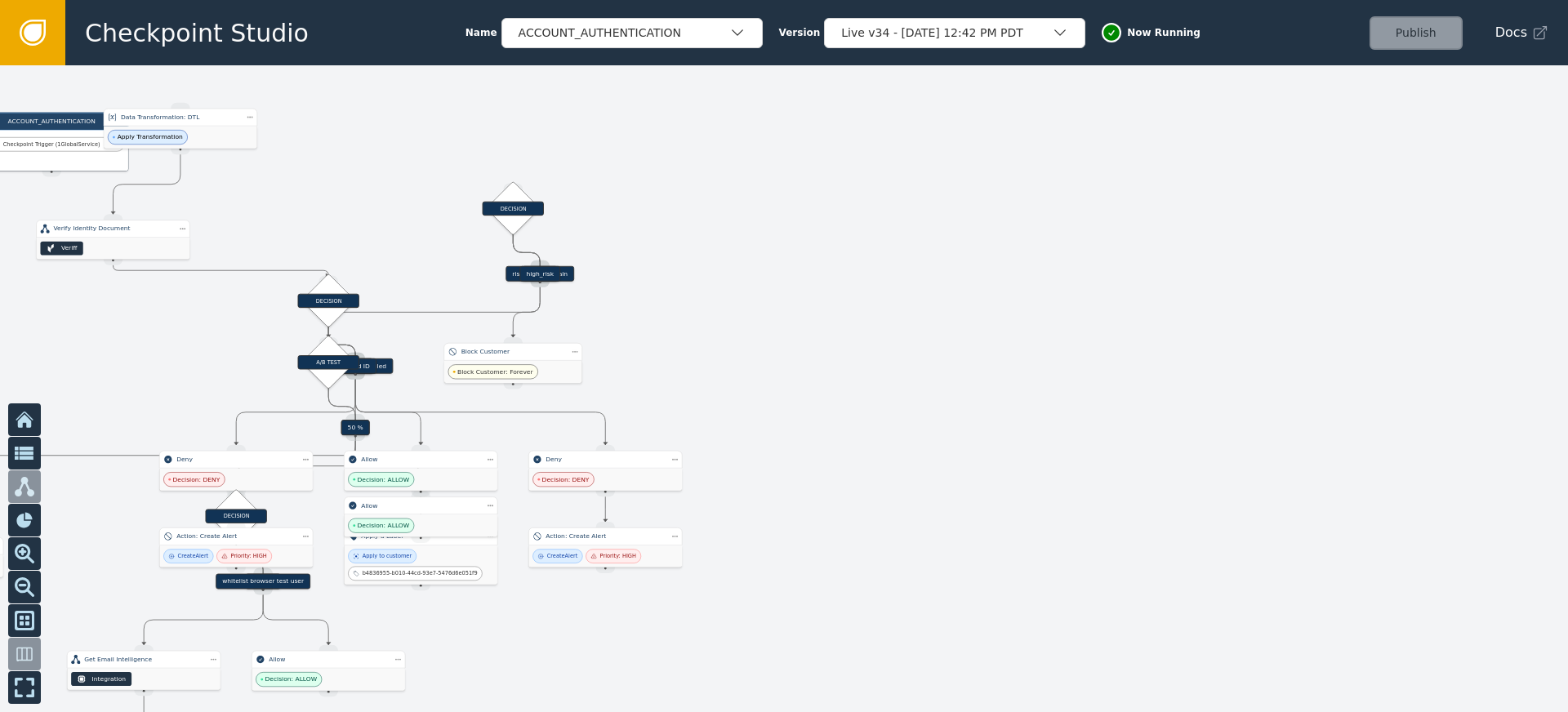
click at [864, 278] on div at bounding box center [784, 388] width 1568 height 647
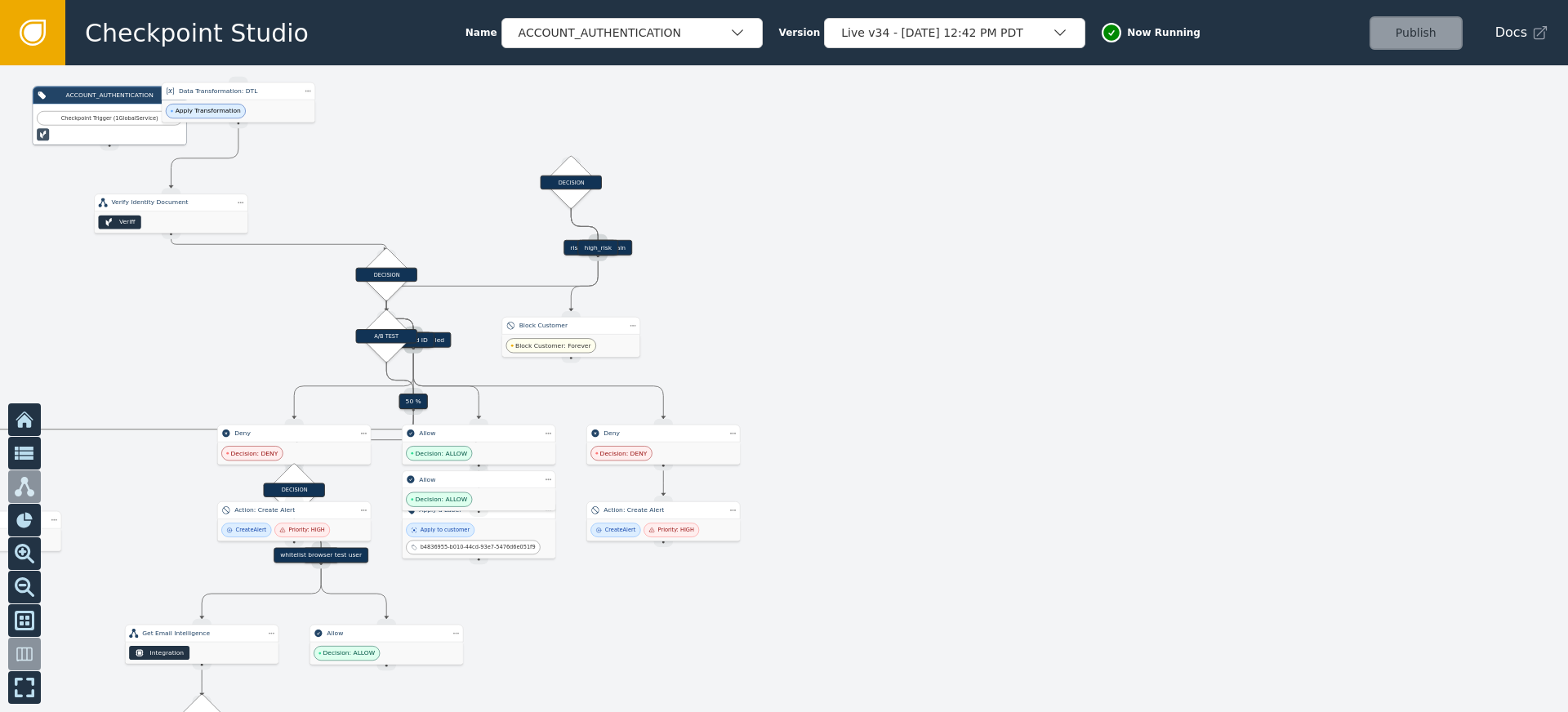
click at [856, 271] on div at bounding box center [784, 388] width 1568 height 647
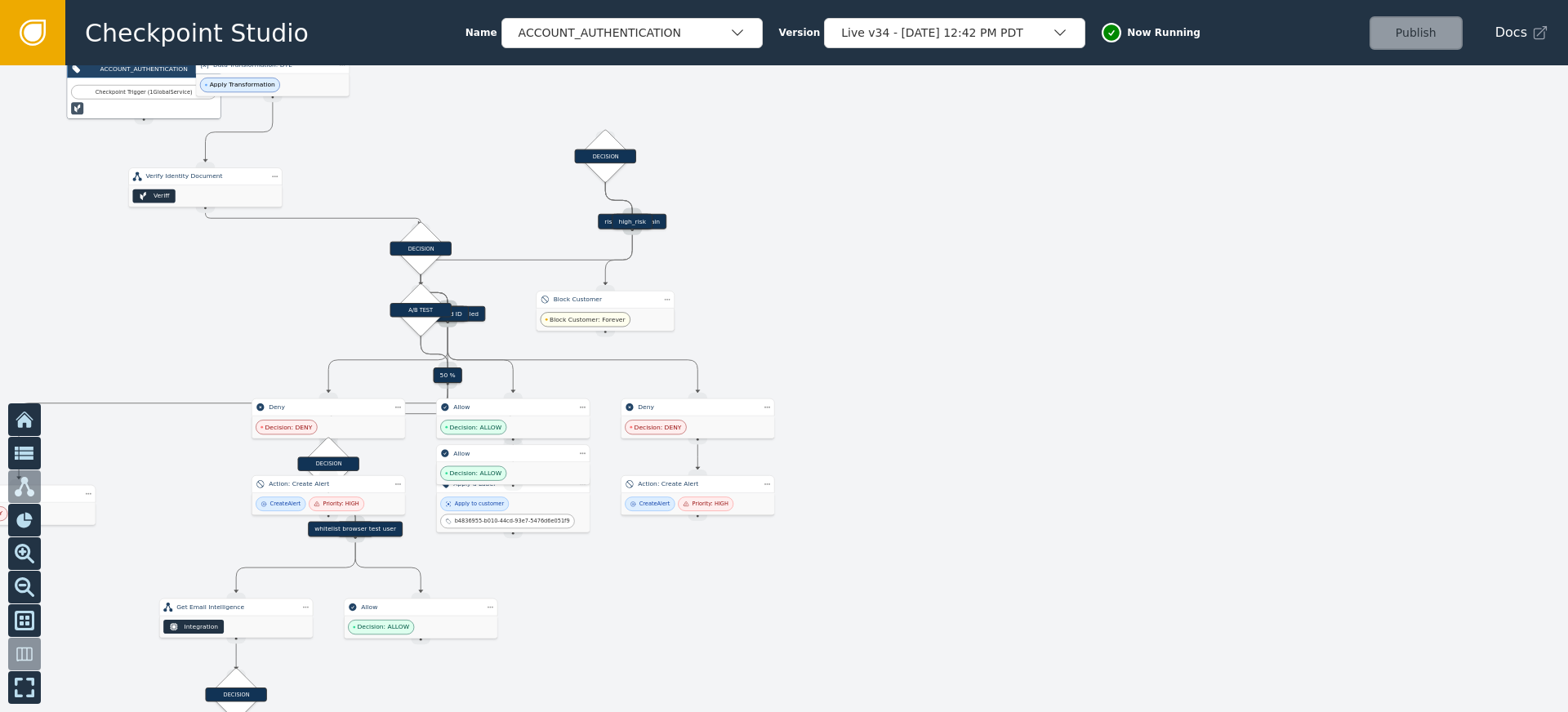
click at [535, 561] on div "Target Handle for step 90 % Source Handle for step Target Handle for step 10 % …" at bounding box center [784, 388] width 1568 height 647
click at [526, 541] on div "Target Handle for step 90 % Source Handle for step Target Handle for step 10 % …" at bounding box center [784, 388] width 1568 height 647
click at [531, 553] on div "Target Handle for step 90 % Source Handle for step Target Handle for step 10 % …" at bounding box center [784, 388] width 1568 height 647
click at [552, 525] on div "Apply to customer b4836955-b010-44cd-93e7-5476d6e051f9" at bounding box center [512, 512] width 145 height 32
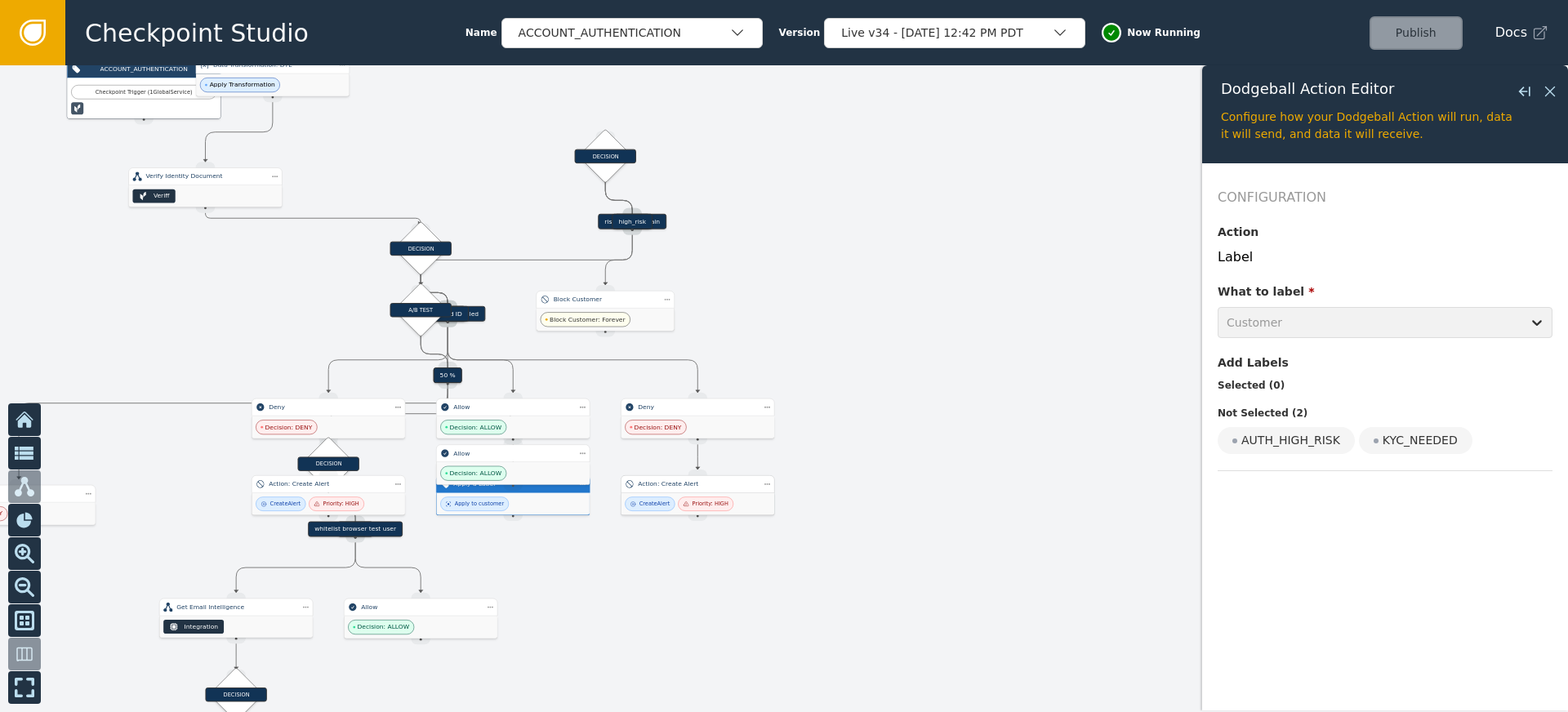
click at [683, 515] on div "Target Handle for step 90 % Source Handle for step Target Handle for step 10 % …" at bounding box center [784, 388] width 1568 height 647
click at [1549, 94] on icon at bounding box center [1550, 91] width 18 height 18
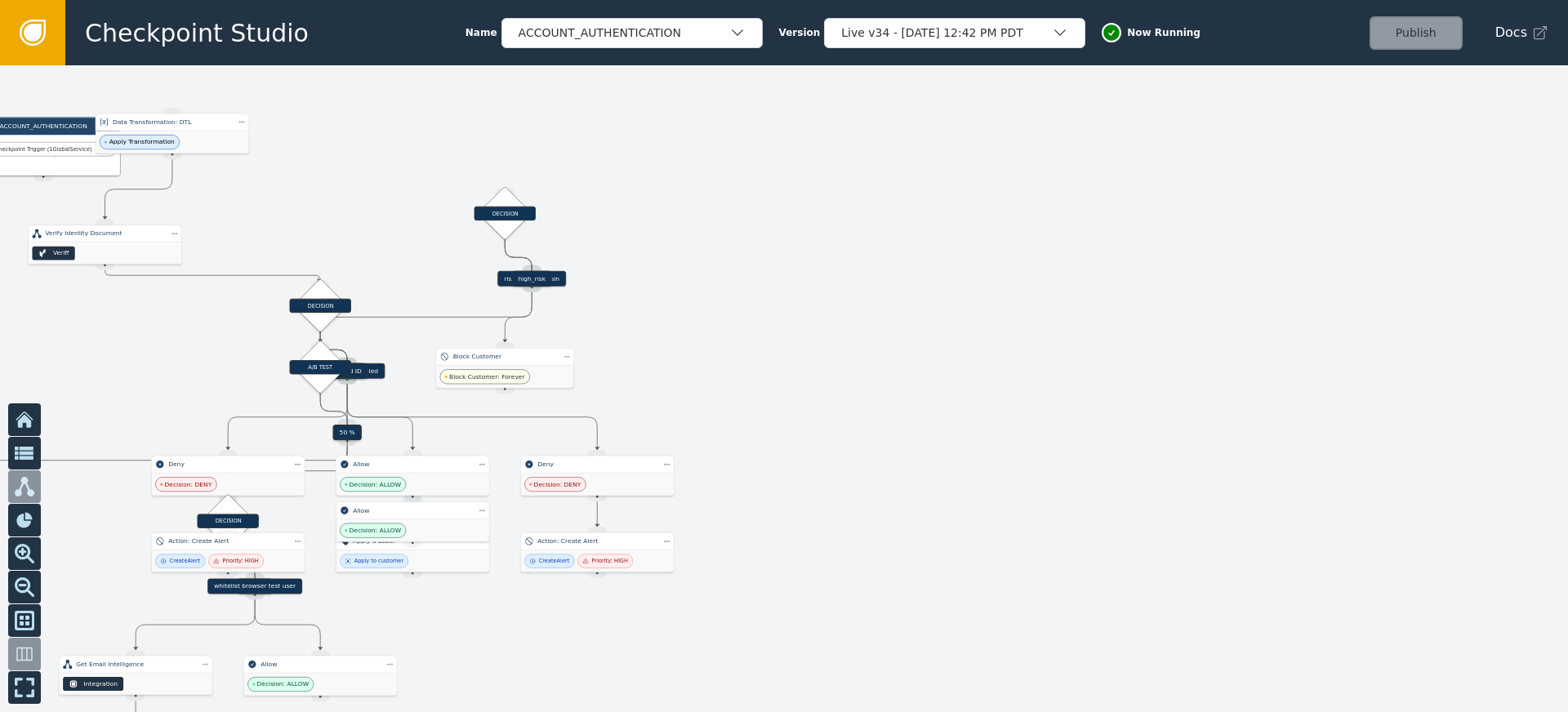
click at [829, 424] on div at bounding box center [784, 388] width 1568 height 647
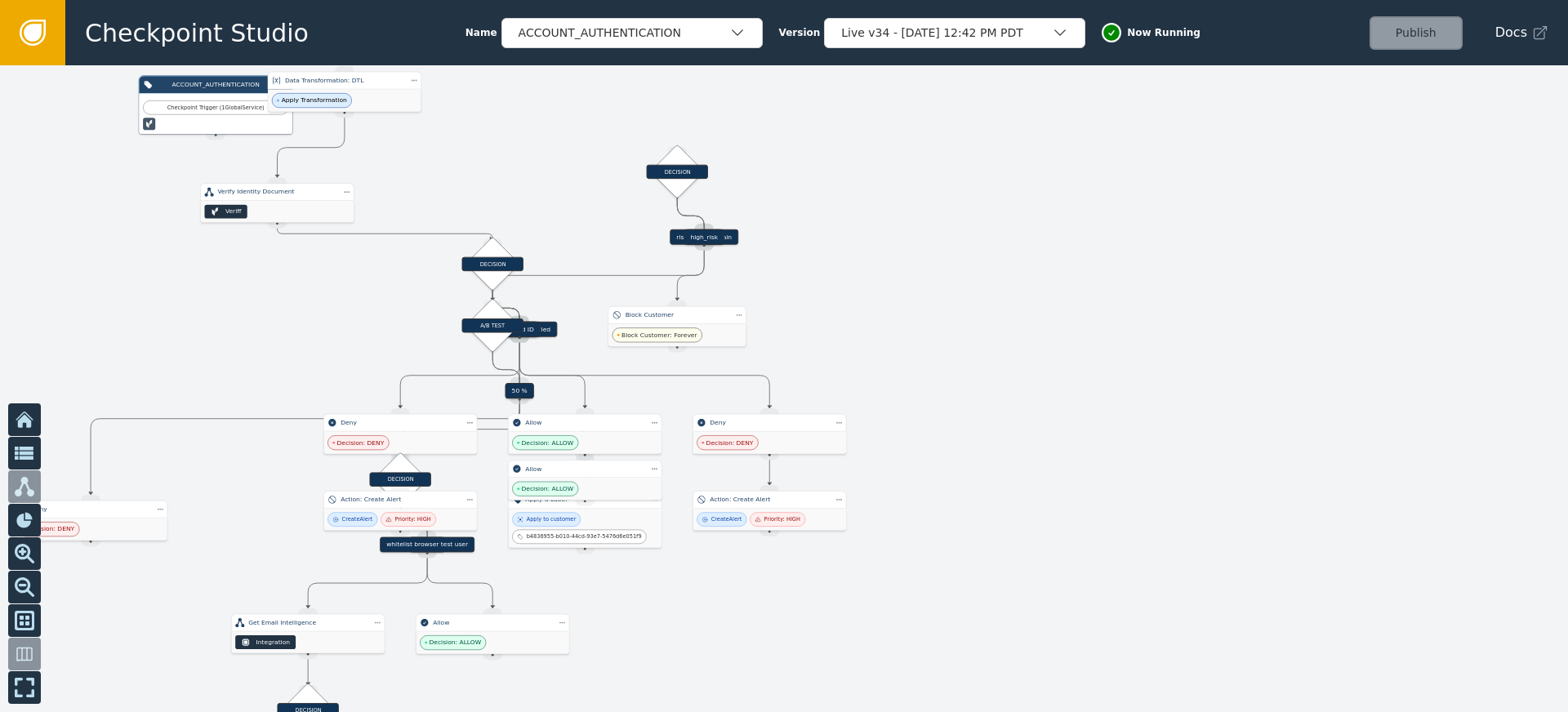
click at [797, 335] on div at bounding box center [784, 388] width 1568 height 647
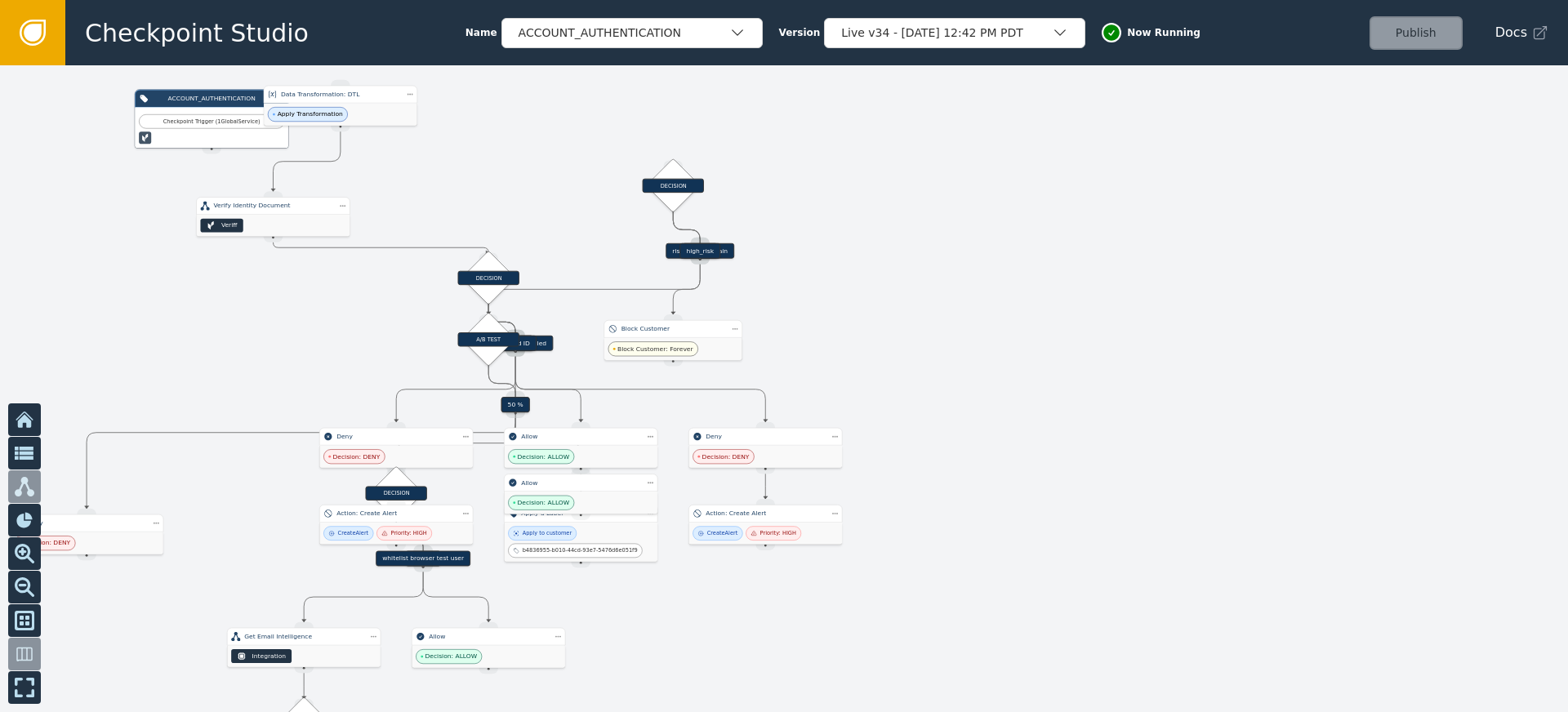
click at [901, 328] on div at bounding box center [784, 388] width 1568 height 647
click at [409, 135] on div "Target Handle for step 90 % Source Handle for step Target Handle for step 10 % …" at bounding box center [784, 388] width 1568 height 647
click at [350, 116] on div "Apply Transformation" at bounding box center [339, 114] width 152 height 22
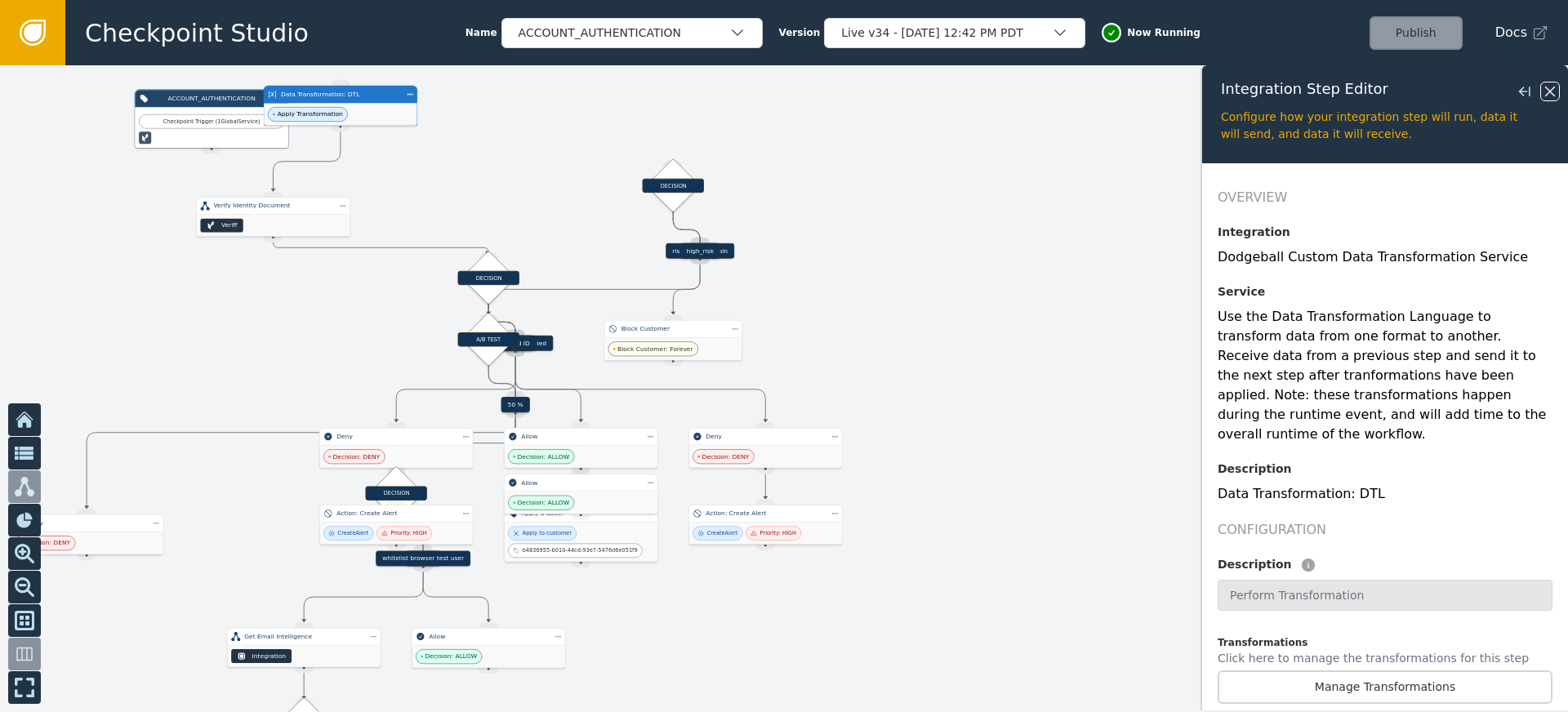
click at [1551, 91] on icon at bounding box center [1550, 91] width 10 height 10
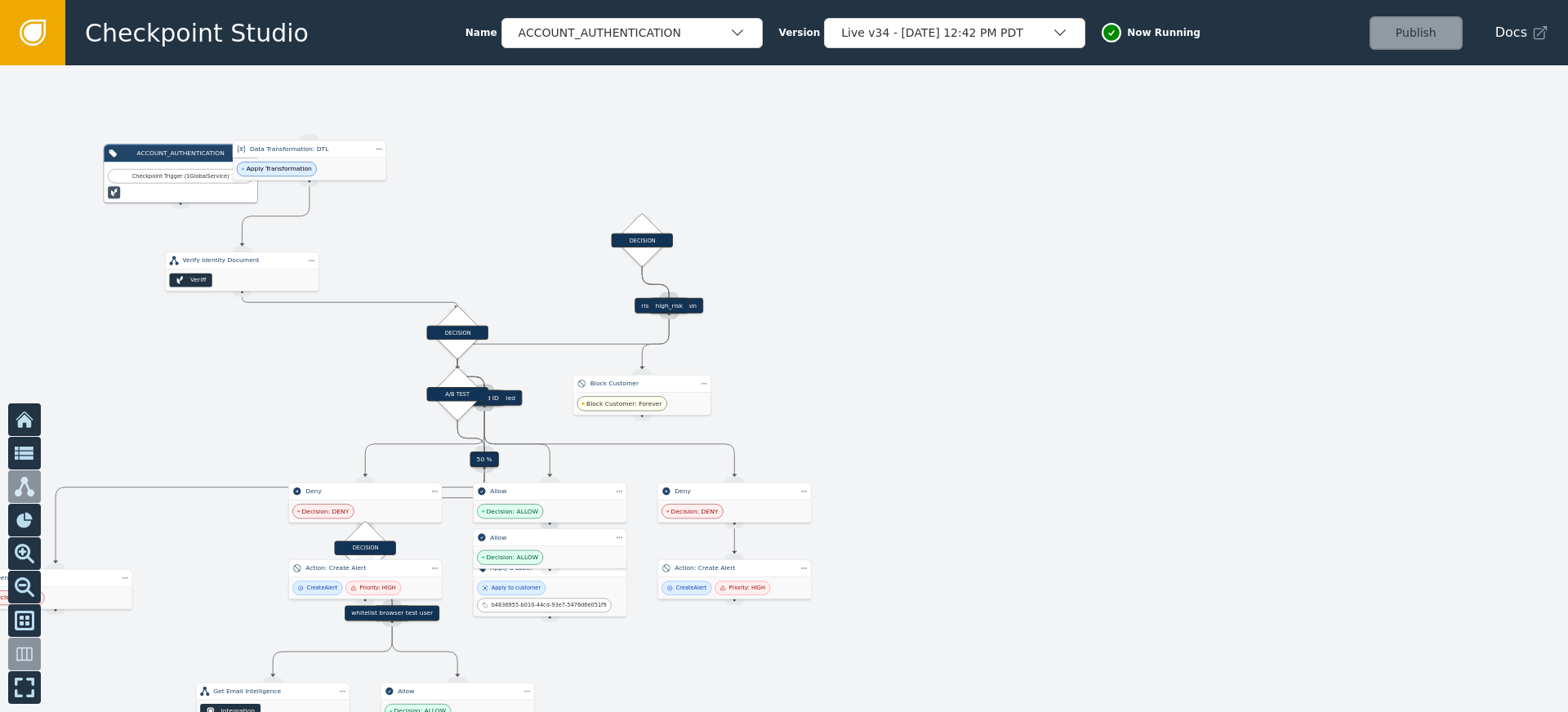
drag, startPoint x: 909, startPoint y: 363, endPoint x: 877, endPoint y: 418, distance: 63.6
click at [877, 418] on div at bounding box center [784, 388] width 1568 height 647
click at [1047, 338] on div at bounding box center [784, 388] width 1568 height 647
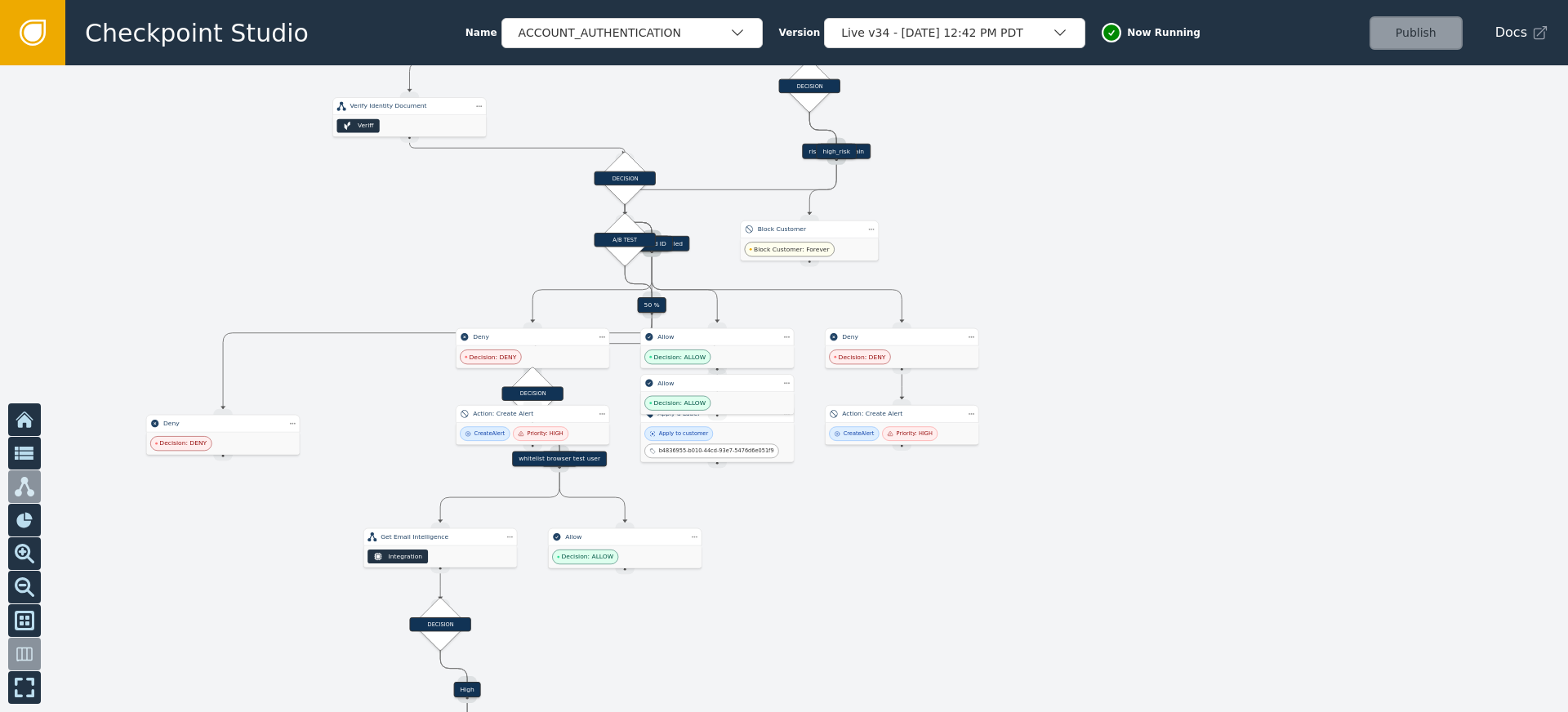
drag, startPoint x: 974, startPoint y: 423, endPoint x: 991, endPoint y: 282, distance: 142.0
click at [991, 282] on div at bounding box center [784, 388] width 1568 height 647
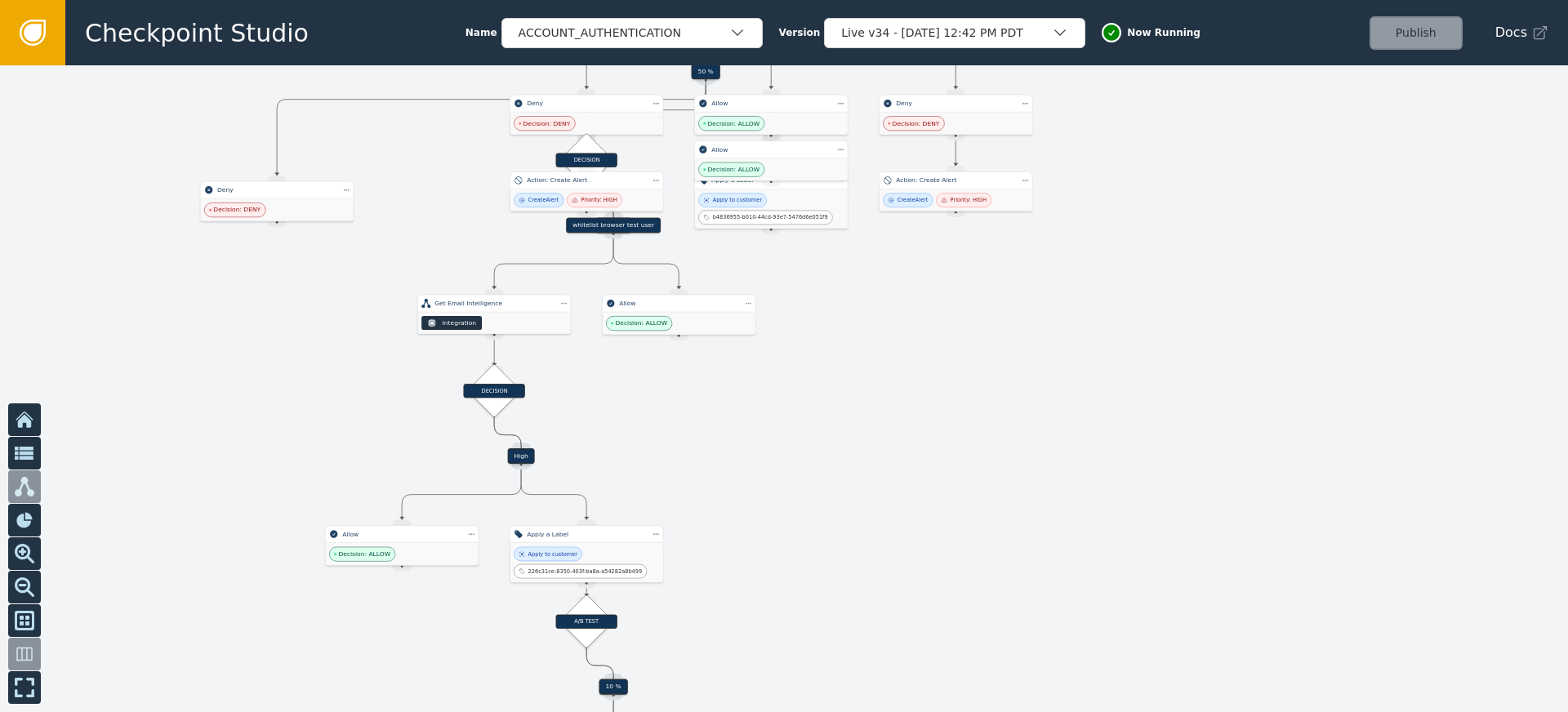
drag, startPoint x: 1045, startPoint y: 338, endPoint x: 1066, endPoint y: 256, distance: 84.6
click at [1066, 256] on div at bounding box center [784, 388] width 1568 height 647
drag, startPoint x: 916, startPoint y: 363, endPoint x: 926, endPoint y: 286, distance: 77.6
click at [920, 310] on div at bounding box center [784, 388] width 1568 height 647
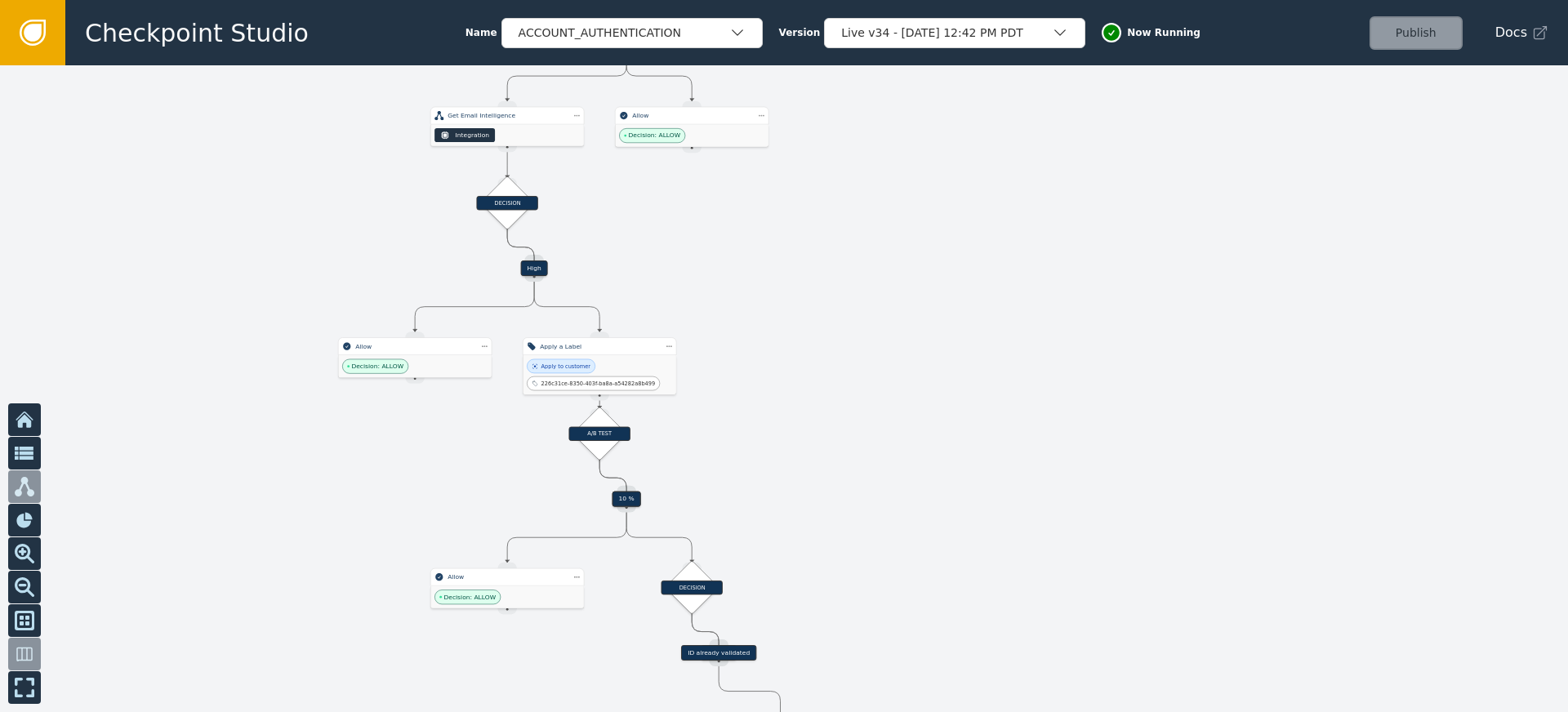
drag, startPoint x: 909, startPoint y: 418, endPoint x: 890, endPoint y: 259, distance: 160.1
click at [893, 272] on div at bounding box center [784, 388] width 1568 height 647
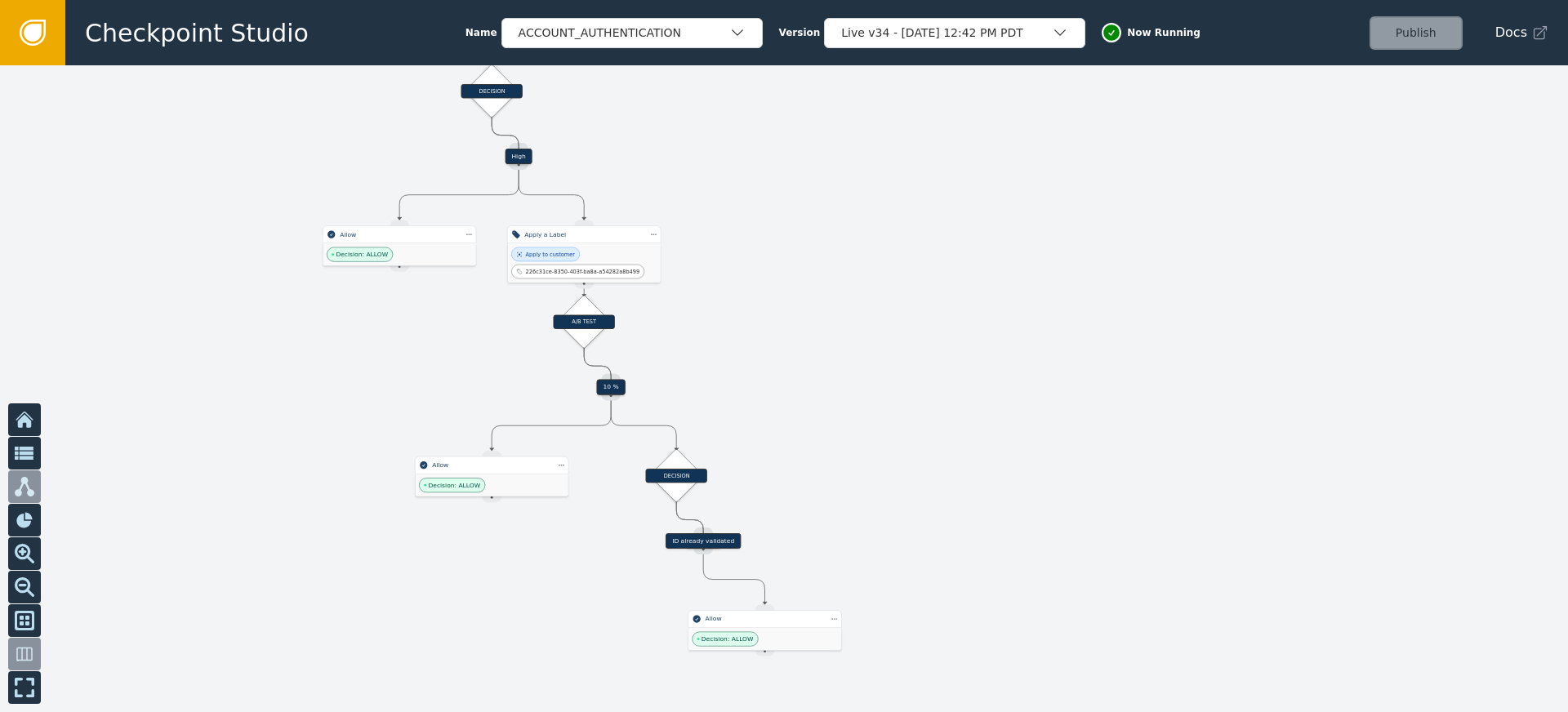
drag, startPoint x: 1003, startPoint y: 307, endPoint x: 940, endPoint y: 476, distance: 180.4
click at [941, 476] on div at bounding box center [784, 388] width 1568 height 647
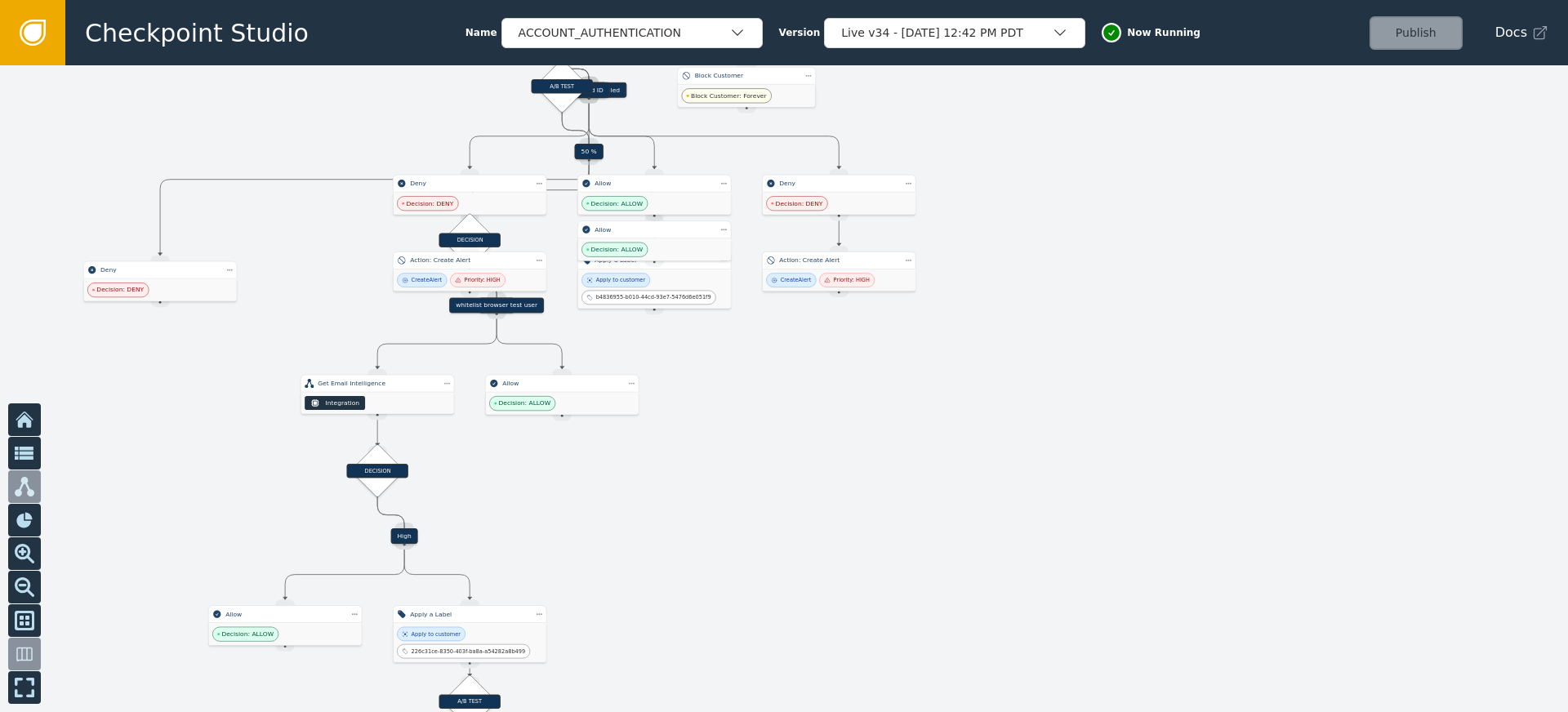
drag, startPoint x: 945, startPoint y: 323, endPoint x: 899, endPoint y: 513, distance: 195.5
click at [899, 513] on div at bounding box center [784, 388] width 1568 height 647
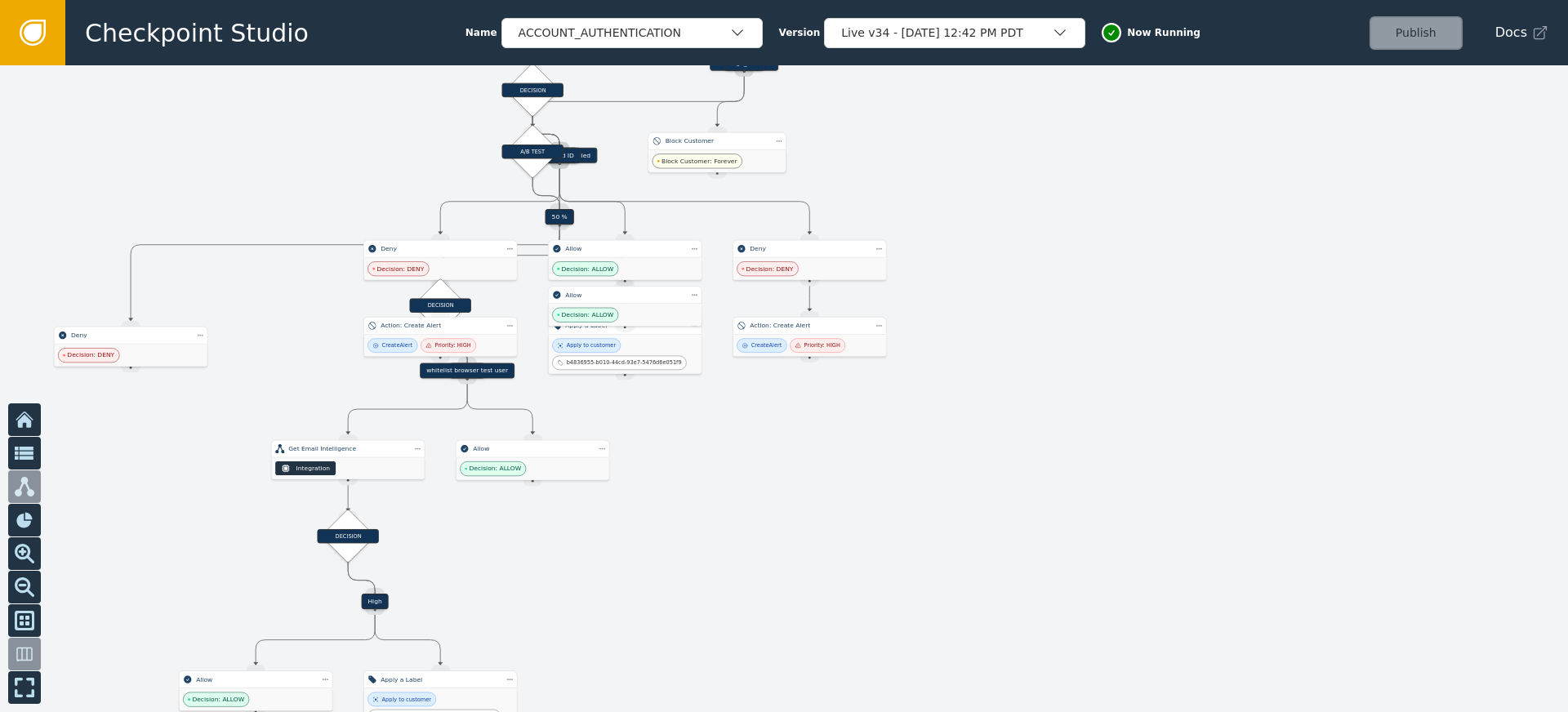
drag, startPoint x: 1043, startPoint y: 326, endPoint x: 1025, endPoint y: 405, distance: 81.0
click at [1025, 405] on div at bounding box center [784, 388] width 1568 height 647
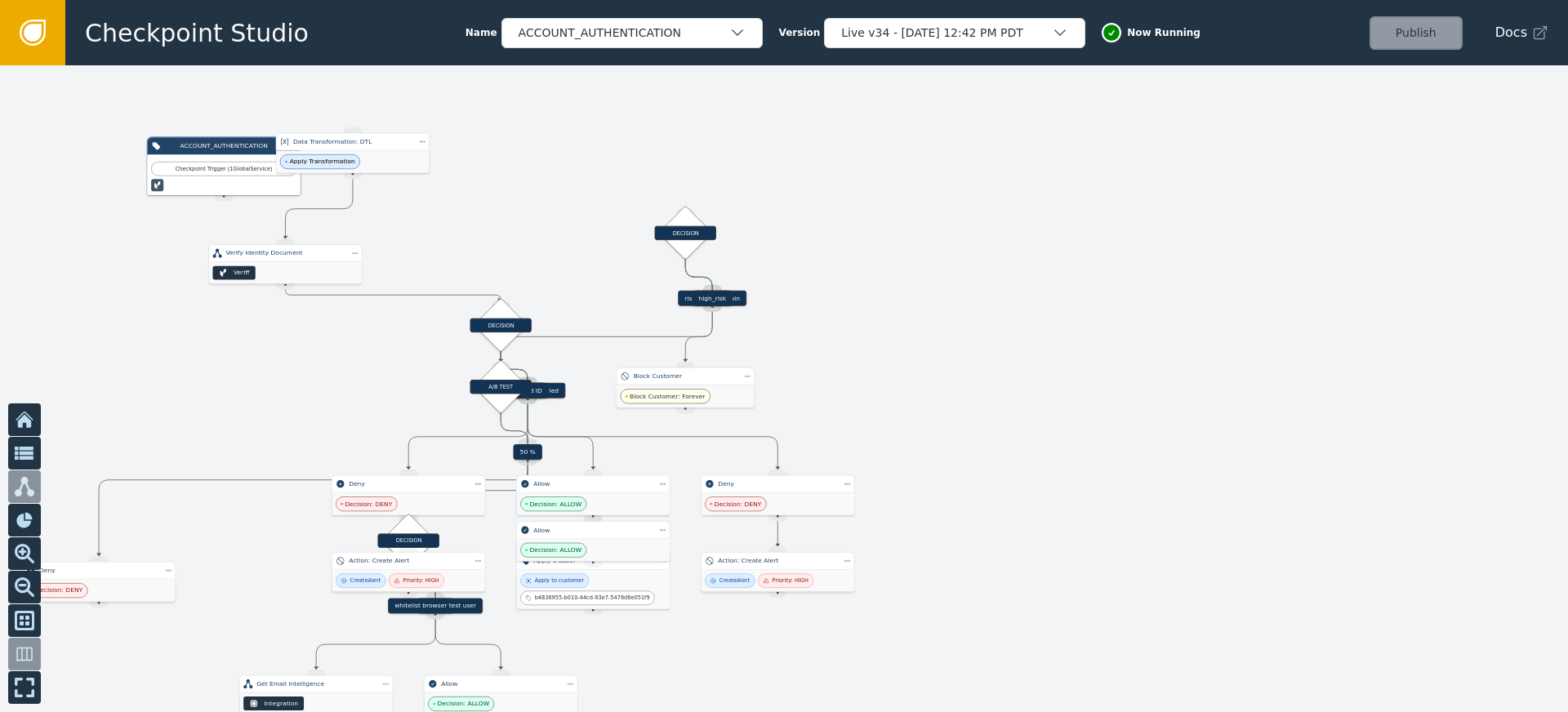
drag, startPoint x: 1060, startPoint y: 220, endPoint x: 1050, endPoint y: 269, distance: 50.0
click at [1050, 269] on div at bounding box center [784, 388] width 1568 height 647
drag, startPoint x: 215, startPoint y: 167, endPoint x: 78, endPoint y: 269, distance: 170.8
click at [78, 269] on div "Target Handle for step 90 % Source Handle for step Target Handle for step 10 % …" at bounding box center [784, 388] width 1568 height 647
drag, startPoint x: 259, startPoint y: 262, endPoint x: 304, endPoint y: 291, distance: 53.5
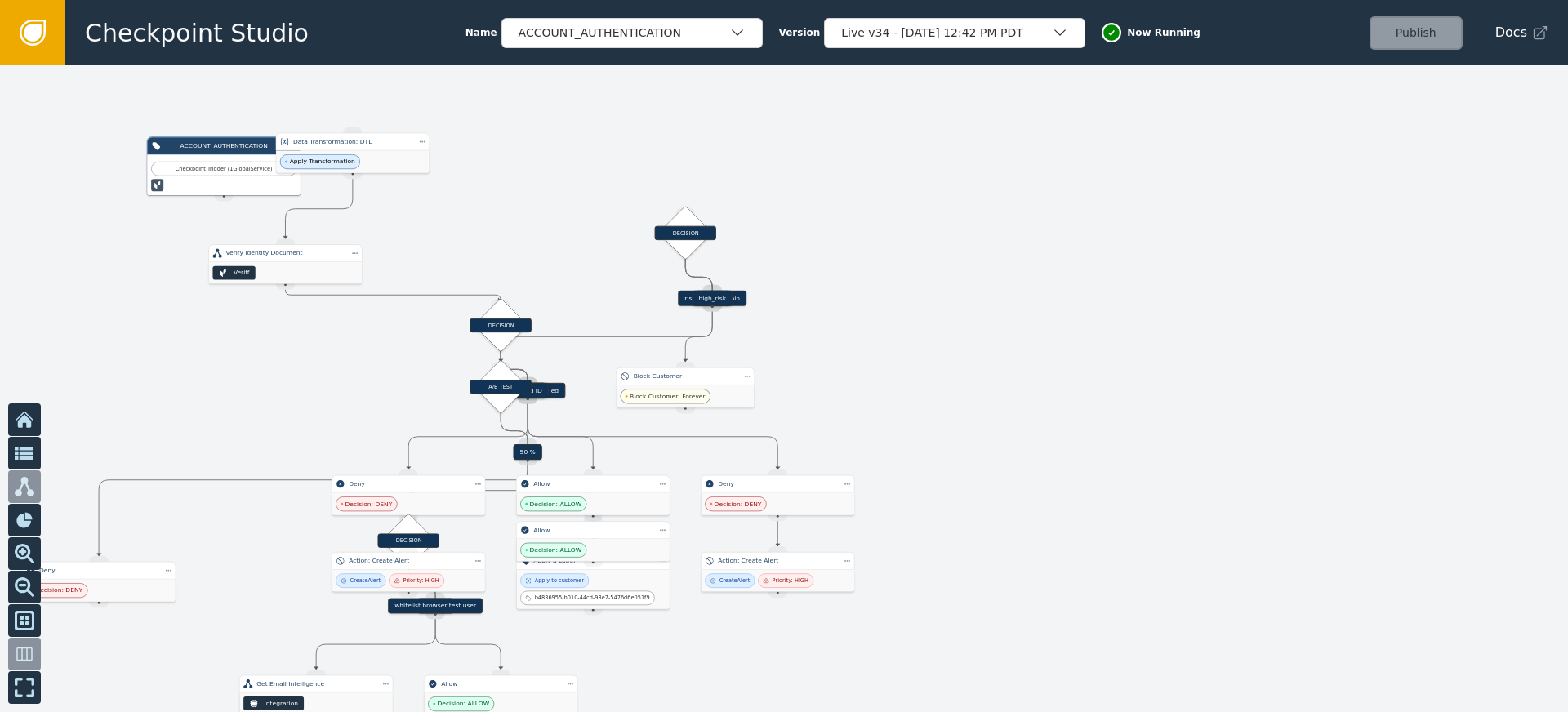
click at [272, 393] on div "Target Handle for step 90 % Source Handle for step Target Handle for step 10 % …" at bounding box center [784, 388] width 1568 height 647
drag, startPoint x: 339, startPoint y: 137, endPoint x: 695, endPoint y: 140, distance: 356.0
click at [640, 141] on div "Target Handle for step 90 % Source Handle for step Target Handle for step 10 % …" at bounding box center [784, 388] width 1568 height 647
click at [984, 310] on div at bounding box center [784, 388] width 1568 height 647
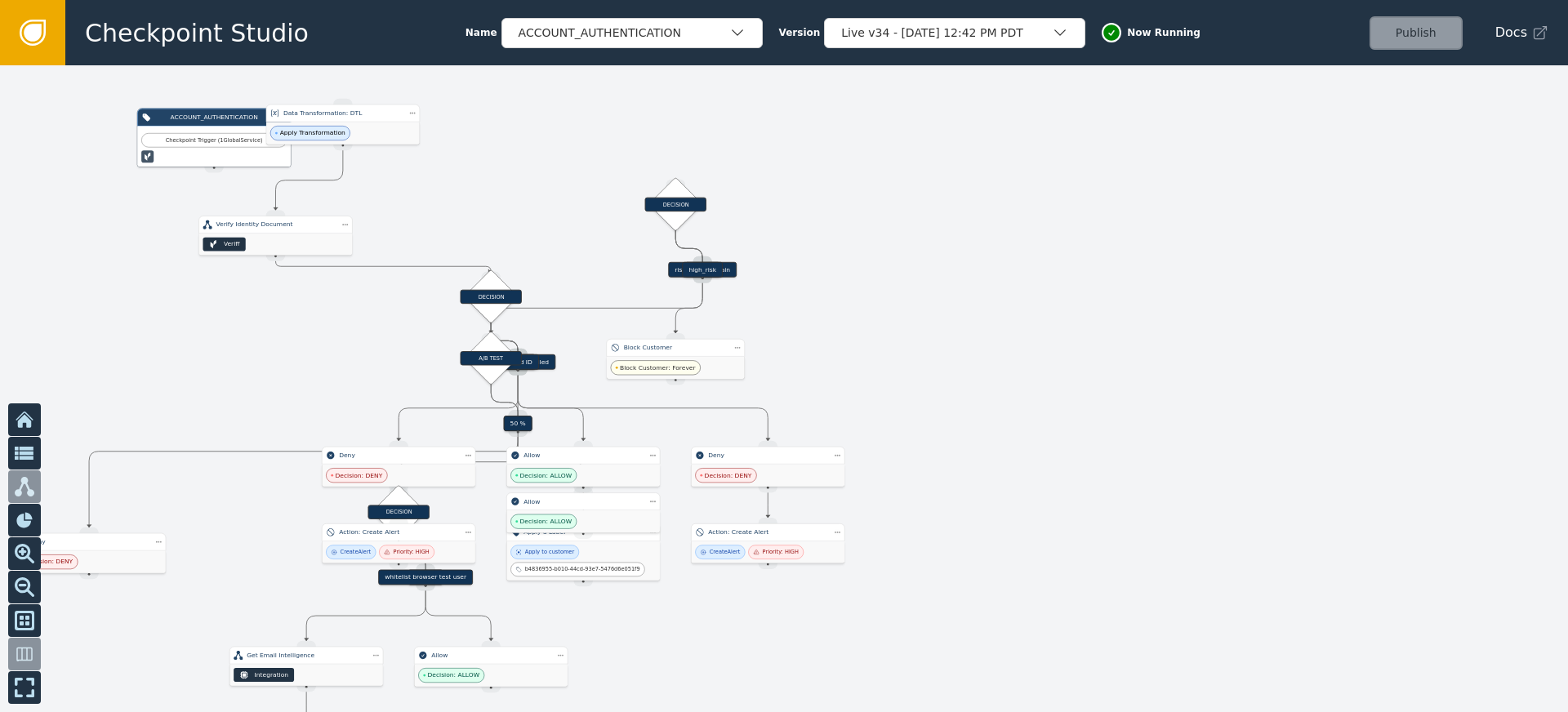
drag, startPoint x: 982, startPoint y: 444, endPoint x: 959, endPoint y: 358, distance: 89.0
click at [959, 358] on div at bounding box center [784, 388] width 1568 height 647
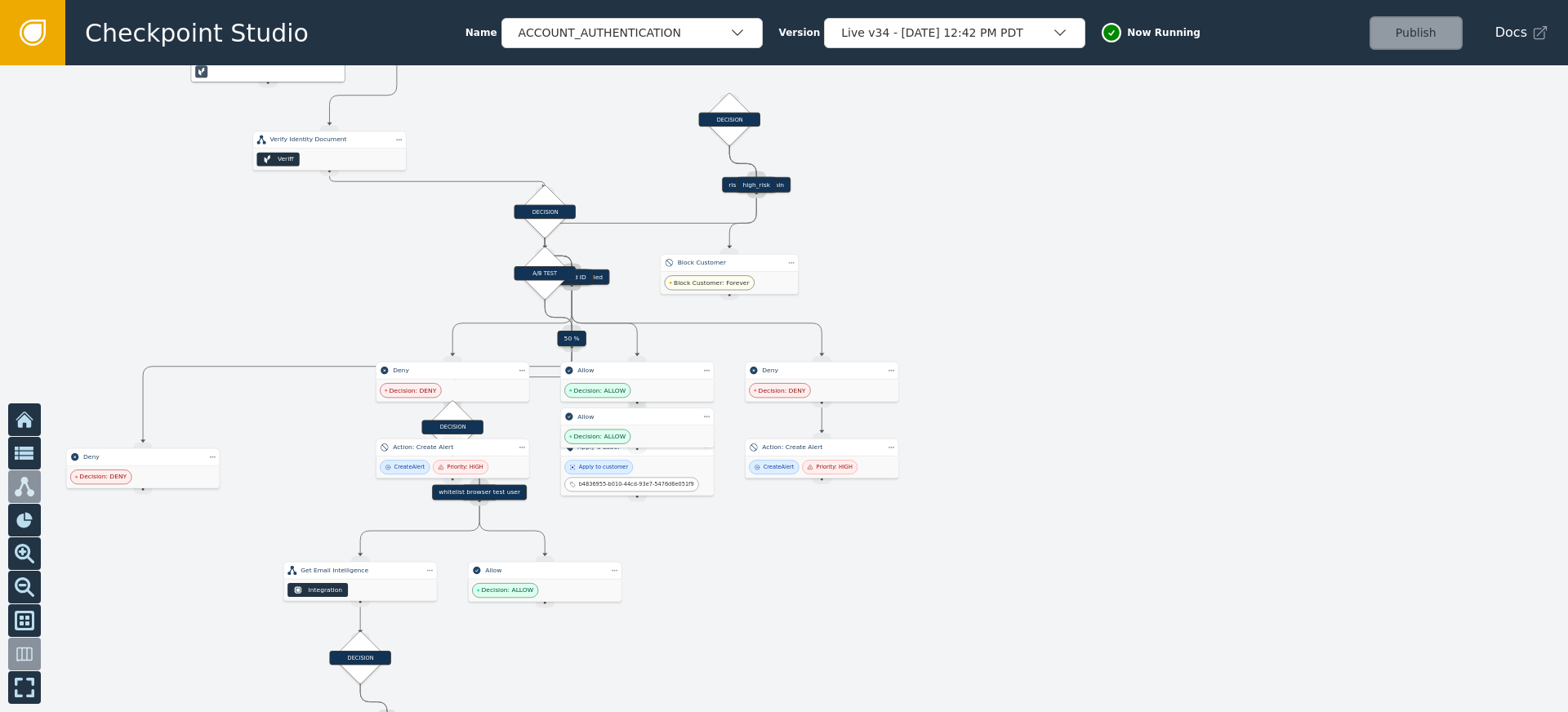
drag, startPoint x: 1024, startPoint y: 297, endPoint x: 1056, endPoint y: 286, distance: 33.8
click at [1056, 286] on div at bounding box center [784, 388] width 1568 height 647
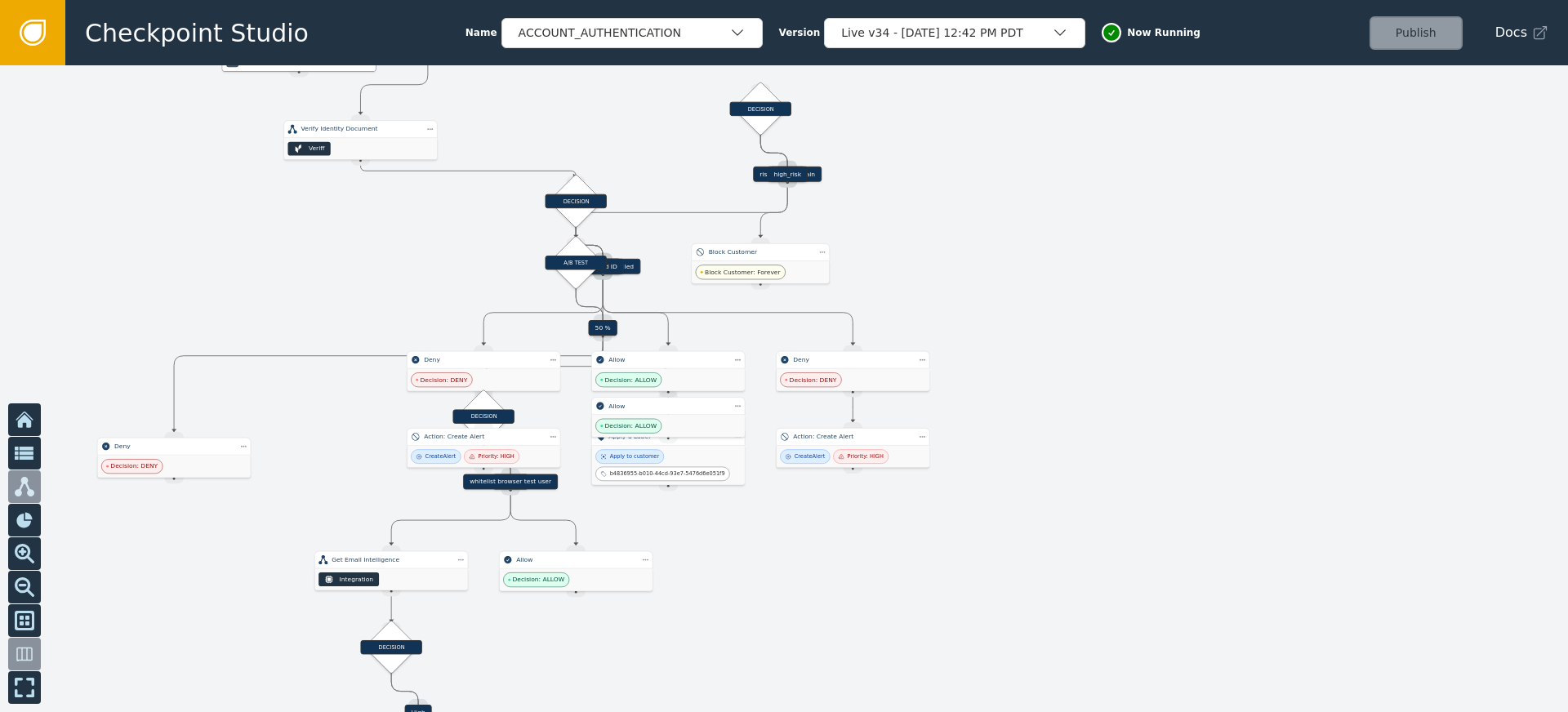
drag, startPoint x: 1039, startPoint y: 306, endPoint x: 1007, endPoint y: 382, distance: 82.5
click at [1007, 382] on div at bounding box center [784, 388] width 1568 height 647
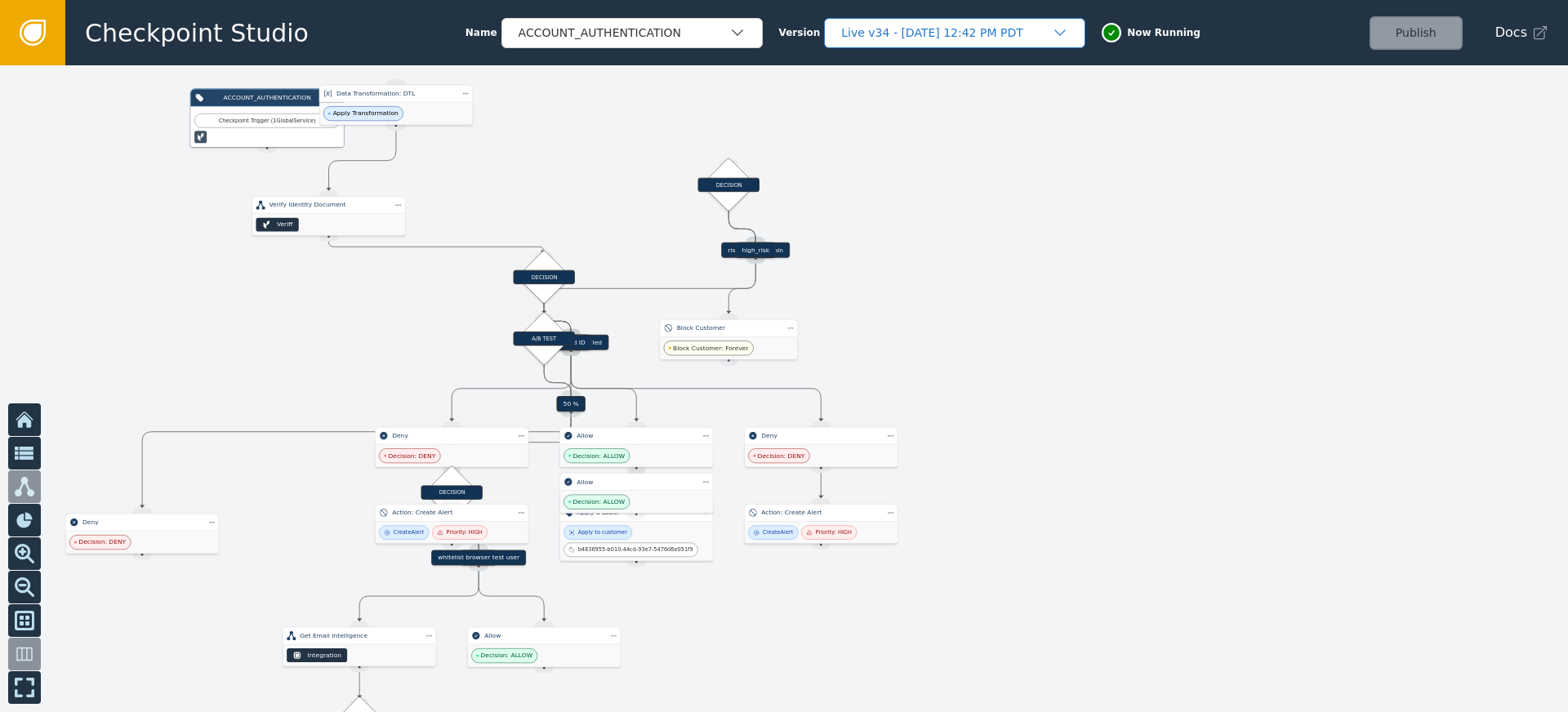
click at [916, 35] on div "Live v34 - Sep 12, 2025, 12:42 PM PDT" at bounding box center [946, 32] width 211 height 17
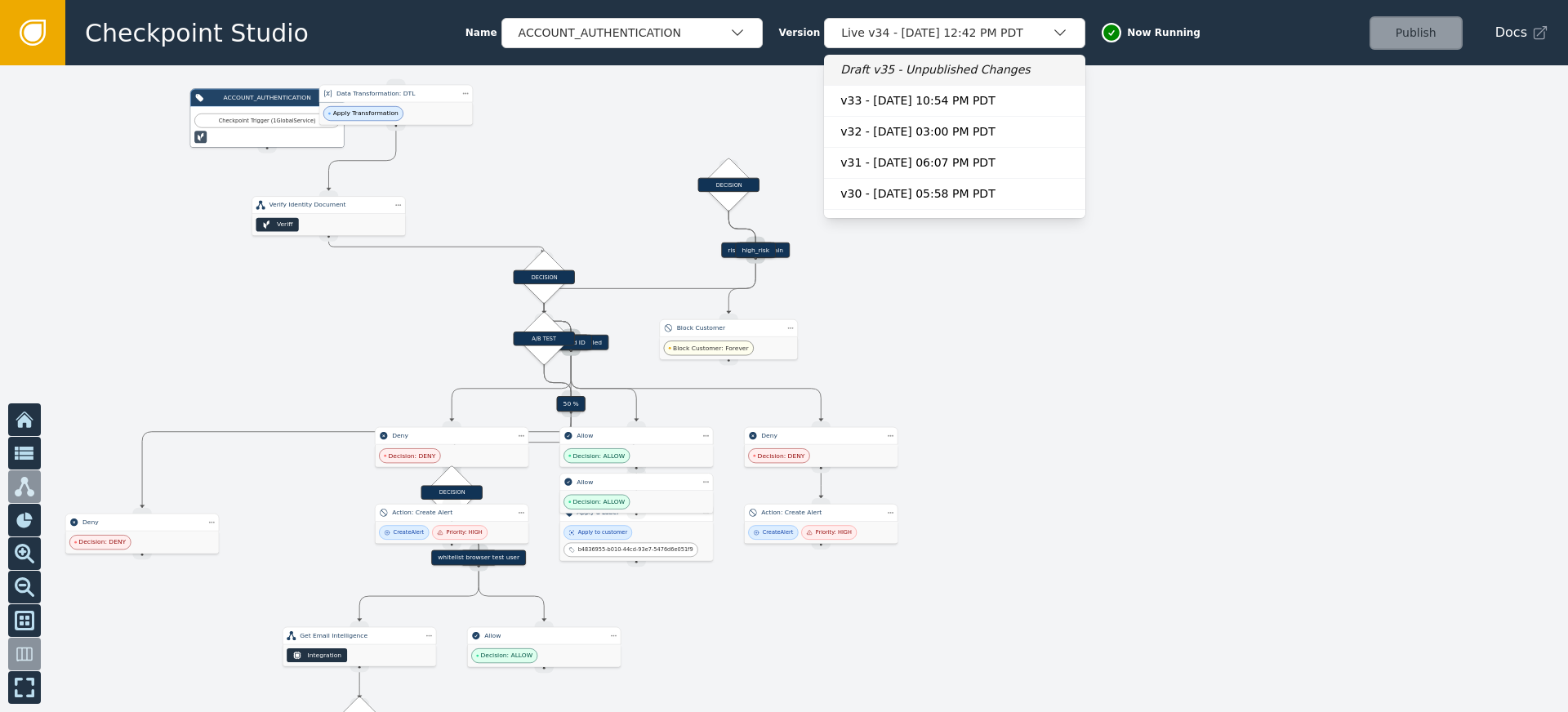
click at [884, 65] on div "Draft v35 - Unpublished Changes" at bounding box center [955, 69] width 228 height 17
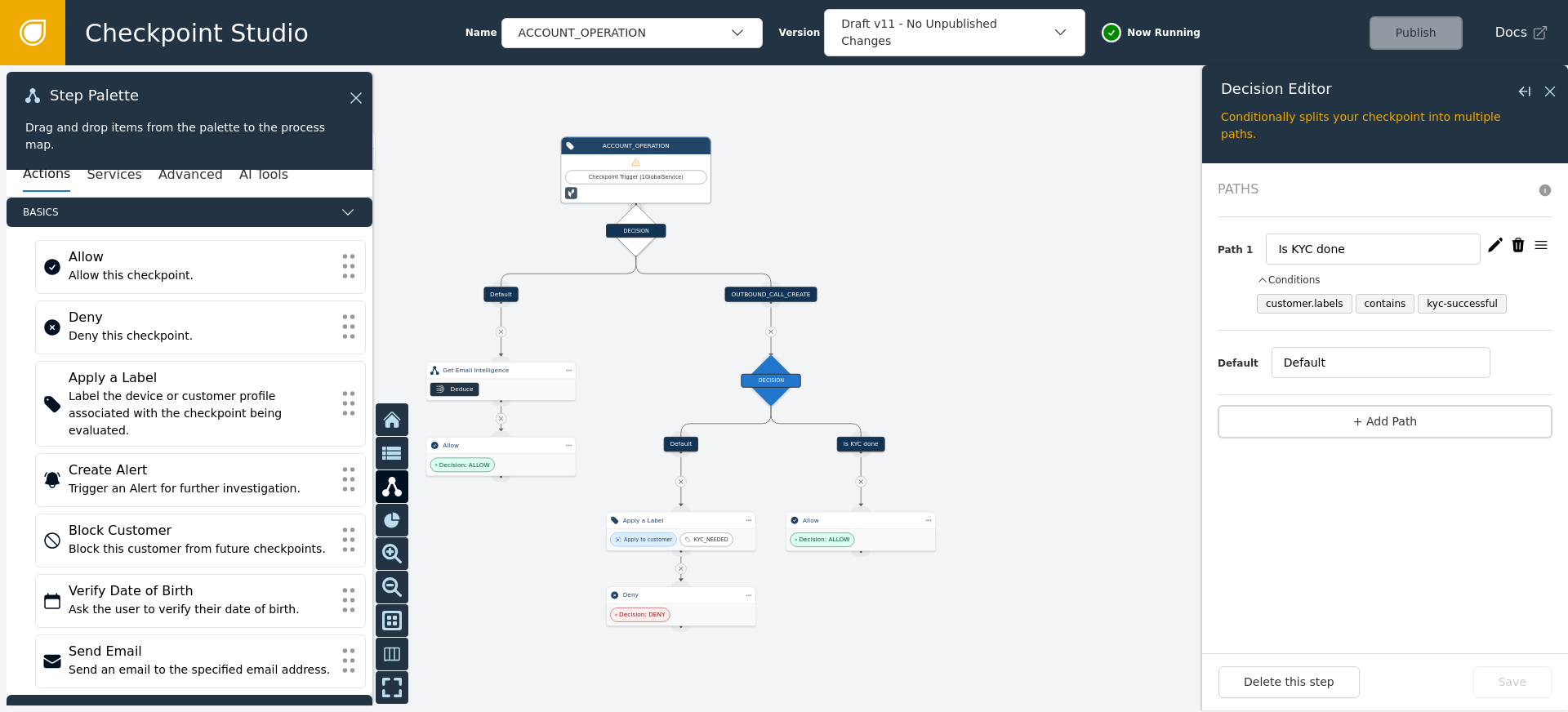
drag, startPoint x: 995, startPoint y: 354, endPoint x: 1025, endPoint y: 494, distance: 143.2
click at [1025, 494] on div at bounding box center [784, 388] width 1568 height 647
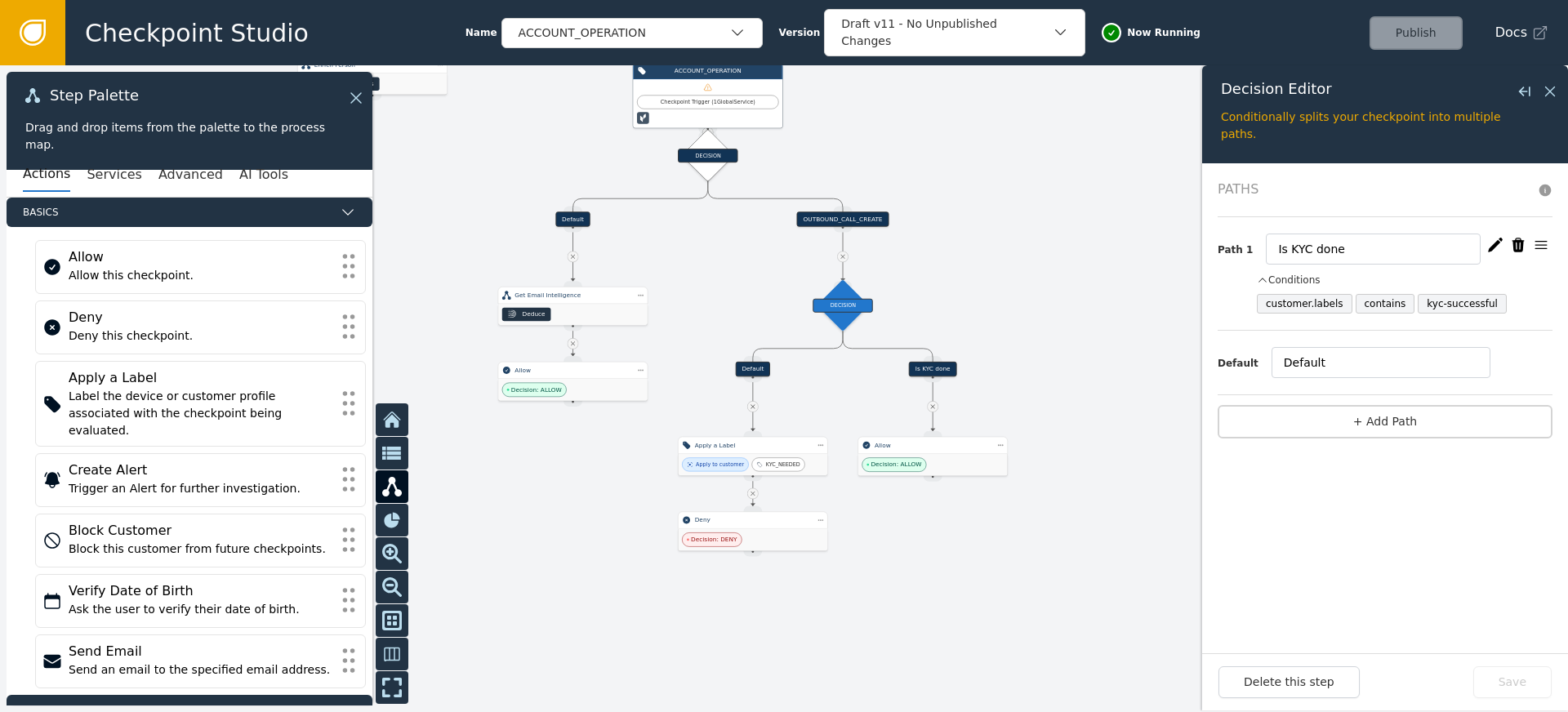
drag, startPoint x: 973, startPoint y: 347, endPoint x: 1034, endPoint y: 339, distance: 61.5
click at [1034, 339] on div at bounding box center [784, 388] width 1568 height 647
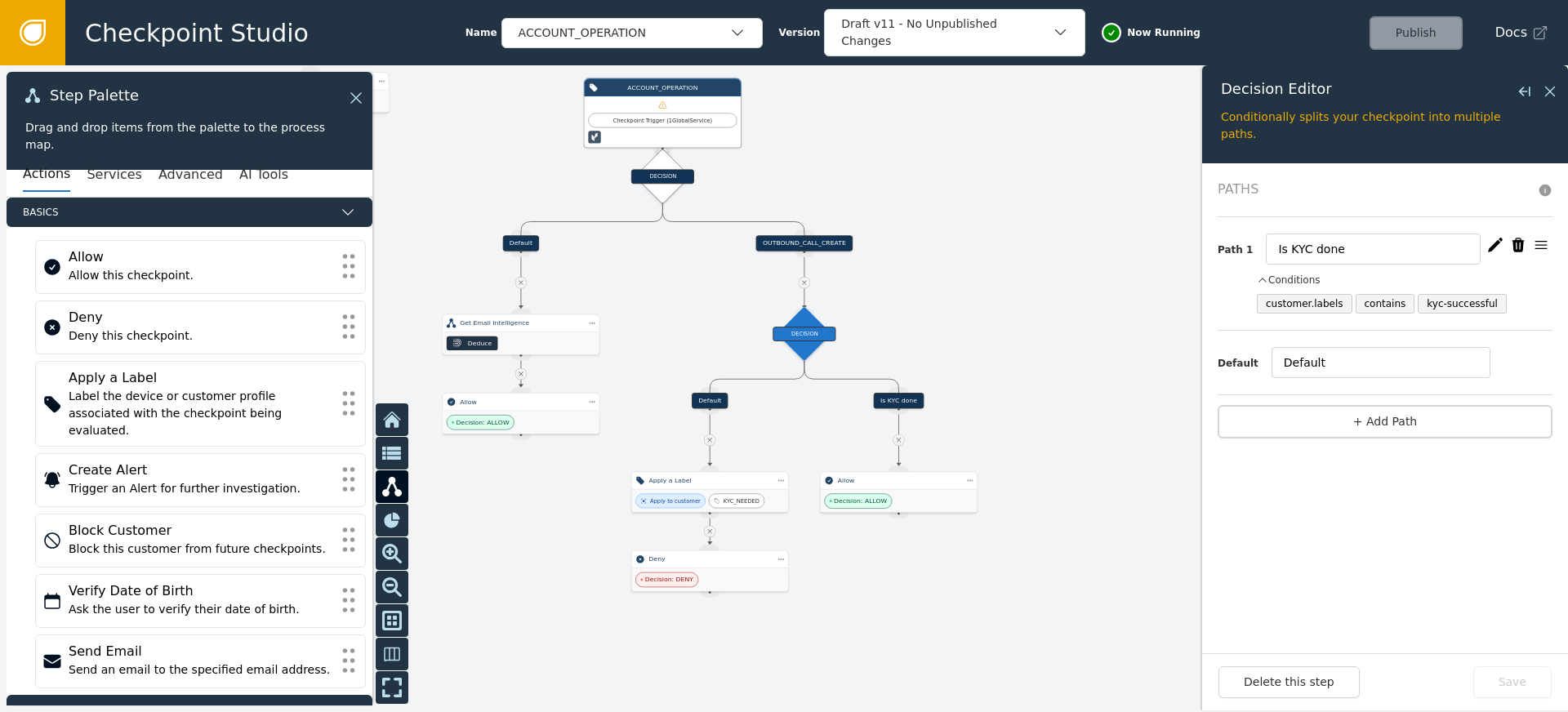
drag, startPoint x: 1034, startPoint y: 339, endPoint x: 1013, endPoint y: 303, distance: 41.7
click at [1013, 303] on div at bounding box center [784, 388] width 1568 height 647
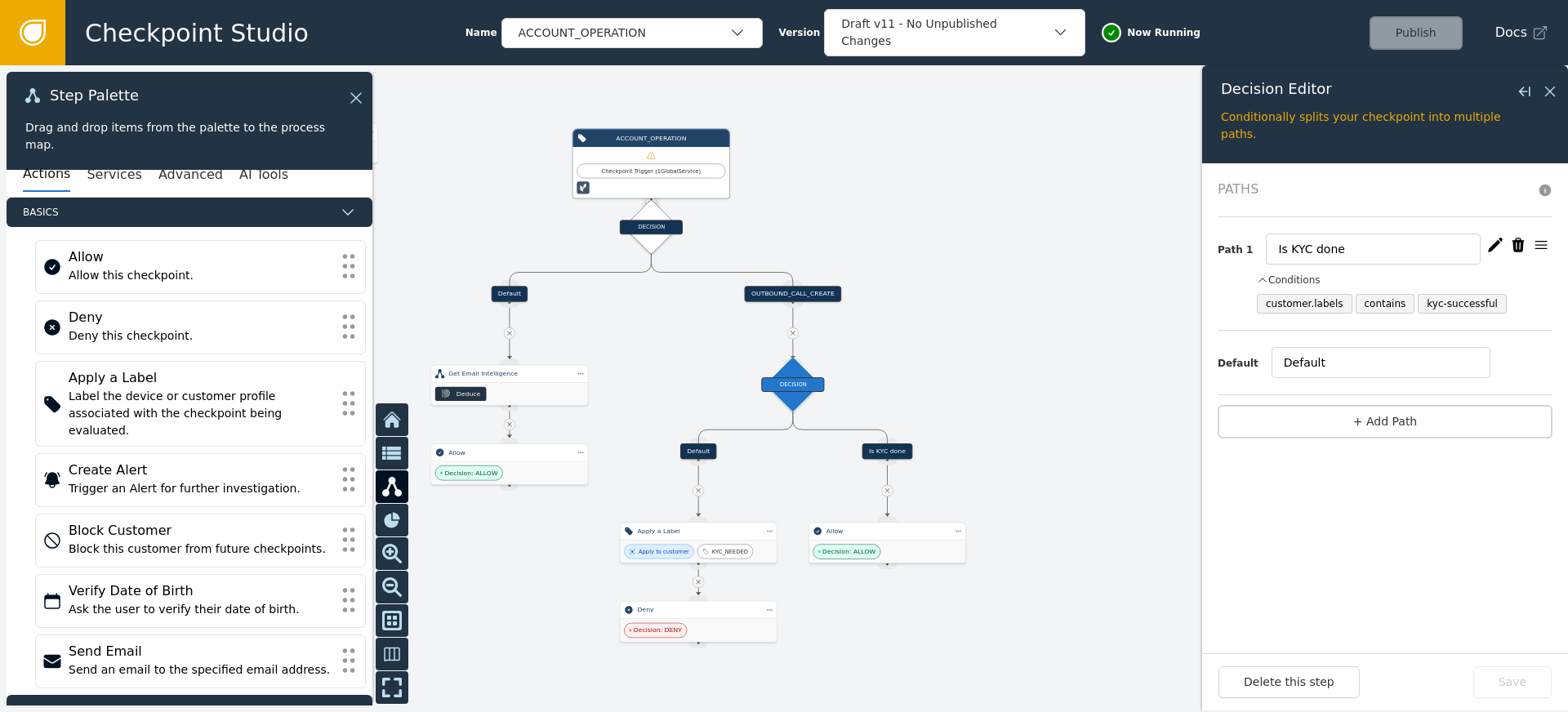
drag, startPoint x: 984, startPoint y: 237, endPoint x: 973, endPoint y: 289, distance: 53.2
click at [973, 289] on div at bounding box center [784, 388] width 1568 height 647
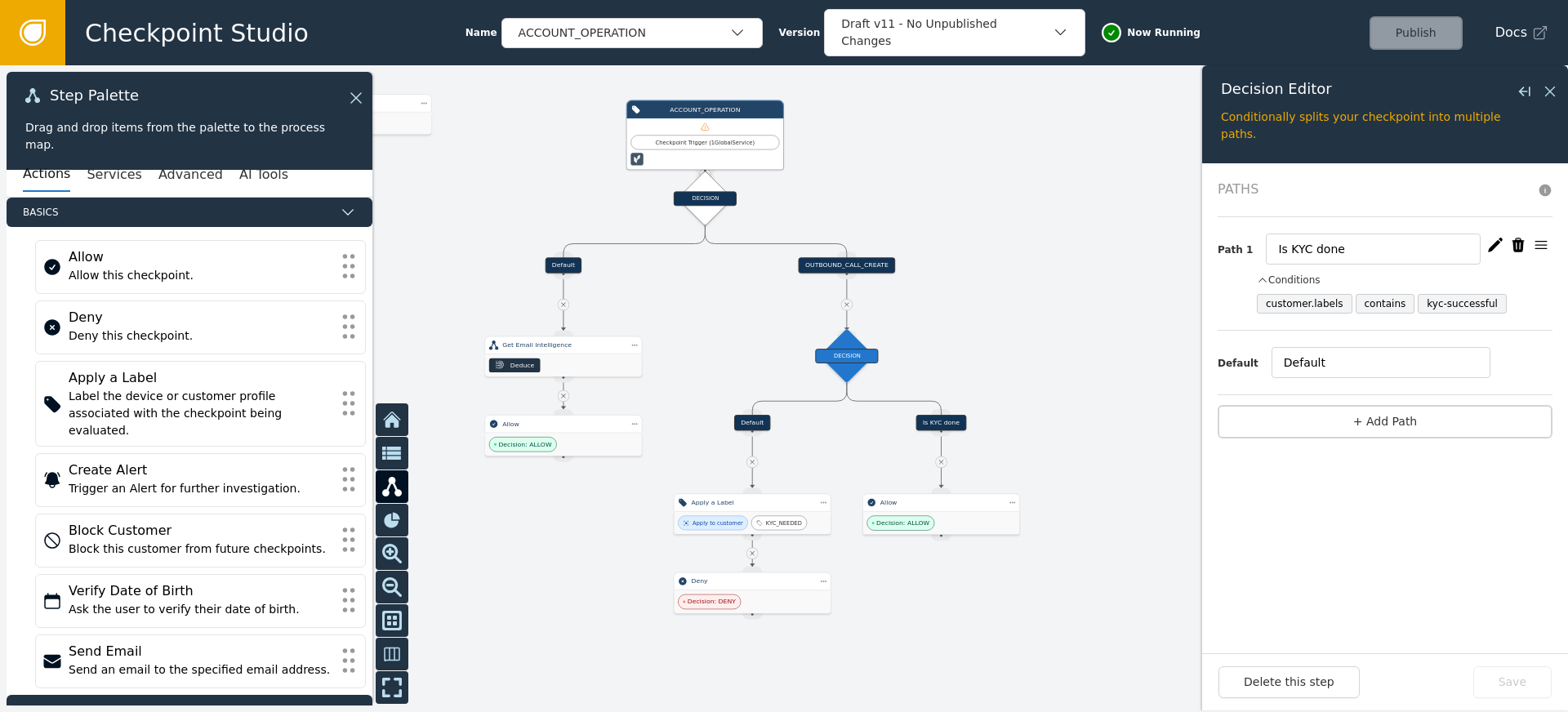
drag, startPoint x: 960, startPoint y: 321, endPoint x: 1013, endPoint y: 292, distance: 60.4
click at [1013, 292] on div at bounding box center [784, 388] width 1568 height 647
click at [852, 354] on div "DECISION" at bounding box center [846, 356] width 63 height 14
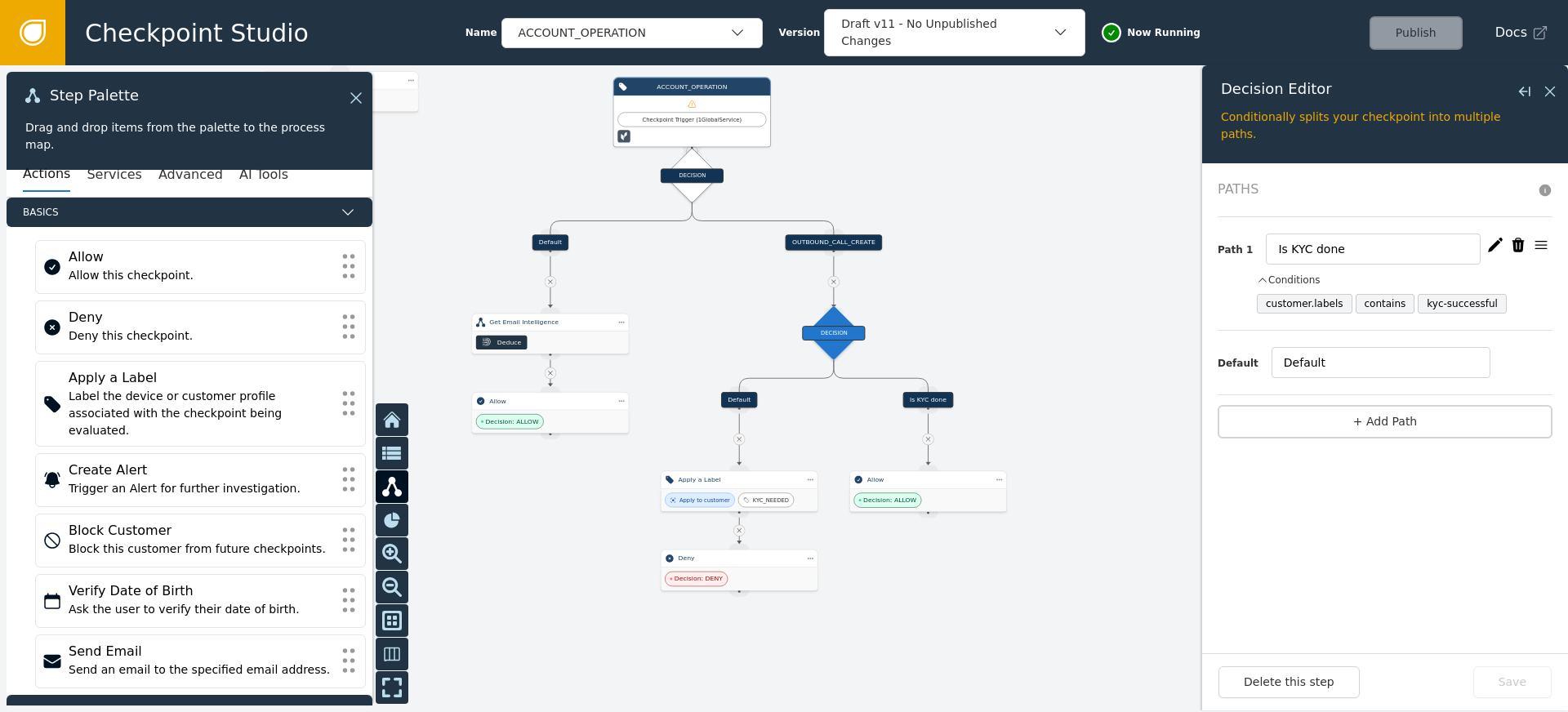
drag, startPoint x: 1010, startPoint y: 347, endPoint x: 996, endPoint y: 323, distance: 27.8
click at [996, 323] on div at bounding box center [784, 388] width 1568 height 647
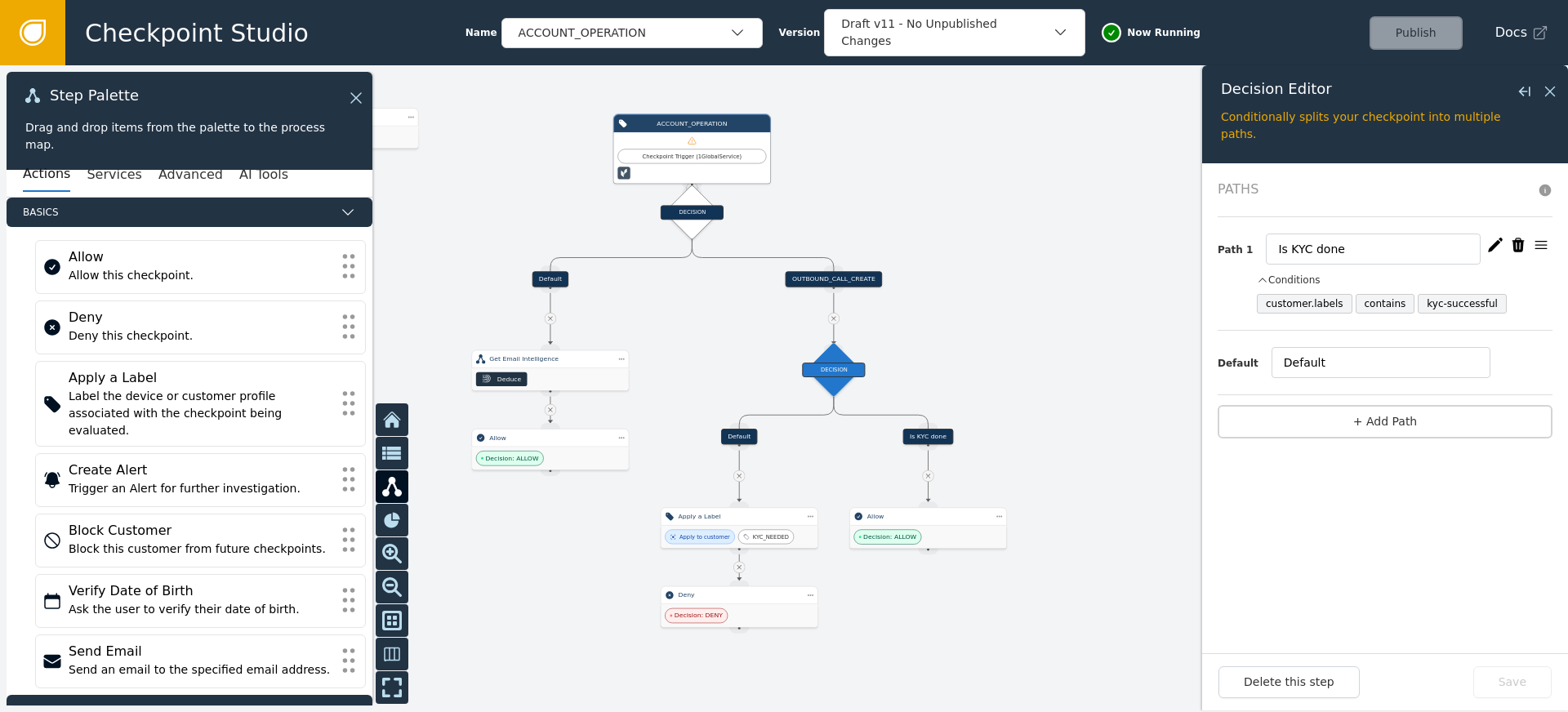
drag, startPoint x: 996, startPoint y: 323, endPoint x: 996, endPoint y: 360, distance: 37.0
click at [996, 360] on div at bounding box center [784, 388] width 1568 height 647
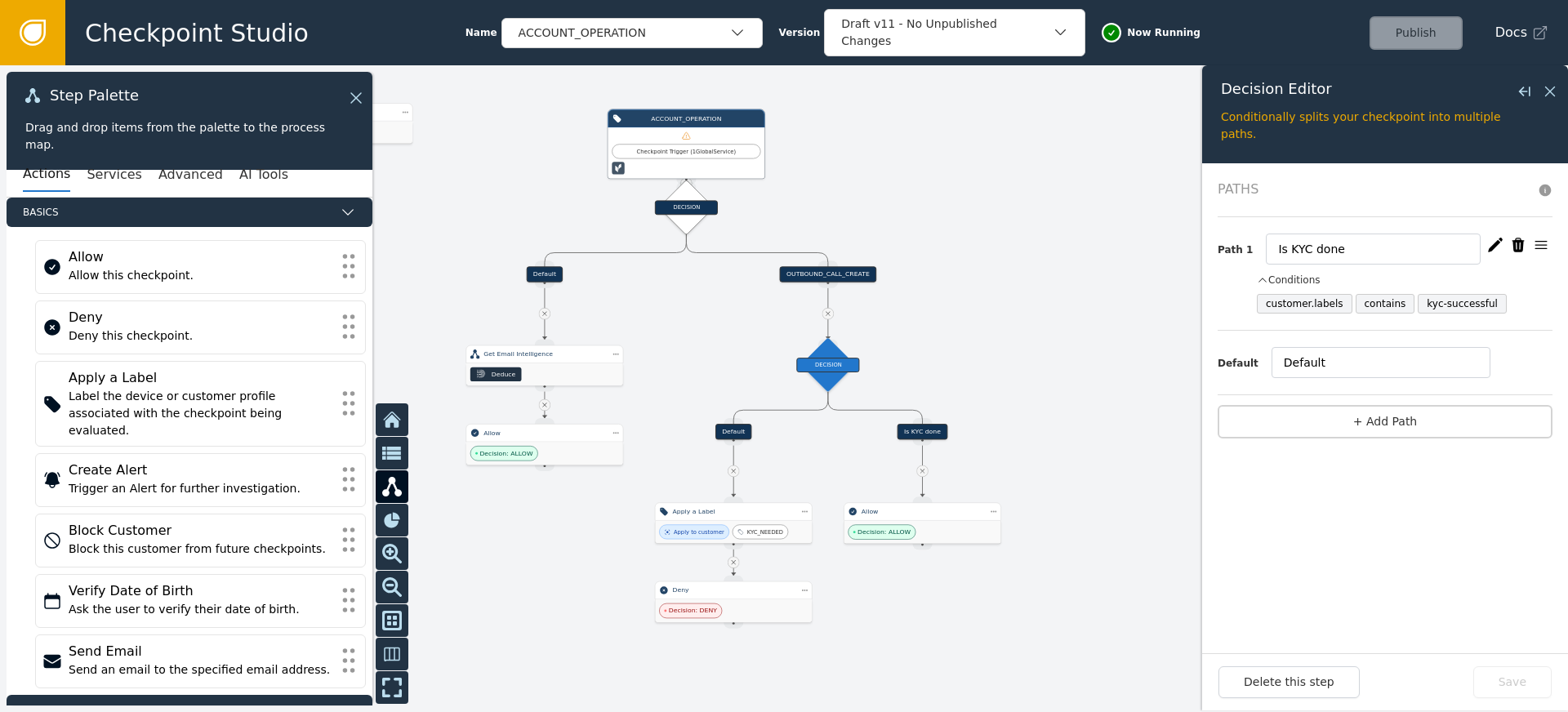
click at [980, 290] on div at bounding box center [784, 388] width 1568 height 647
drag, startPoint x: 1500, startPoint y: 304, endPoint x: 1407, endPoint y: 304, distance: 93.0
click at [1407, 304] on li "customer.labels contains kyc-successful" at bounding box center [1405, 304] width 296 height 20
click at [1530, 307] on li "customer.labels contains kyc-successful" at bounding box center [1405, 304] width 296 height 20
drag, startPoint x: 1463, startPoint y: 301, endPoint x: 1430, endPoint y: 300, distance: 33.0
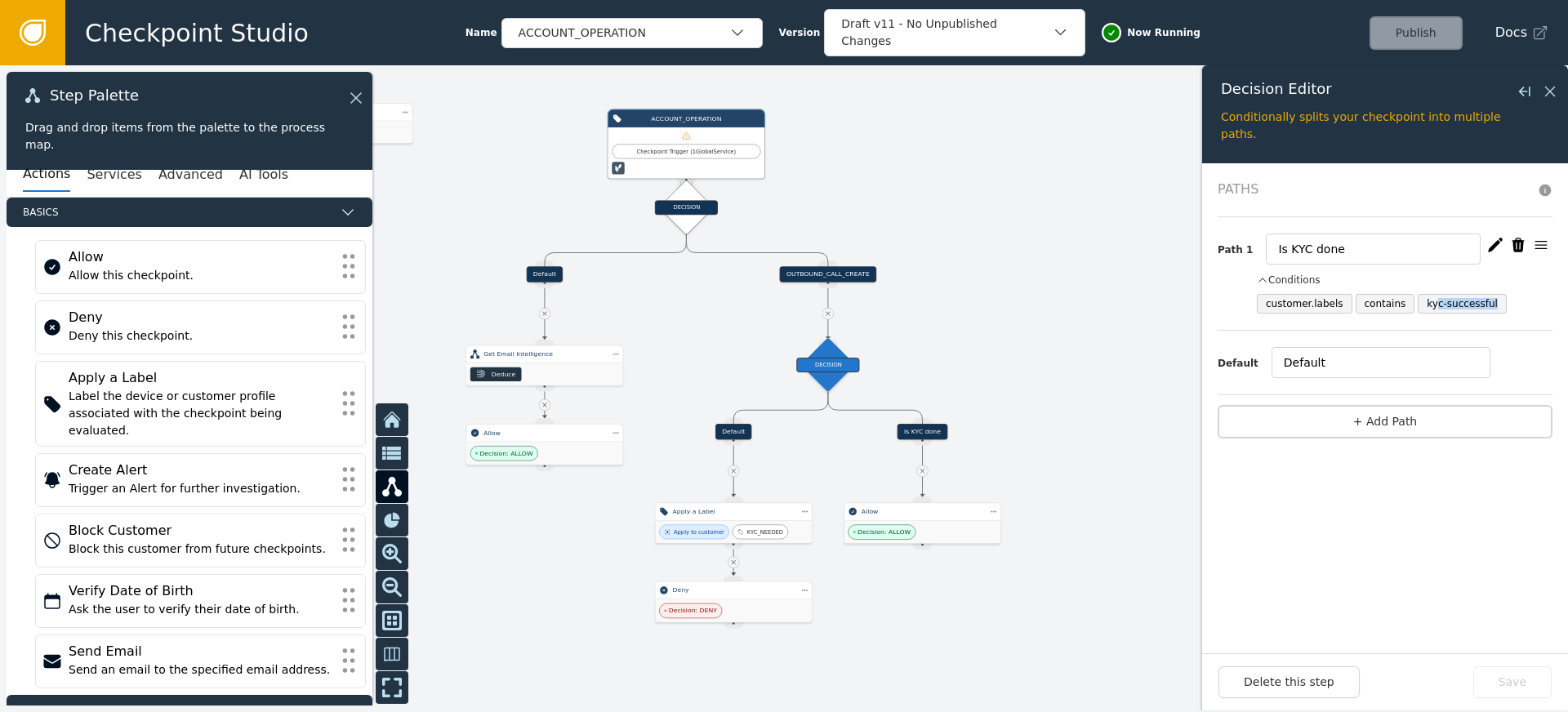
click at [1430, 300] on li "customer.labels contains kyc-successful" at bounding box center [1405, 304] width 296 height 20
drag, startPoint x: 1418, startPoint y: 301, endPoint x: 1493, endPoint y: 301, distance: 75.0
click at [1493, 301] on span "kyc-successful" at bounding box center [1462, 304] width 89 height 20
drag, startPoint x: 1425, startPoint y: 305, endPoint x: 1393, endPoint y: 305, distance: 32.0
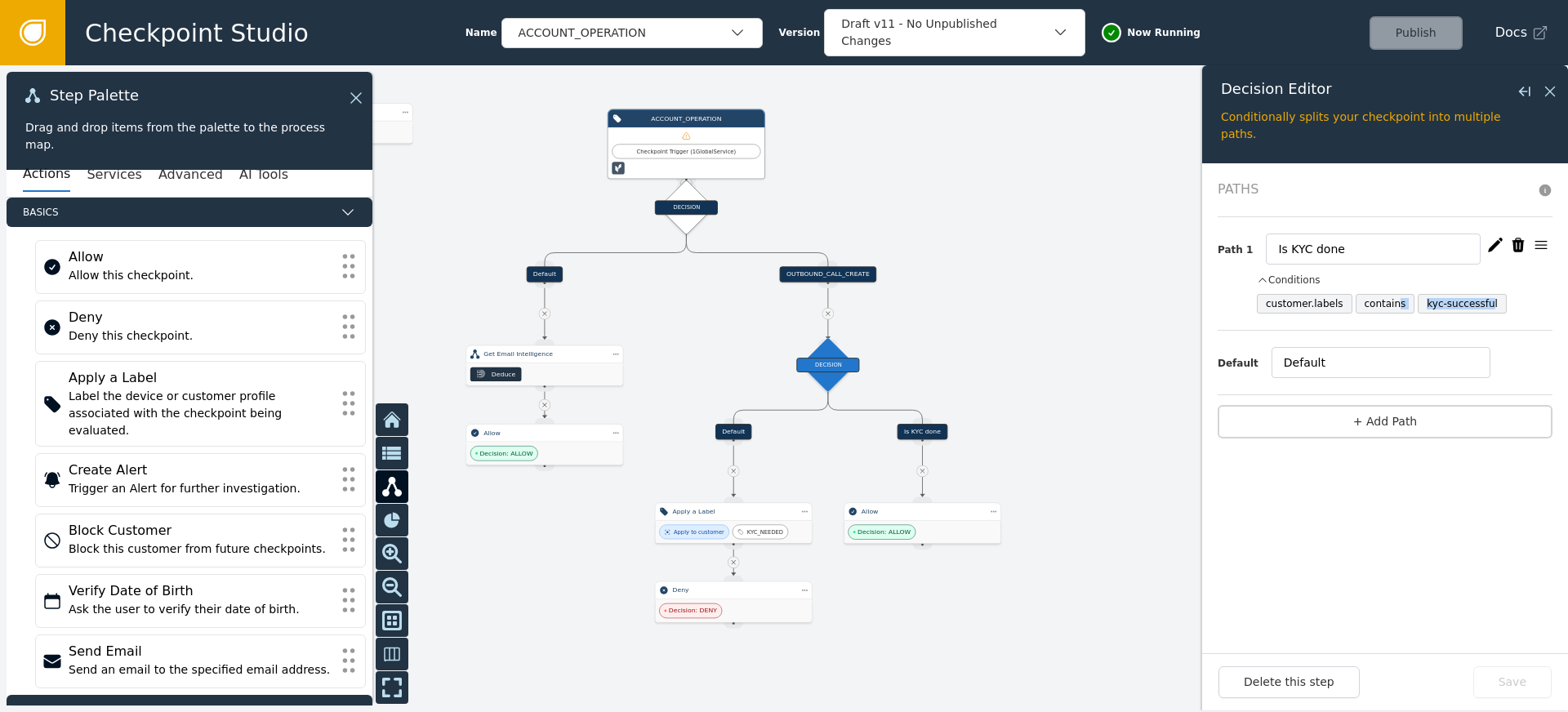
click at [1393, 305] on li "customer.labels contains kyc-successful" at bounding box center [1405, 304] width 296 height 20
drag, startPoint x: 1463, startPoint y: 307, endPoint x: 1499, endPoint y: 308, distance: 36.0
click at [1499, 308] on li "customer.labels contains kyc-successful" at bounding box center [1405, 304] width 296 height 20
drag, startPoint x: 1437, startPoint y: 307, endPoint x: 1394, endPoint y: 305, distance: 43.0
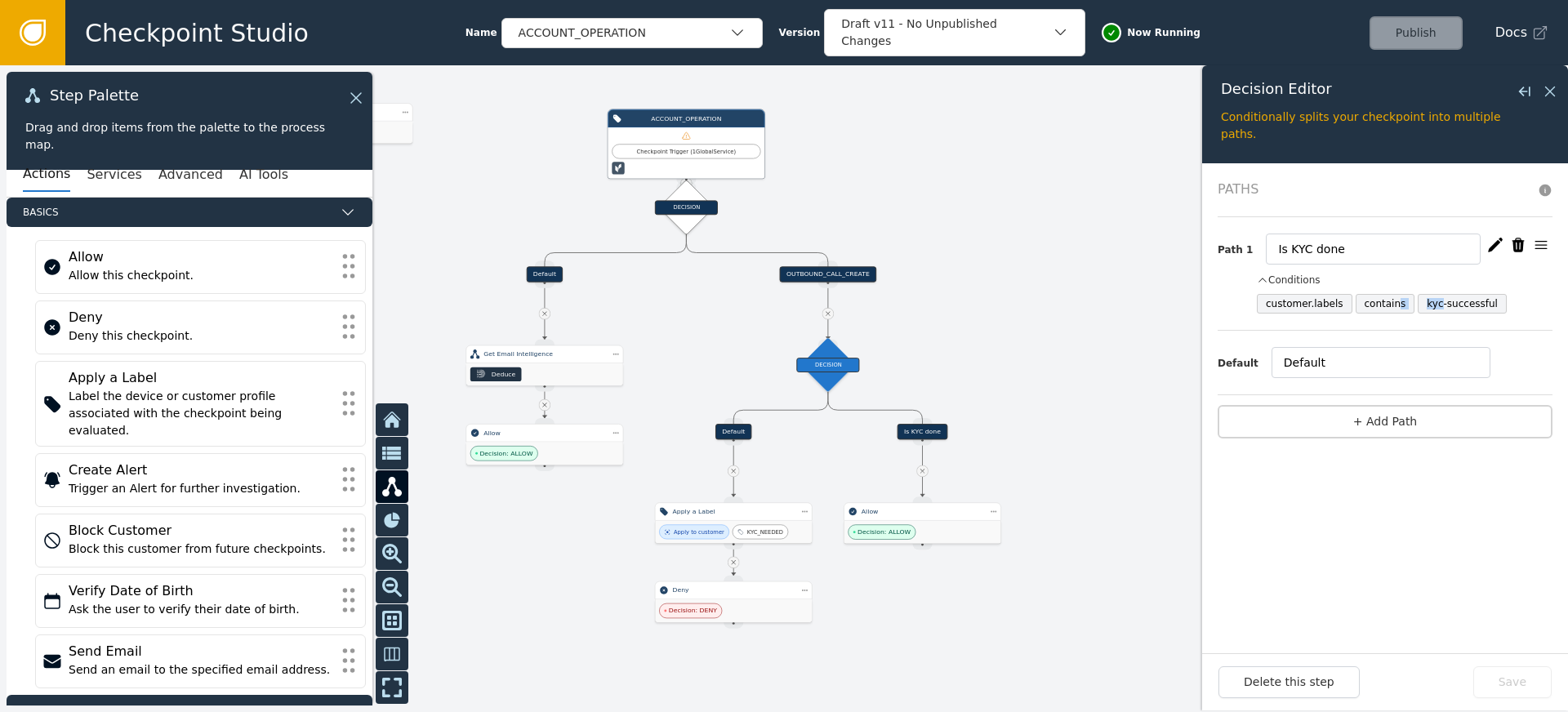
click at [1394, 305] on li "customer.labels contains kyc-successful" at bounding box center [1405, 304] width 296 height 20
drag, startPoint x: 1477, startPoint y: 305, endPoint x: 1504, endPoint y: 306, distance: 27.0
click at [1502, 306] on li "customer.labels contains kyc-successful" at bounding box center [1405, 304] width 296 height 20
drag, startPoint x: 1503, startPoint y: 305, endPoint x: 1421, endPoint y: 304, distance: 82.0
click at [1471, 304] on li "customer.labels contains kyc-successful" at bounding box center [1405, 304] width 296 height 20
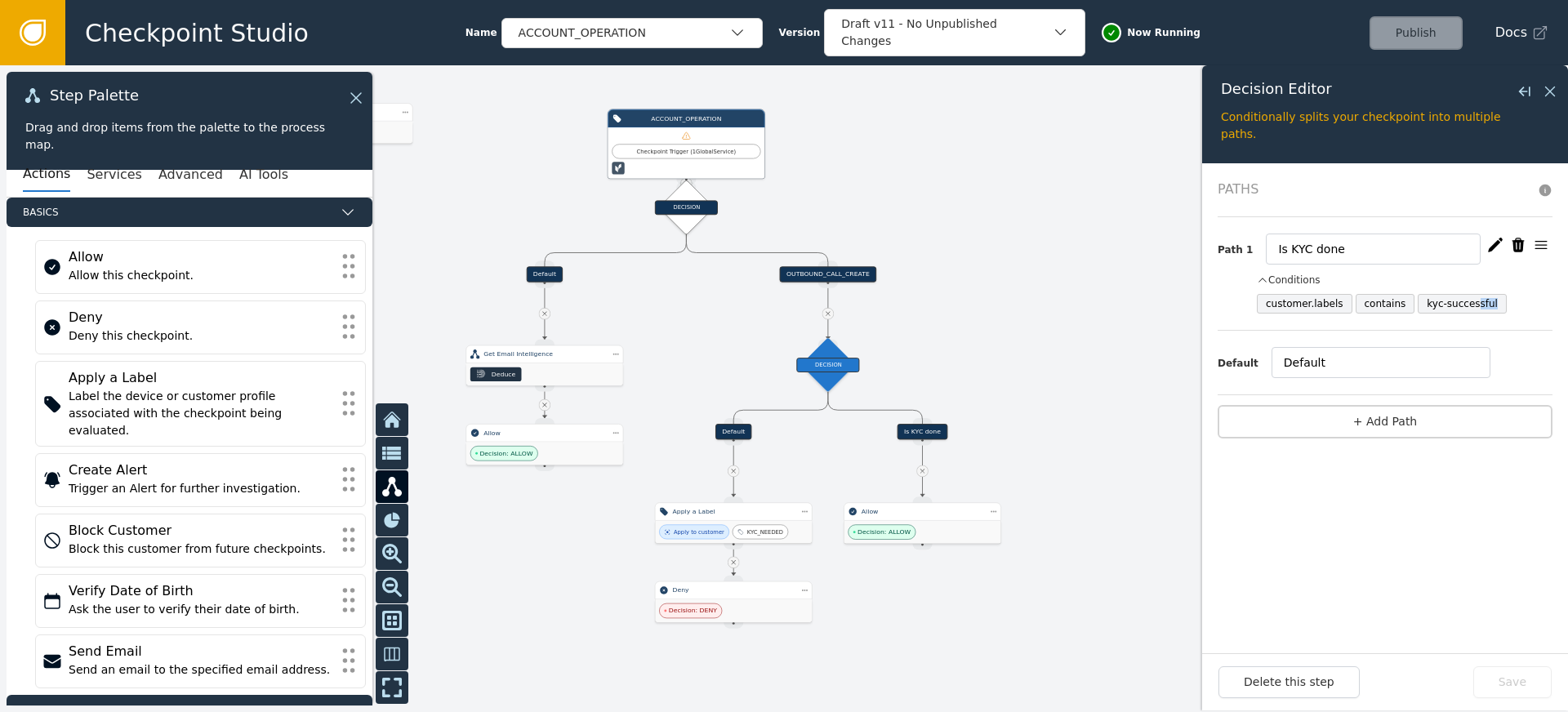
click at [1047, 346] on div at bounding box center [784, 388] width 1568 height 647
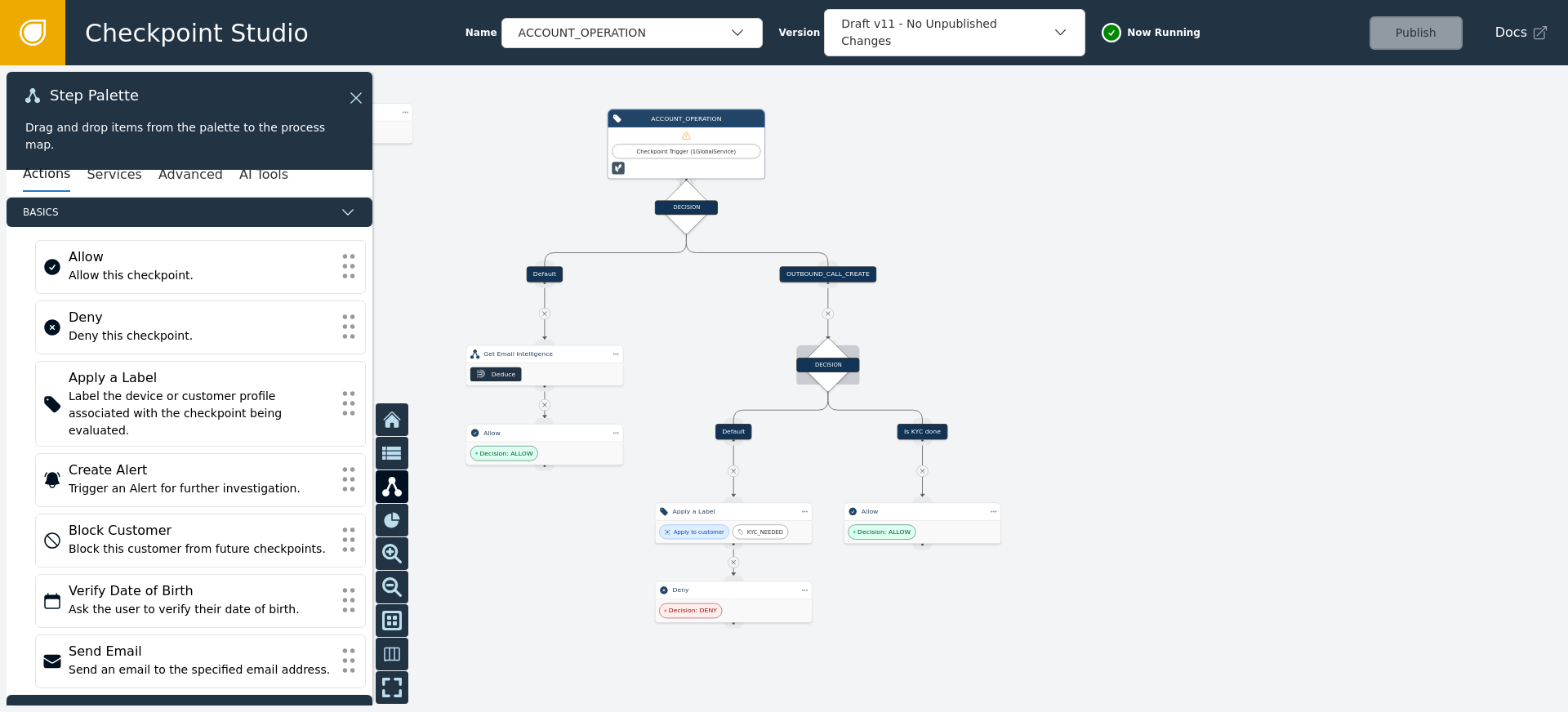
click at [831, 372] on div "DECISION" at bounding box center [827, 365] width 39 height 39
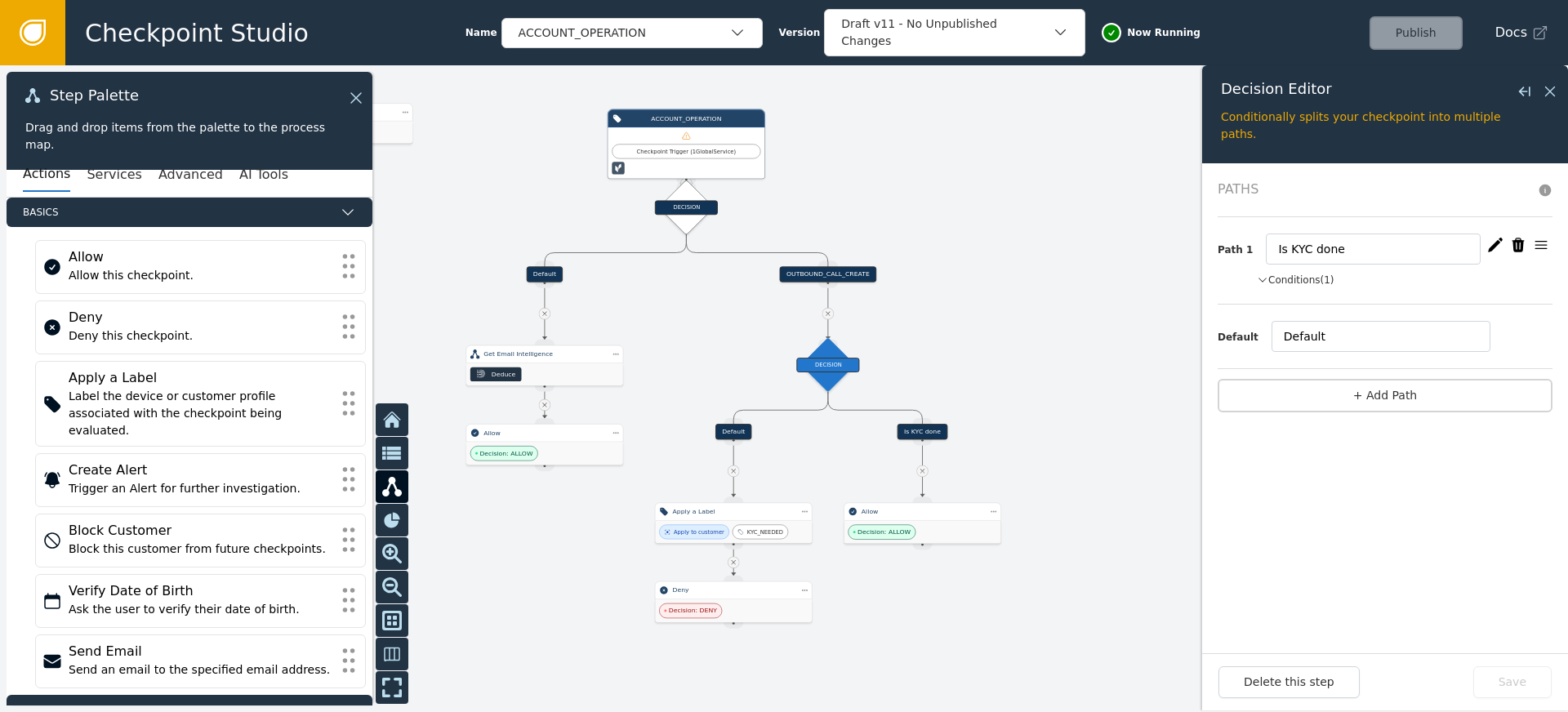
click at [1315, 289] on div "Path 1 Is KYC done Conditions (1) customer.labels contains kyc-successful" at bounding box center [1385, 261] width 335 height 88
click at [1327, 282] on button "Conditions (1)" at bounding box center [1296, 280] width 78 height 14
click at [921, 434] on div "Source Handle for step" at bounding box center [922, 439] width 20 height 12
click at [672, 204] on div "DECISION" at bounding box center [687, 208] width 63 height 14
click at [685, 211] on div "DECISION" at bounding box center [687, 208] width 63 height 14
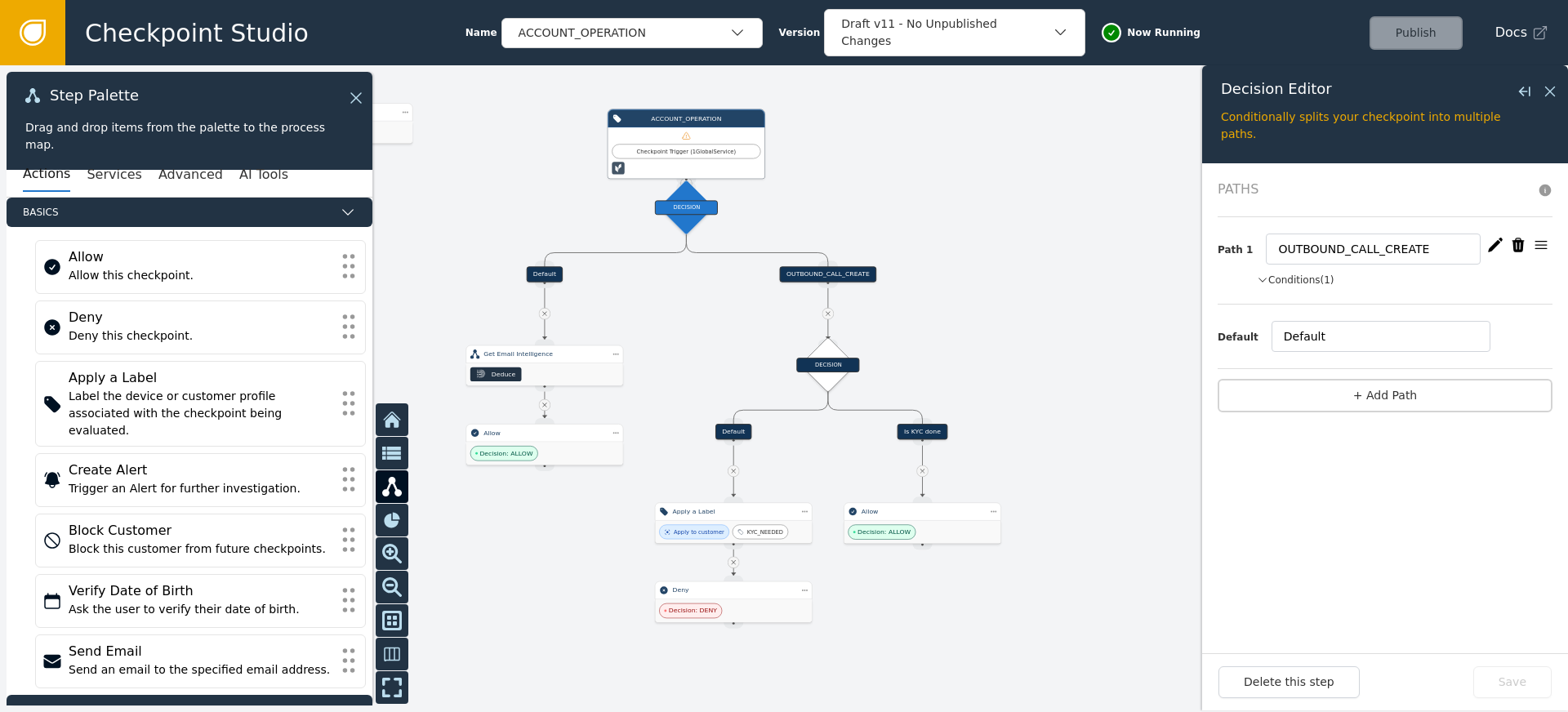
click at [1280, 283] on button "Conditions (1)" at bounding box center [1296, 280] width 78 height 14
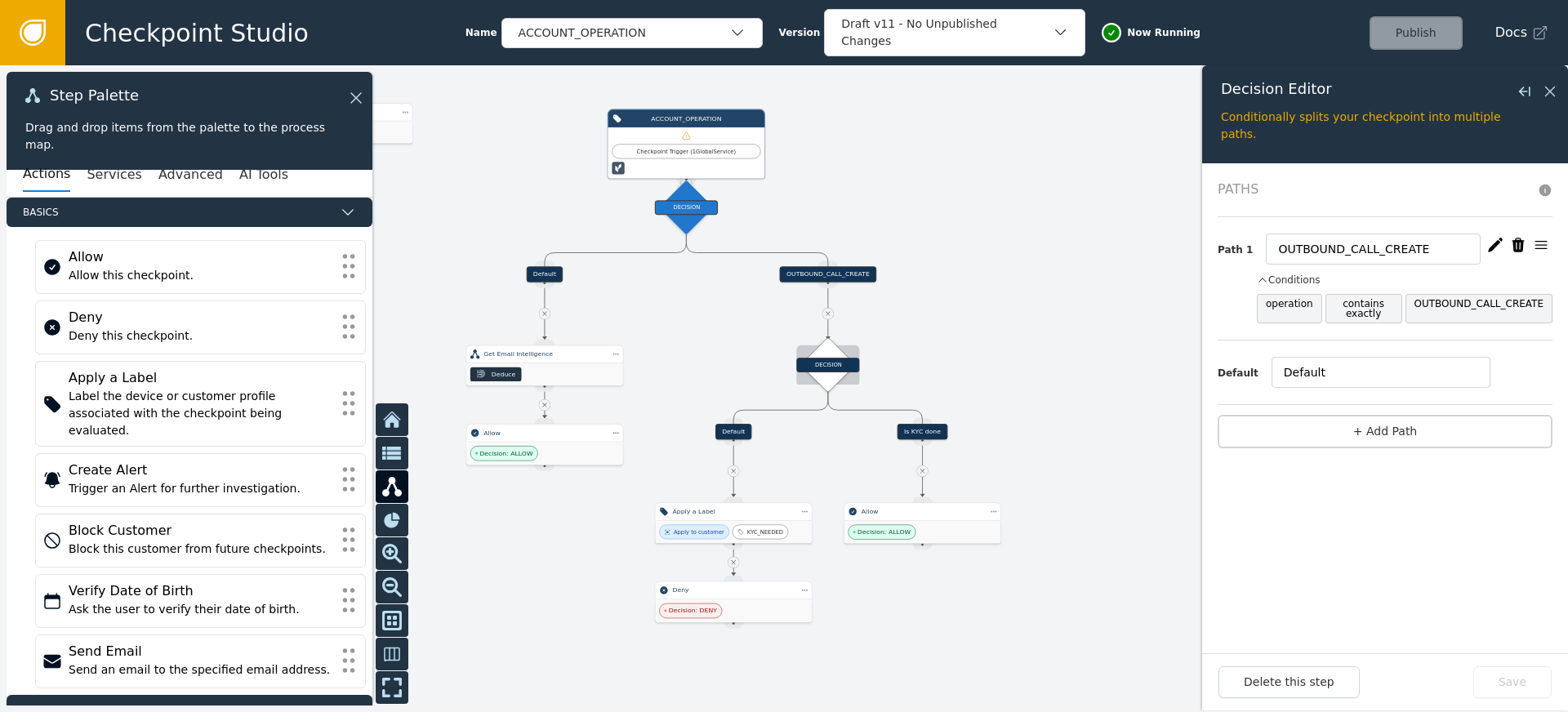
click at [826, 369] on div "DECISION" at bounding box center [828, 365] width 63 height 14
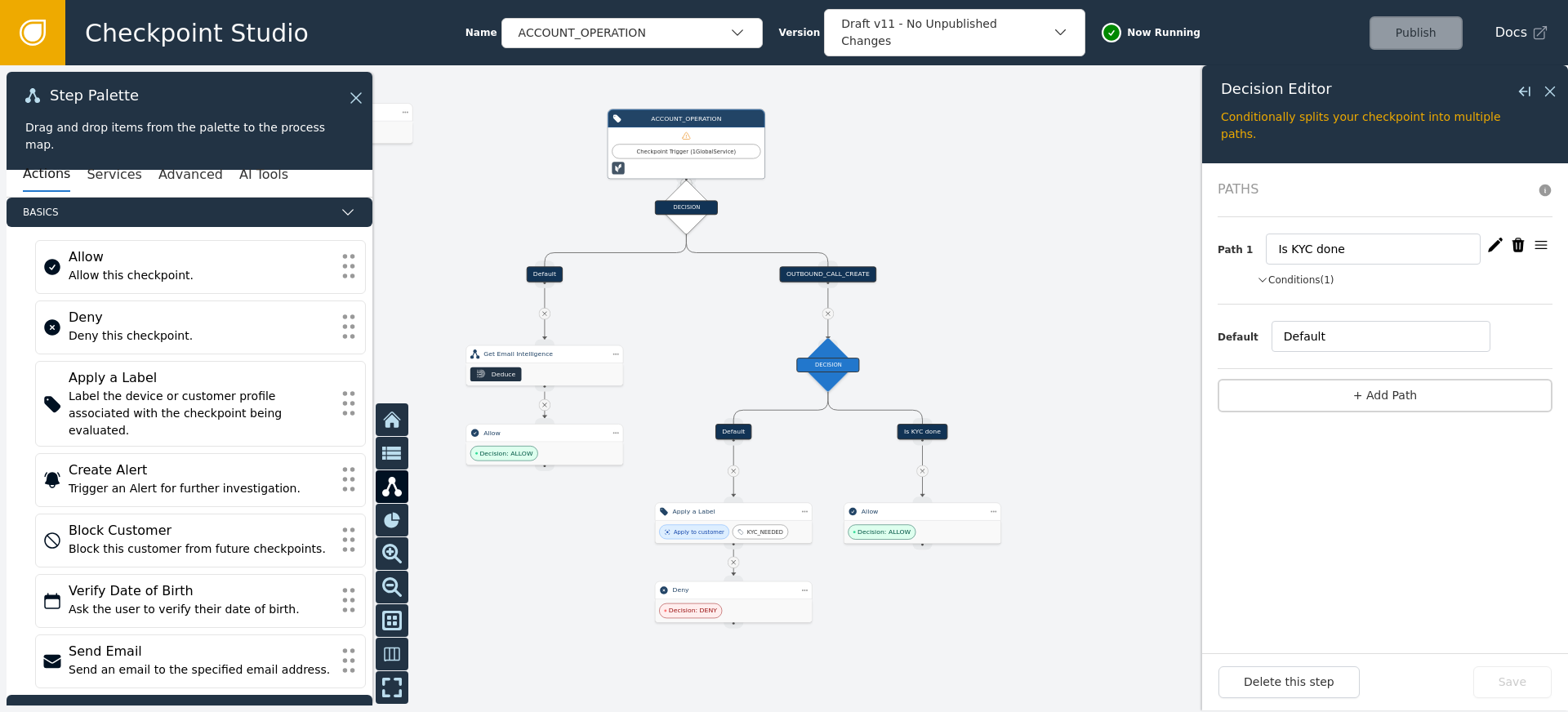
click at [1324, 280] on button "Conditions (1)" at bounding box center [1296, 280] width 78 height 14
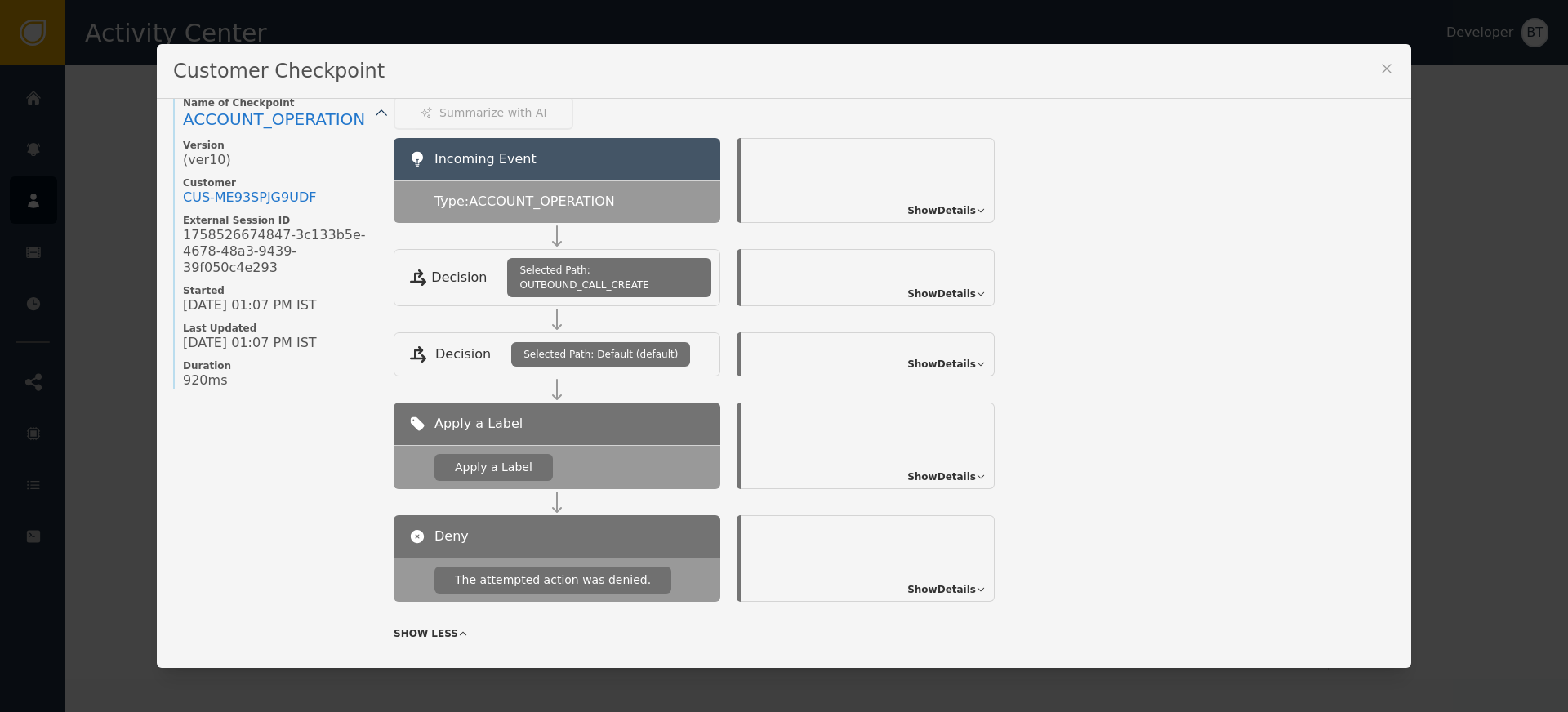
scroll to position [53, 0]
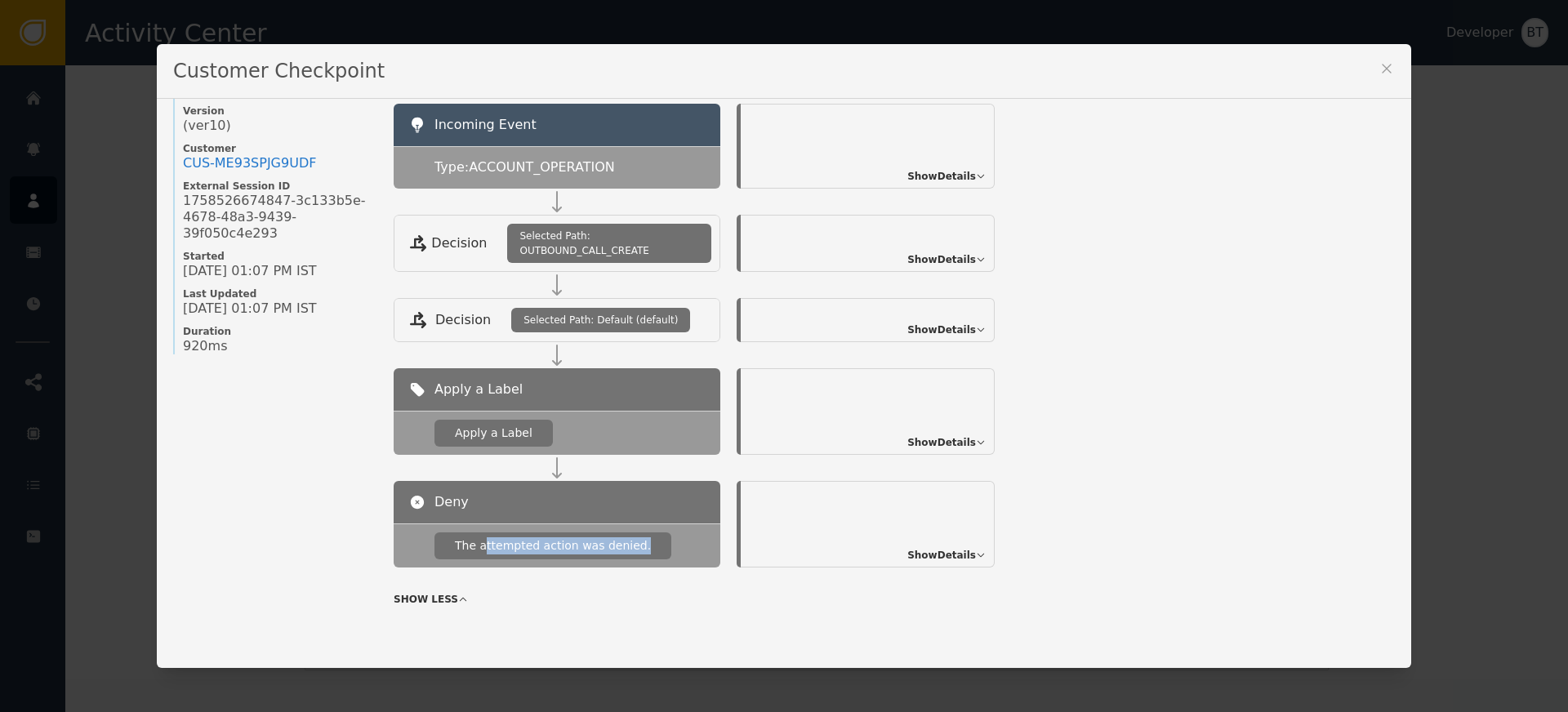
drag, startPoint x: 491, startPoint y: 547, endPoint x: 651, endPoint y: 554, distance: 160.2
click at [651, 554] on div "The attempted action was denied." at bounding box center [557, 545] width 327 height 44
click at [962, 551] on span "Show Details" at bounding box center [942, 555] width 69 height 14
drag, startPoint x: 783, startPoint y: 517, endPoint x: 941, endPoint y: 522, distance: 158.1
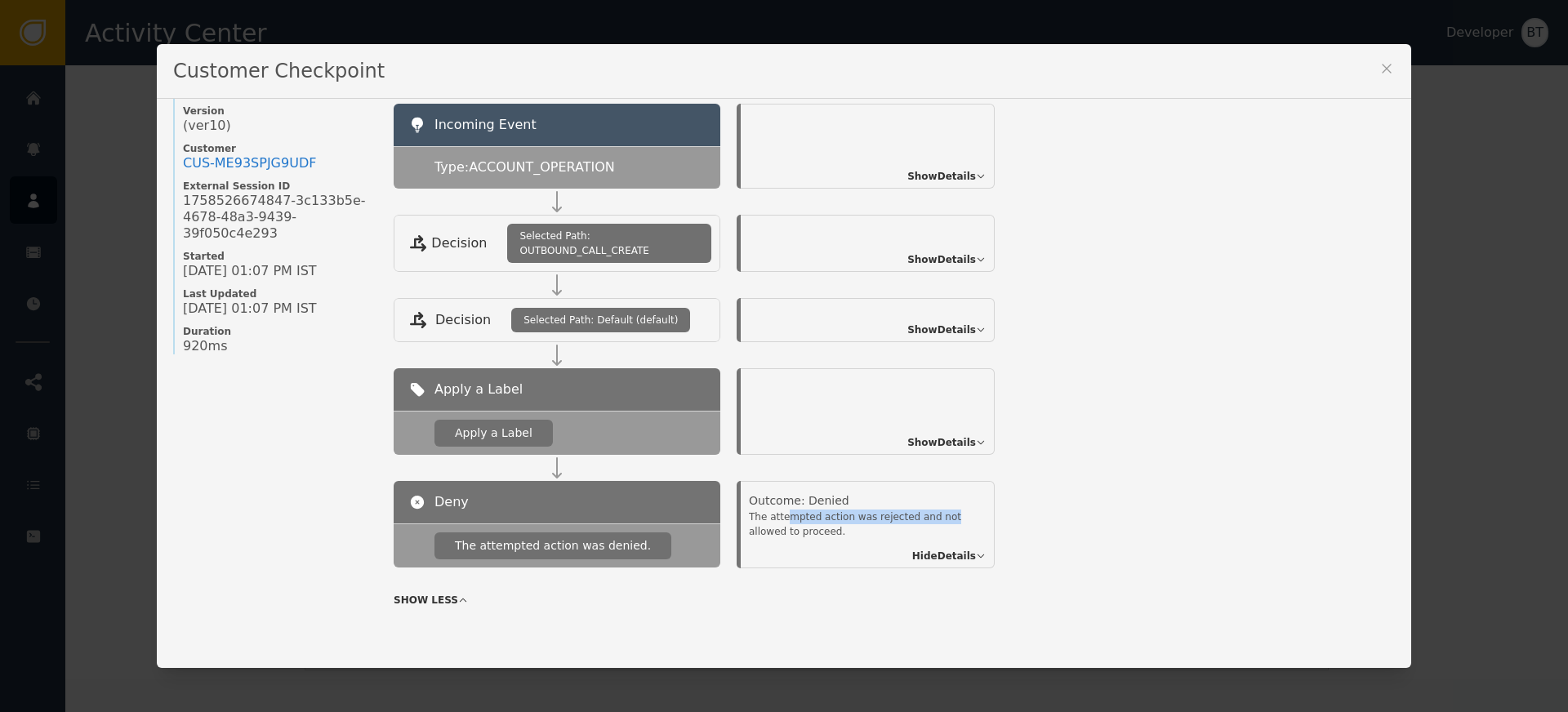
click at [941, 522] on div "The attempted action was rejected and not allowed to proceed." at bounding box center [867, 524] width 237 height 30
click at [749, 529] on div "The attempted action was rejected and not allowed to proceed." at bounding box center [867, 524] width 237 height 30
click at [741, 523] on div "Outcome: [PERSON_NAME] The attempted action was rejected and not allowed to pro…" at bounding box center [868, 524] width 254 height 88
click at [920, 445] on span "Show Details" at bounding box center [942, 443] width 69 height 14
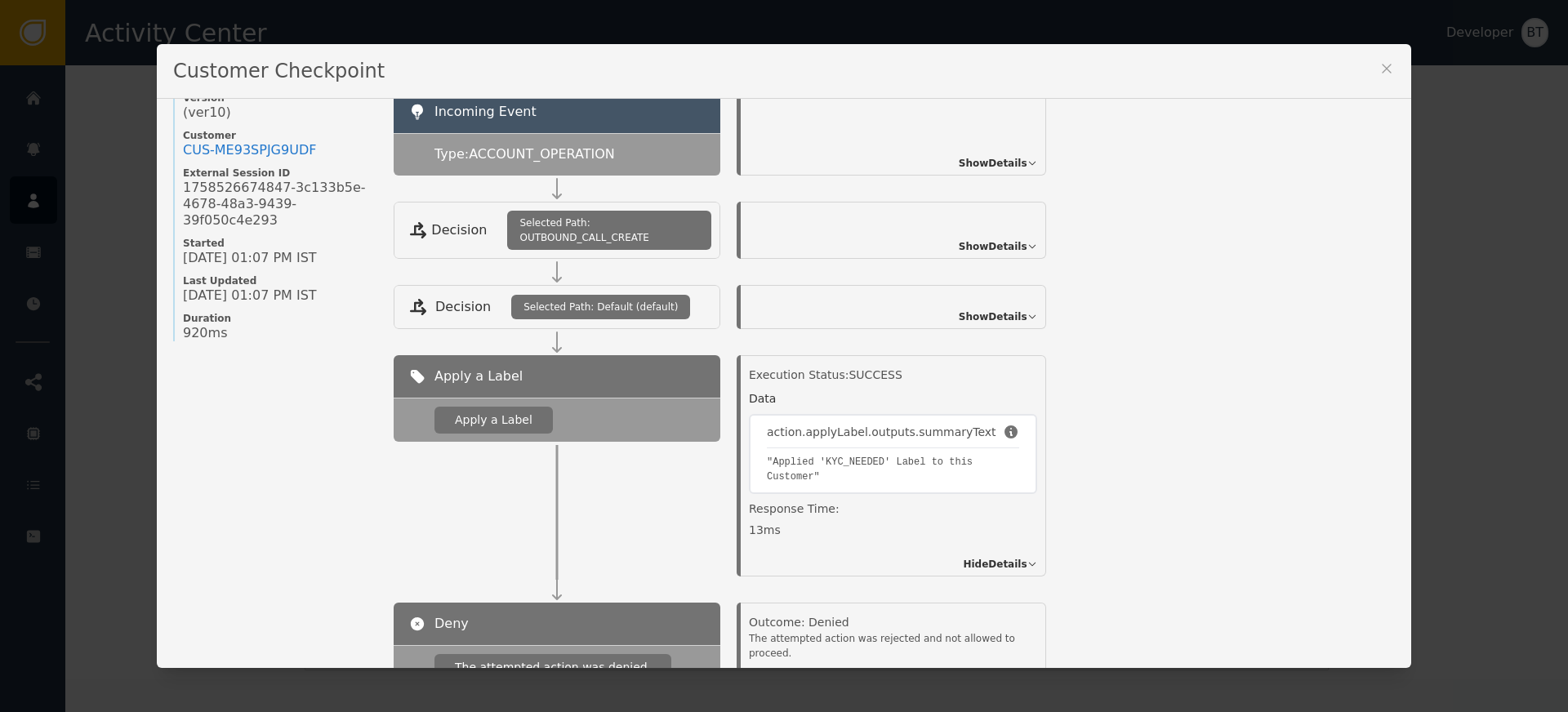
scroll to position [70, 0]
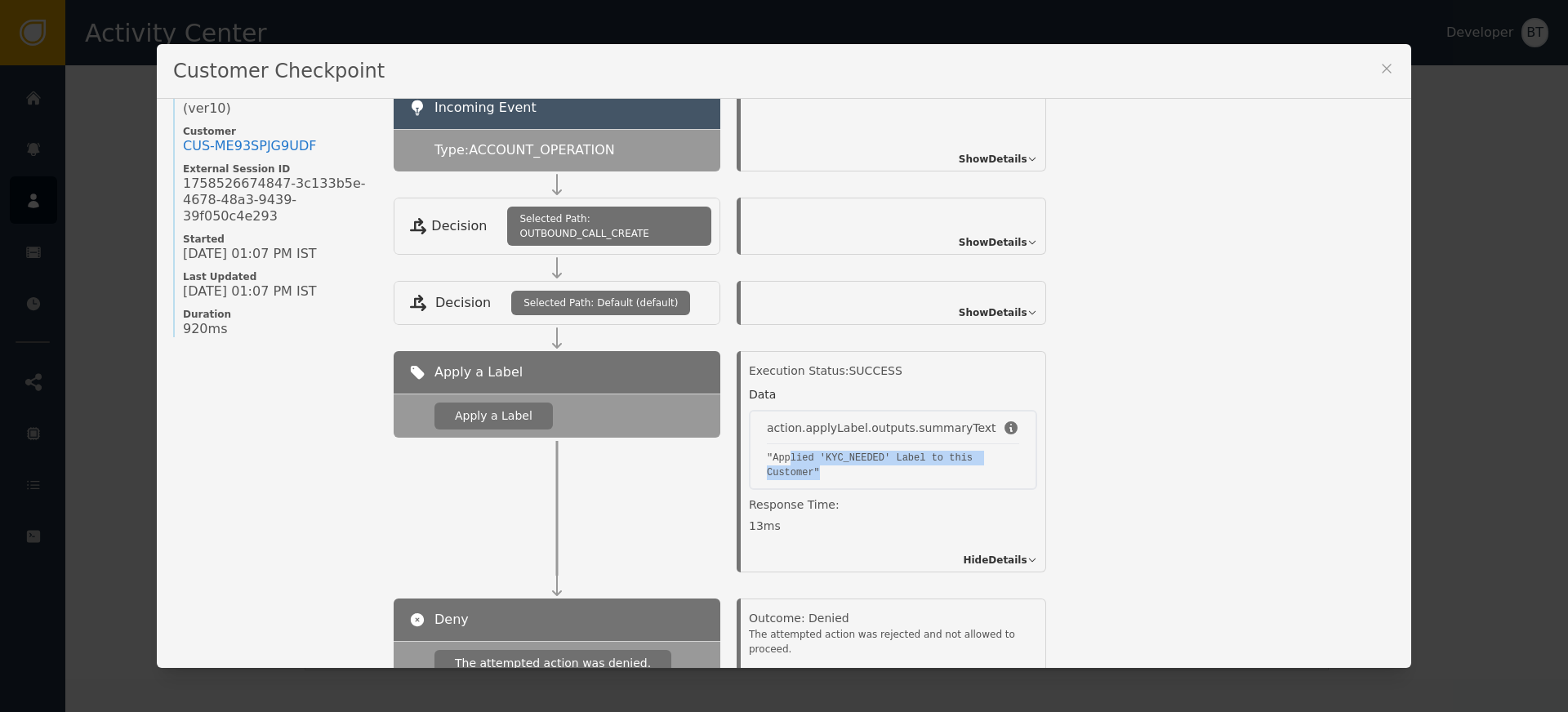
drag, startPoint x: 786, startPoint y: 457, endPoint x: 918, endPoint y: 493, distance: 136.8
click at [918, 492] on div "Execution Status: SUCCESS Data action.applyLabel.outputs.summaryText "Applied '…" at bounding box center [893, 453] width 289 height 180
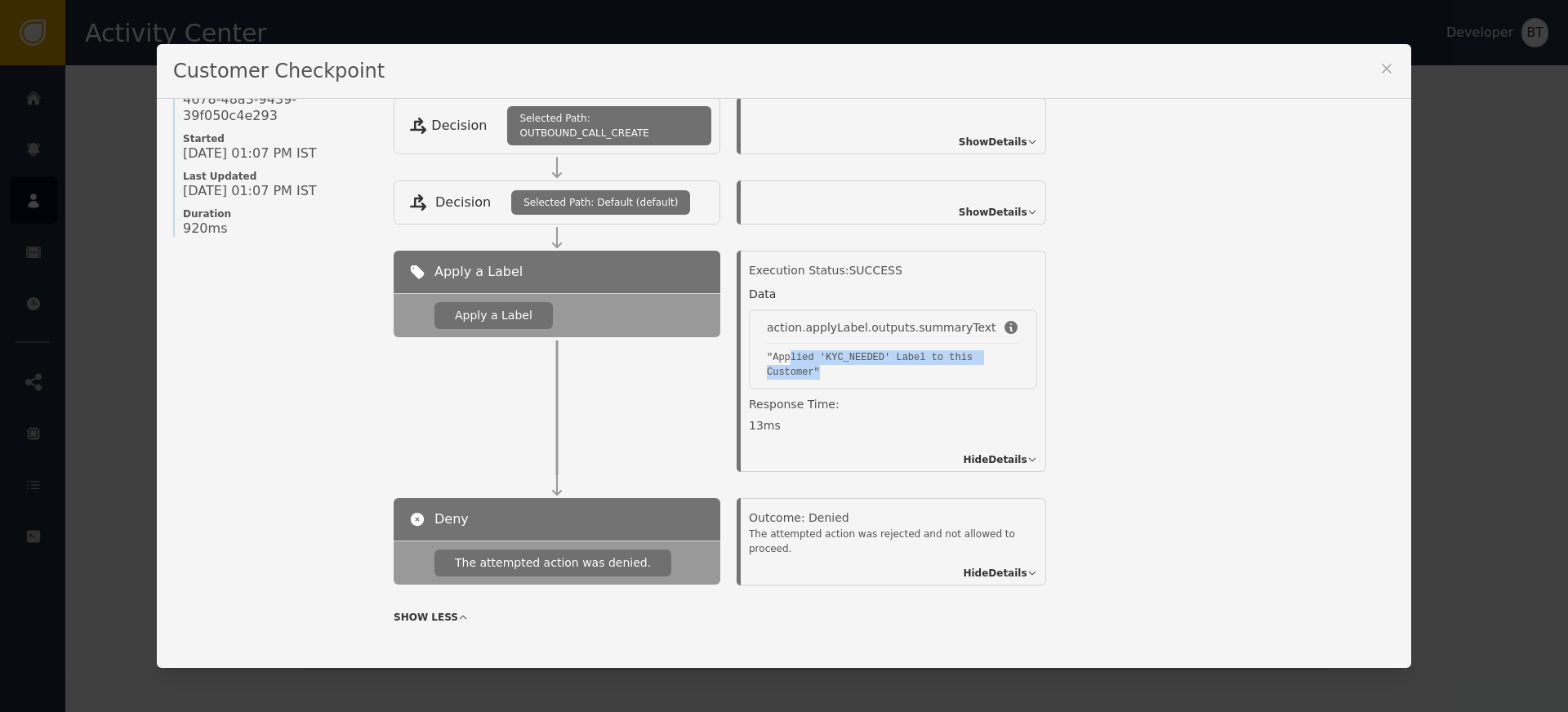
scroll to position [189, 0]
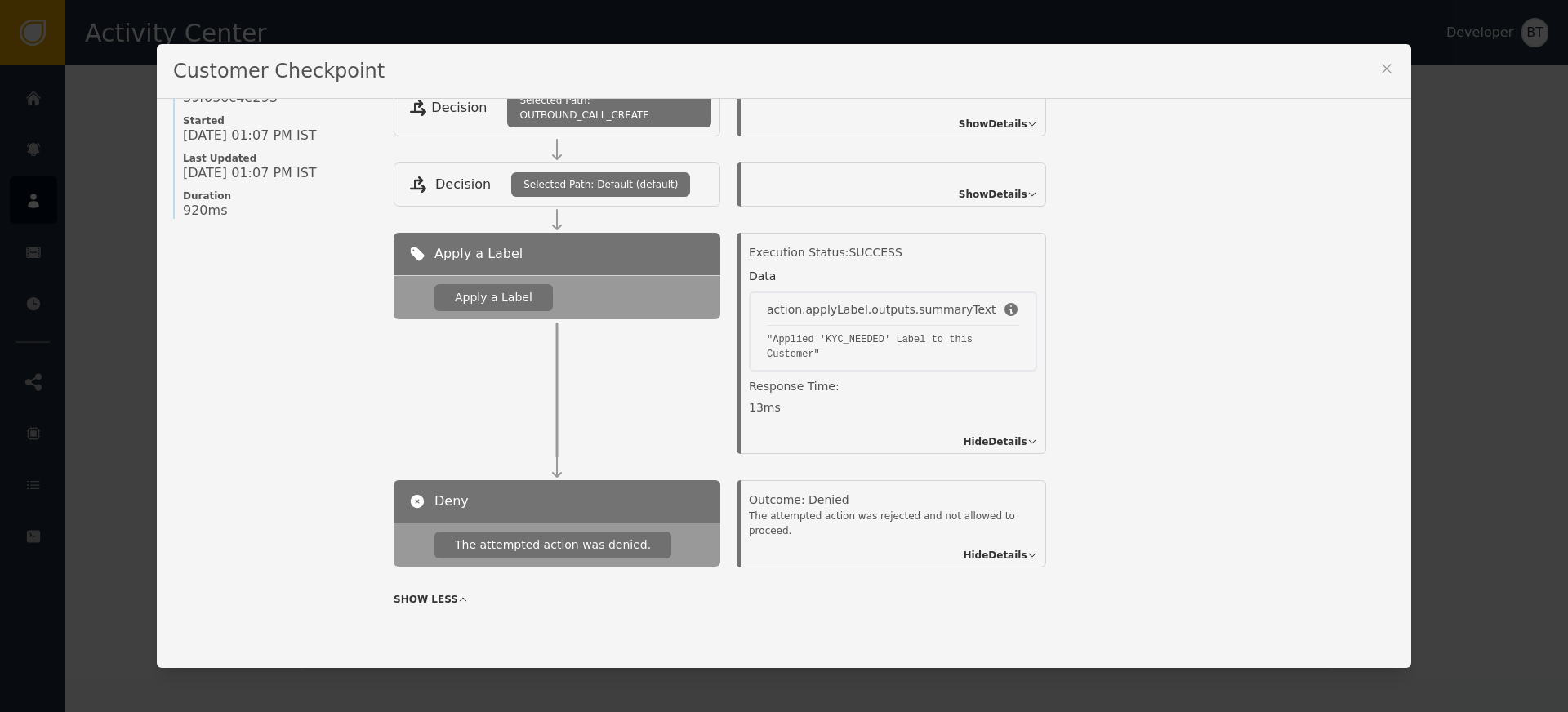
drag, startPoint x: 780, startPoint y: 508, endPoint x: 869, endPoint y: 501, distance: 89.3
click at [869, 501] on div "Outcome: [PERSON_NAME] The attempted action was rejected and not allowed to pro…" at bounding box center [897, 521] width 297 height 59
click at [869, 501] on div "Outcome: Denied" at bounding box center [893, 500] width 289 height 17
click at [818, 497] on div "Outcome: Denied" at bounding box center [893, 500] width 289 height 17
click at [901, 502] on div "Outcome: Denied" at bounding box center [893, 500] width 289 height 17
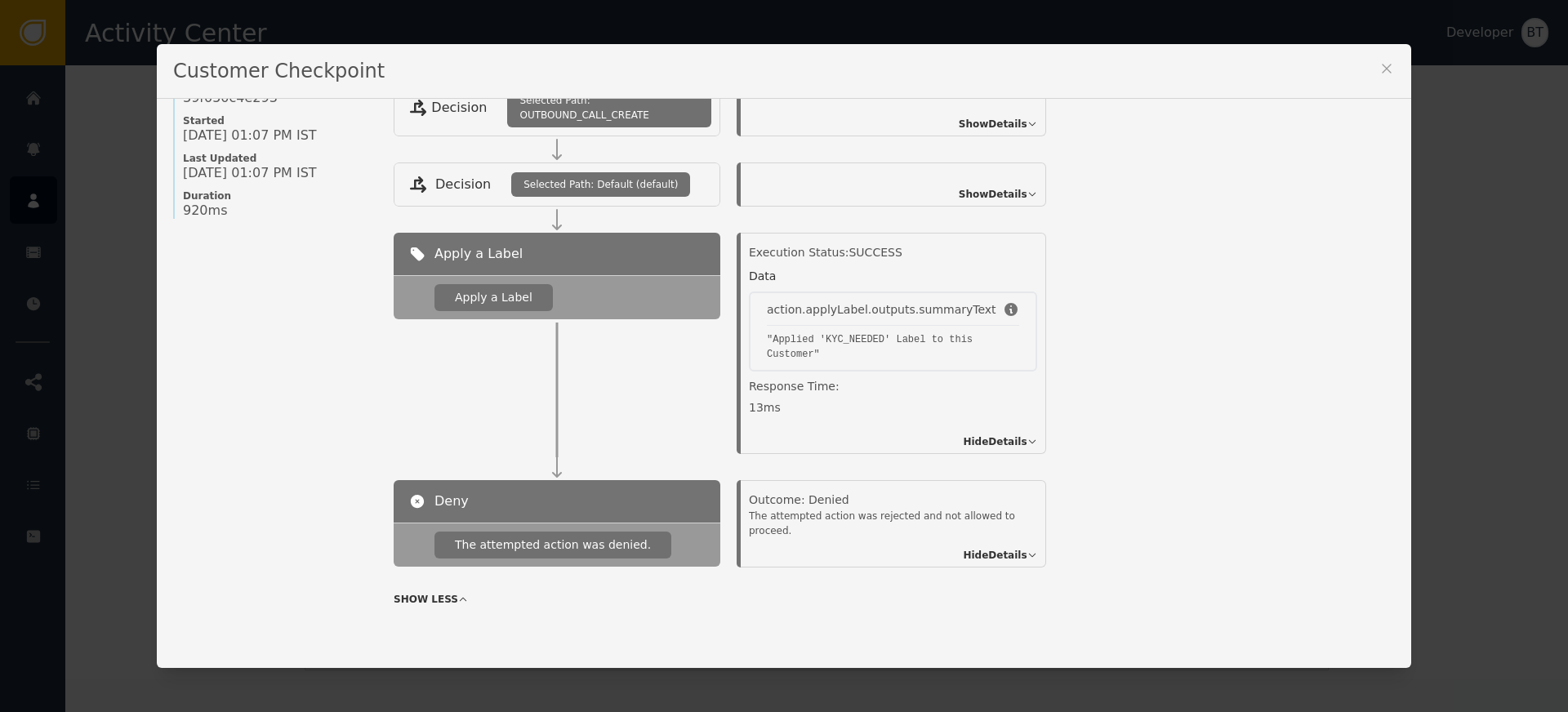
click at [814, 502] on div "Outcome: Denied" at bounding box center [893, 500] width 289 height 17
click at [892, 499] on div "Outcome: Denied" at bounding box center [893, 500] width 289 height 17
